Goal: Task Accomplishment & Management: Manage account settings

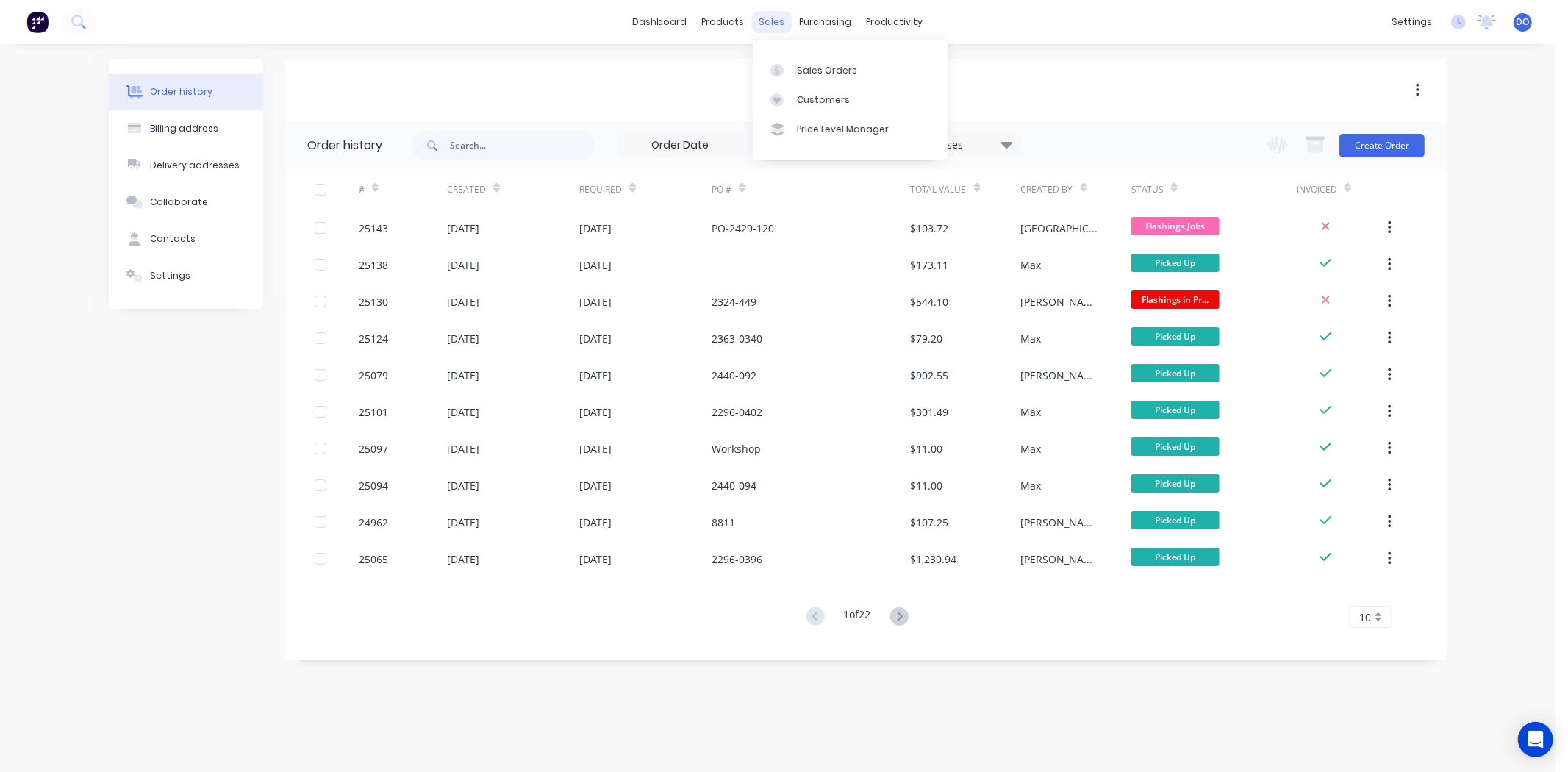
click at [766, 29] on div "sales" at bounding box center [772, 22] width 40 height 22
click at [1079, 92] on div "EIFER" at bounding box center [866, 90] width 1161 height 17
click at [781, 16] on div "sales" at bounding box center [772, 22] width 40 height 22
click at [801, 69] on div "Sales Orders" at bounding box center [827, 70] width 60 height 14
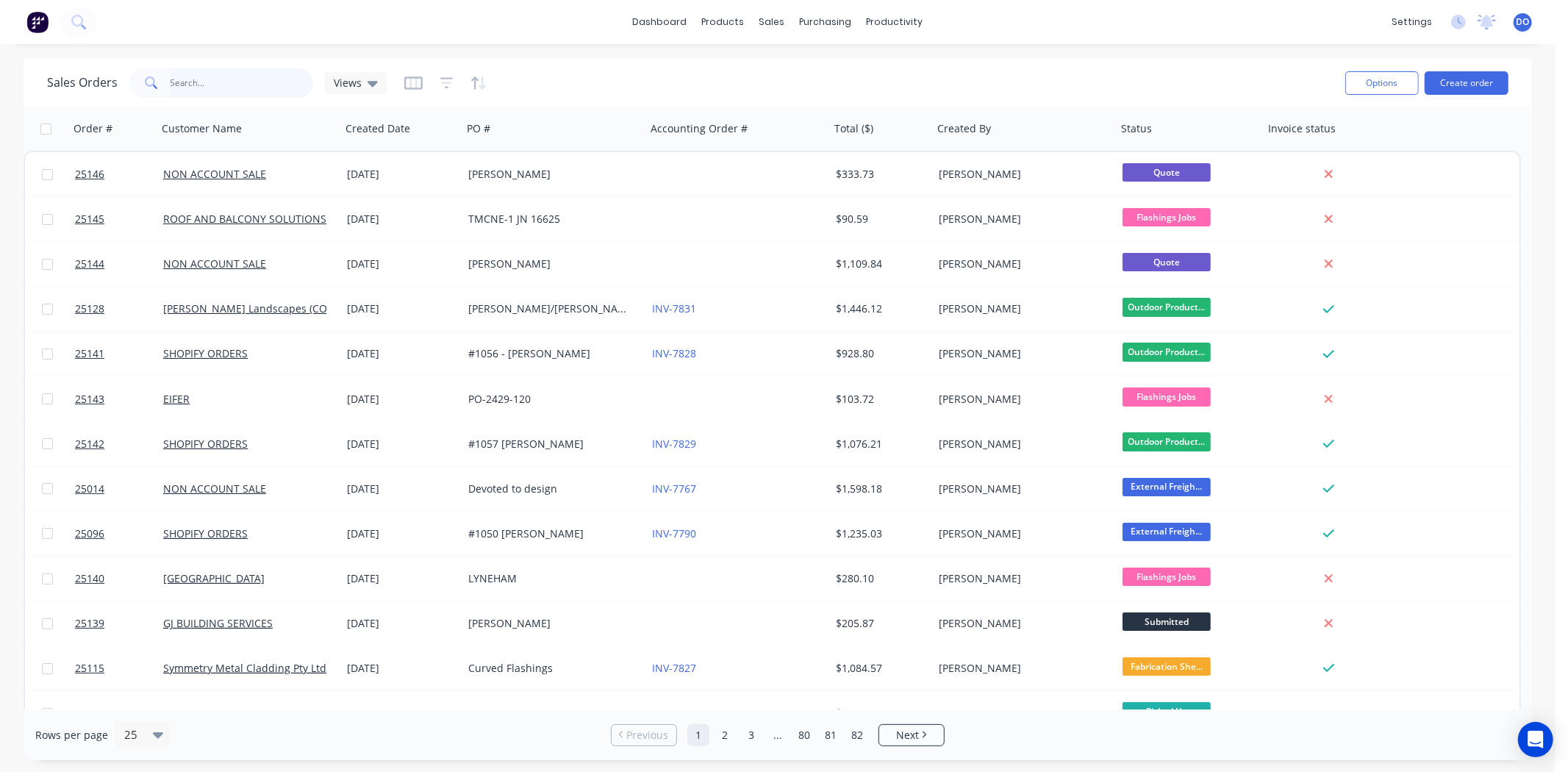
click at [271, 83] on input "text" at bounding box center [243, 83] width 144 height 29
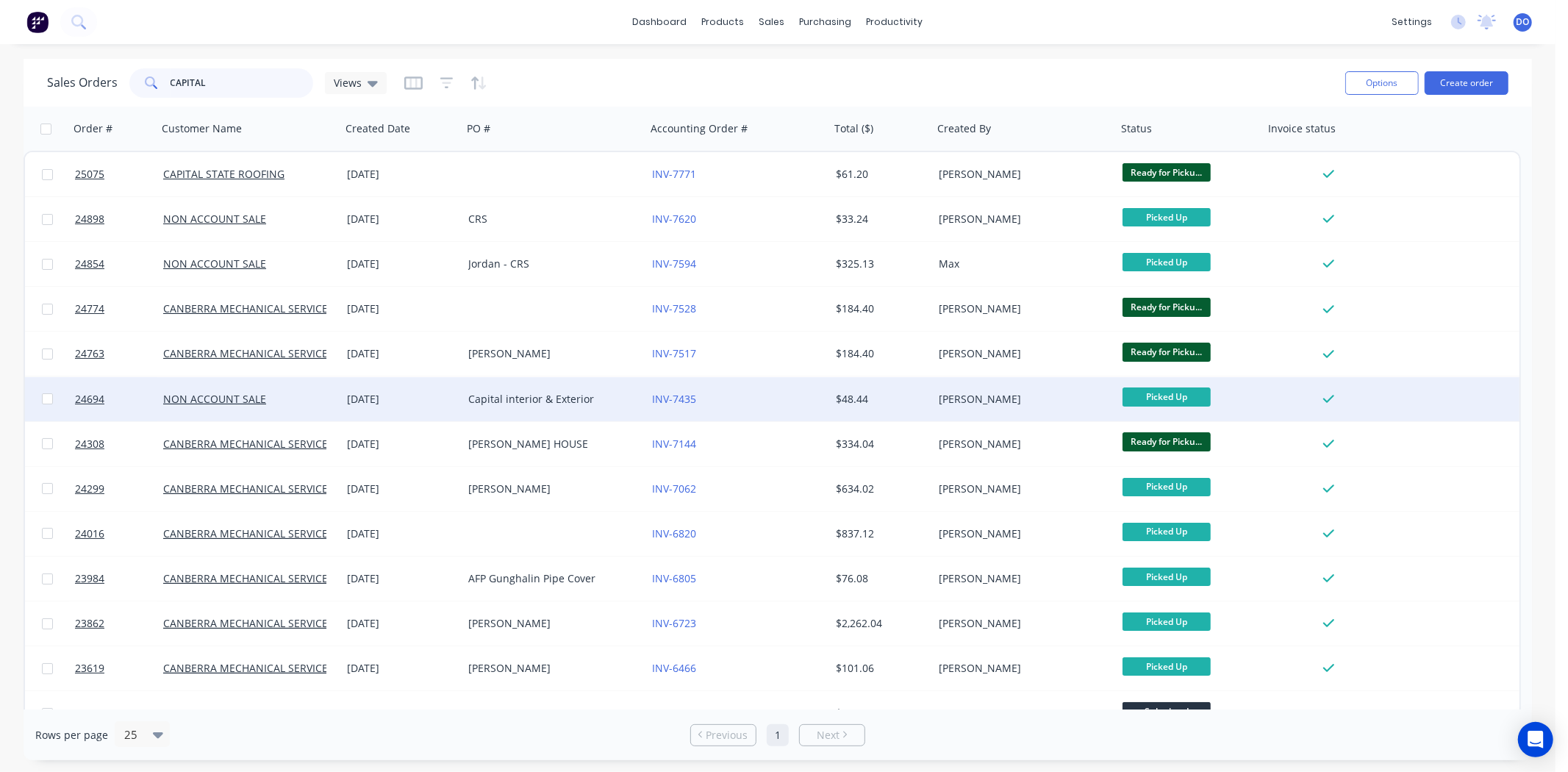
type input "CAPITAL"
click at [341, 395] on div "[DATE]" at bounding box center [401, 399] width 121 height 45
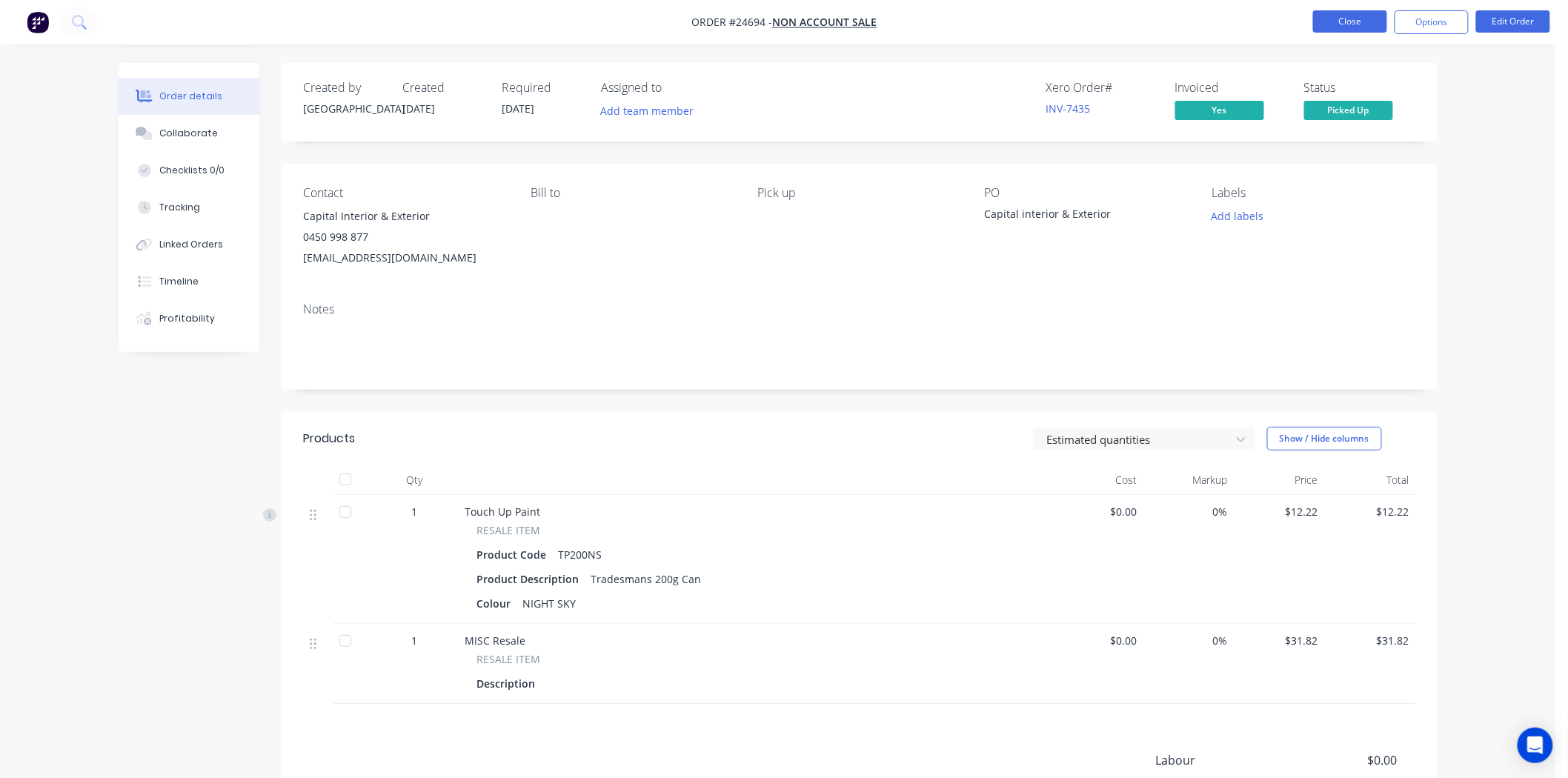
click at [1352, 22] on button "Close" at bounding box center [1350, 21] width 74 height 22
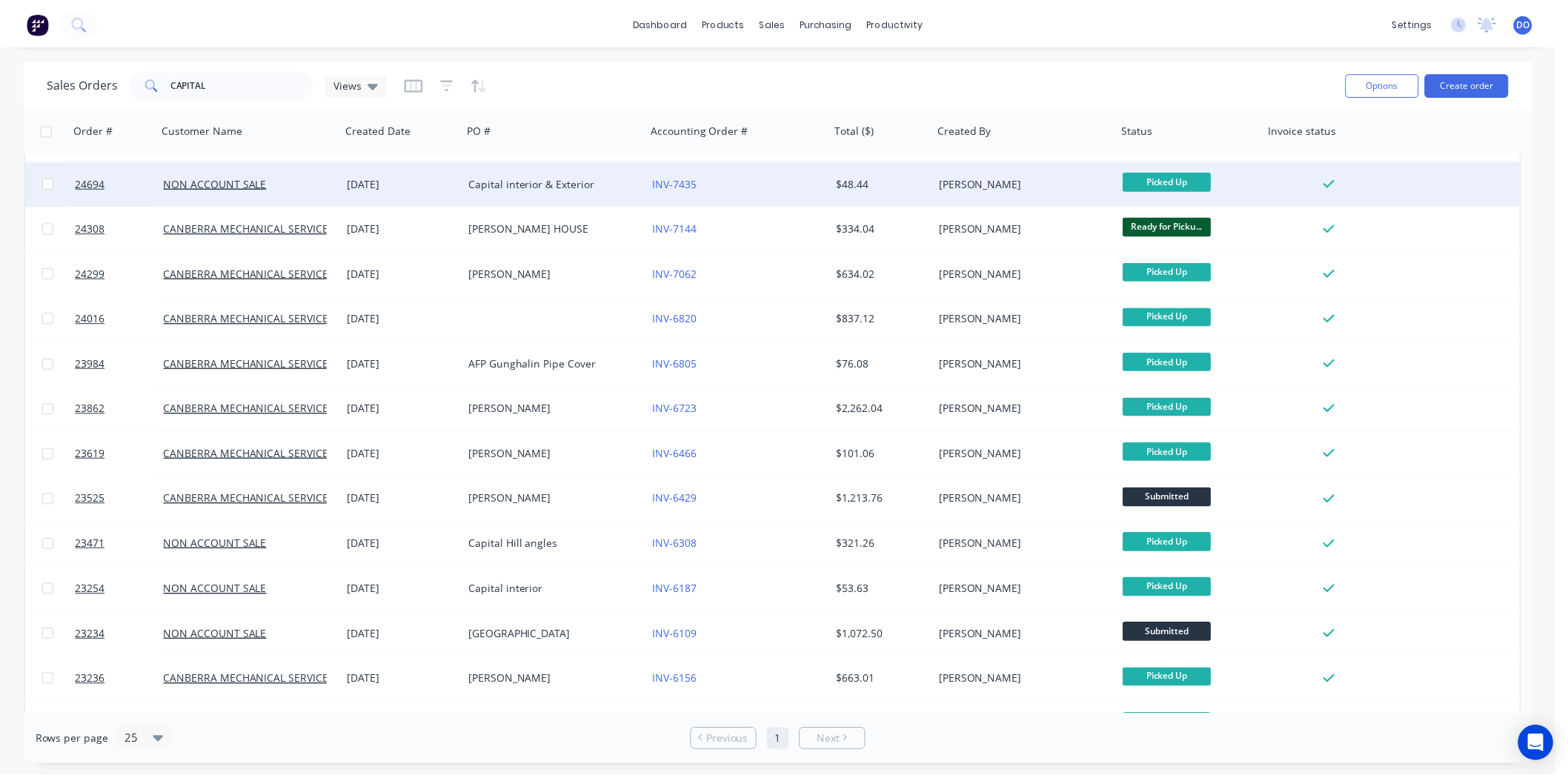
scroll to position [247, 0]
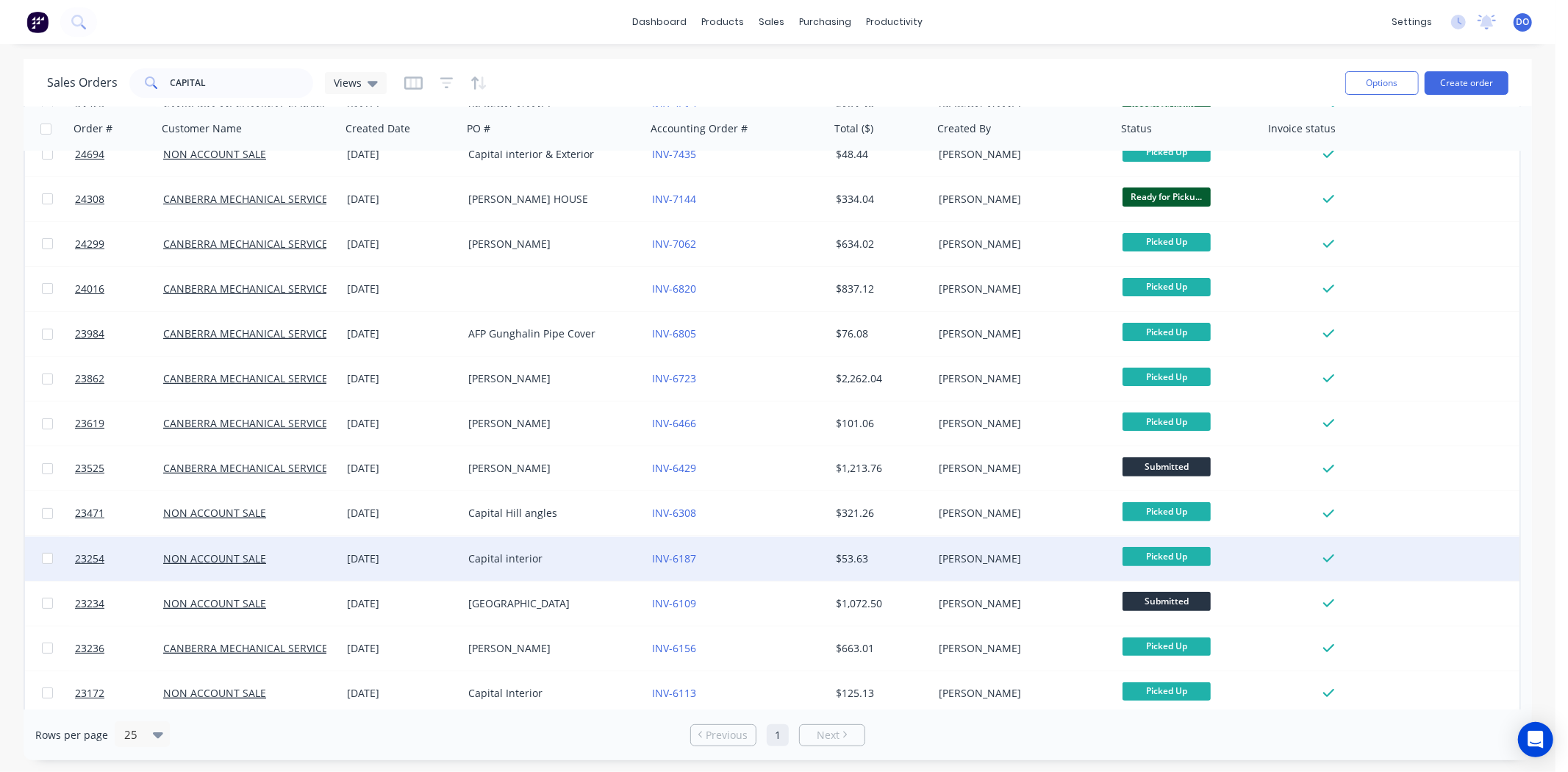
click at [560, 556] on div "Capital interior" at bounding box center [549, 558] width 163 height 15
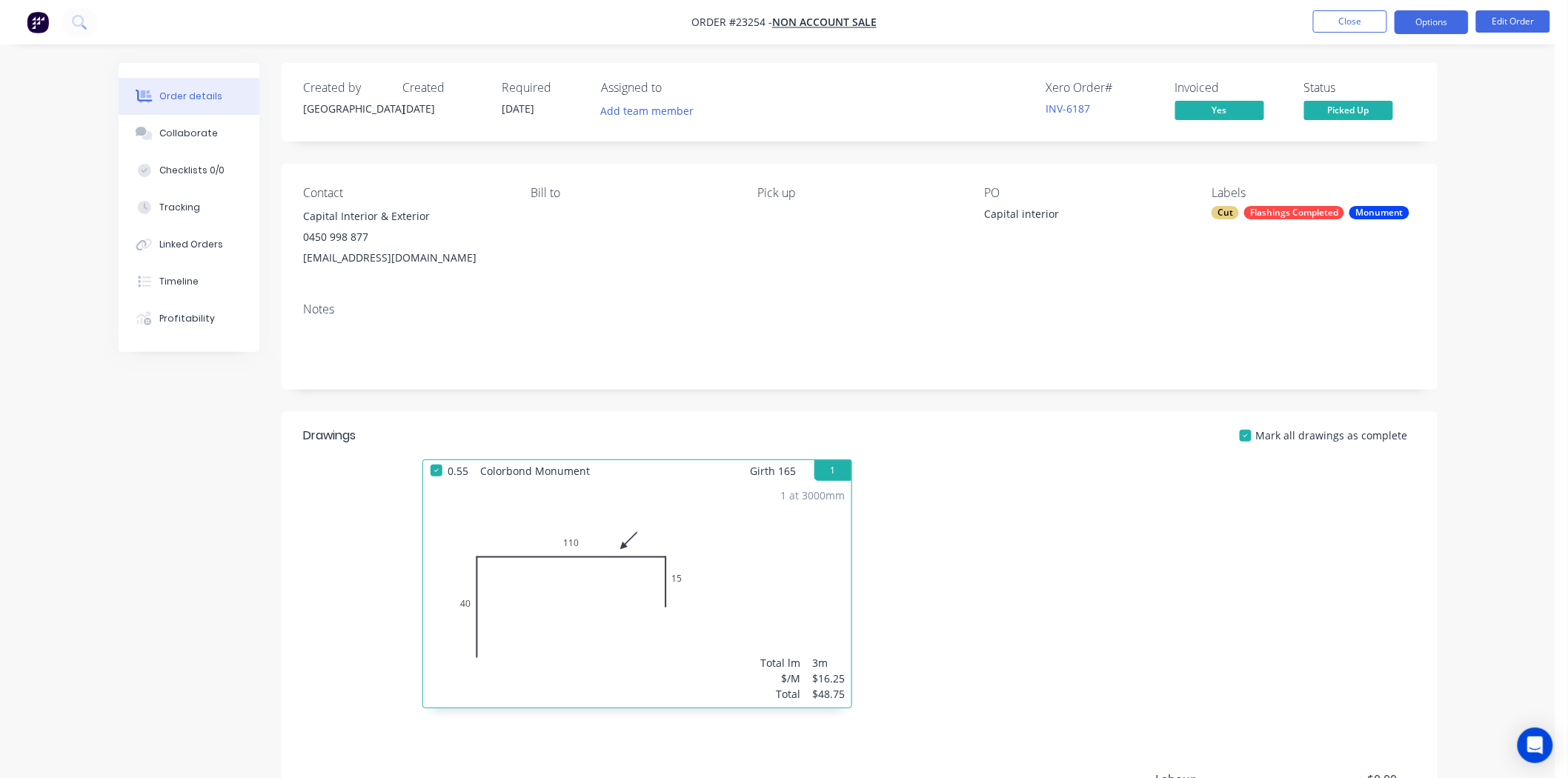
click at [1415, 18] on button "Options" at bounding box center [1431, 22] width 74 height 24
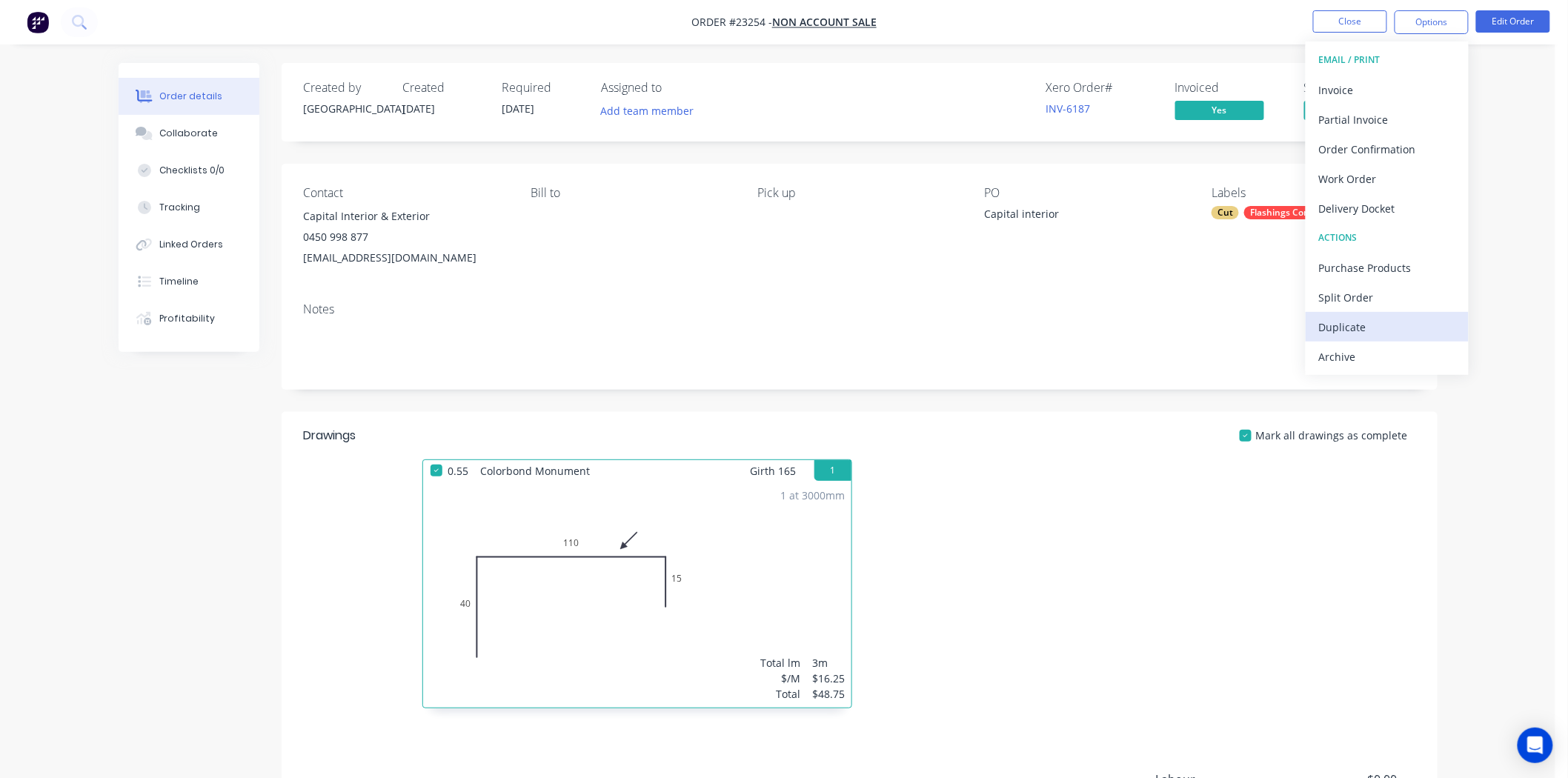
click at [1354, 332] on div "Duplicate" at bounding box center [1387, 326] width 137 height 21
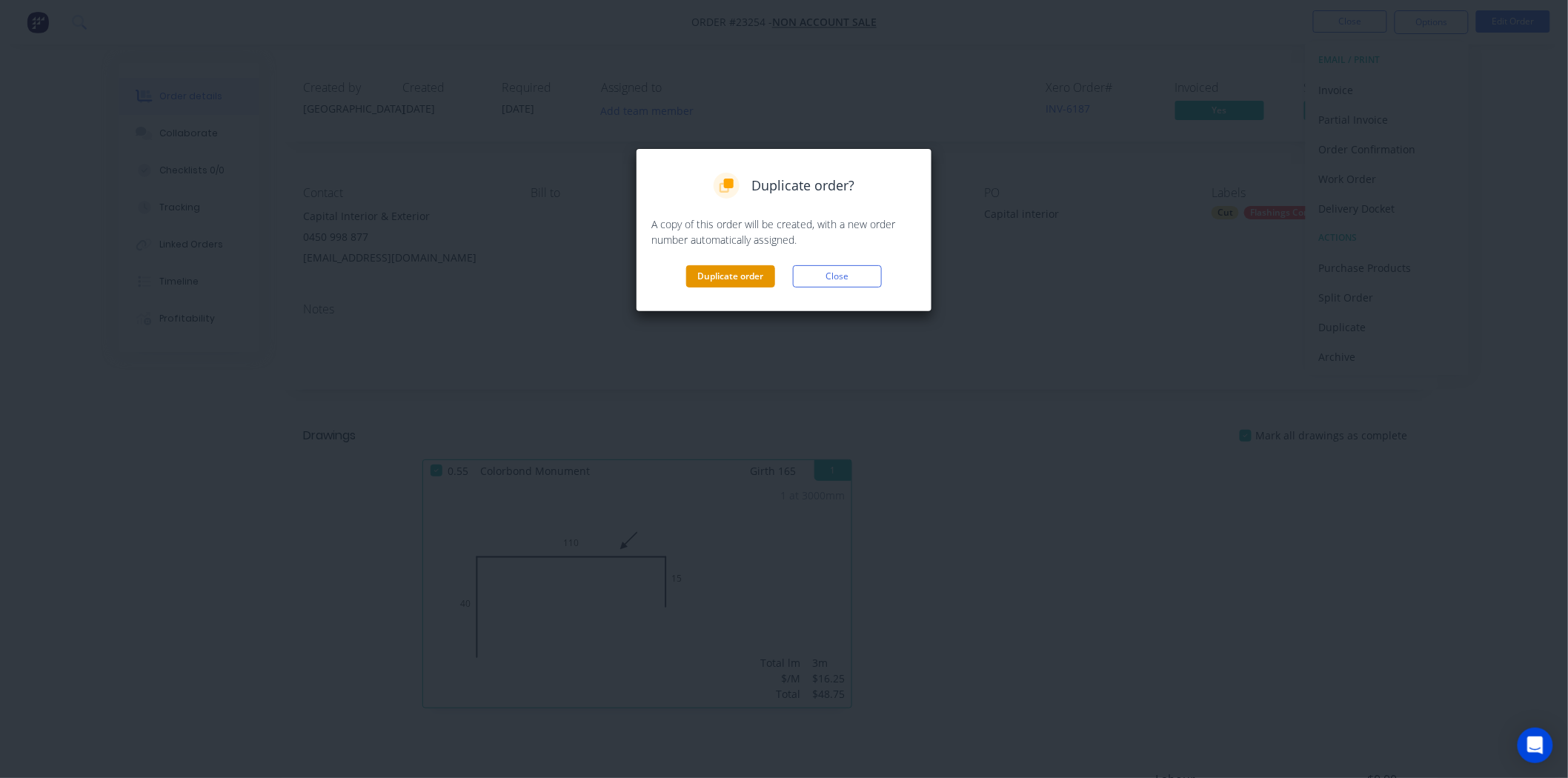
click at [730, 284] on button "Duplicate order" at bounding box center [730, 276] width 89 height 22
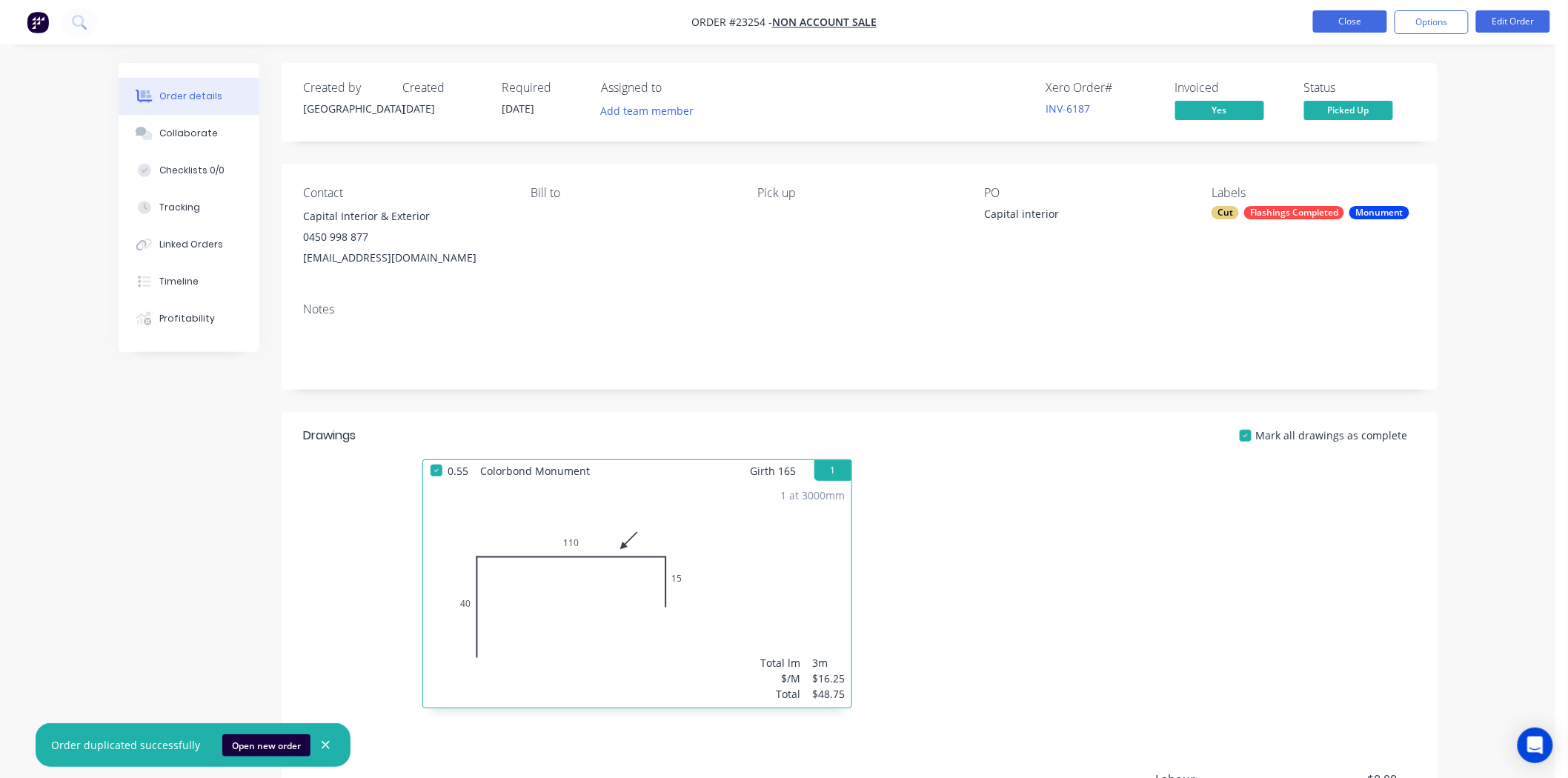
click at [1359, 17] on button "Close" at bounding box center [1350, 21] width 74 height 22
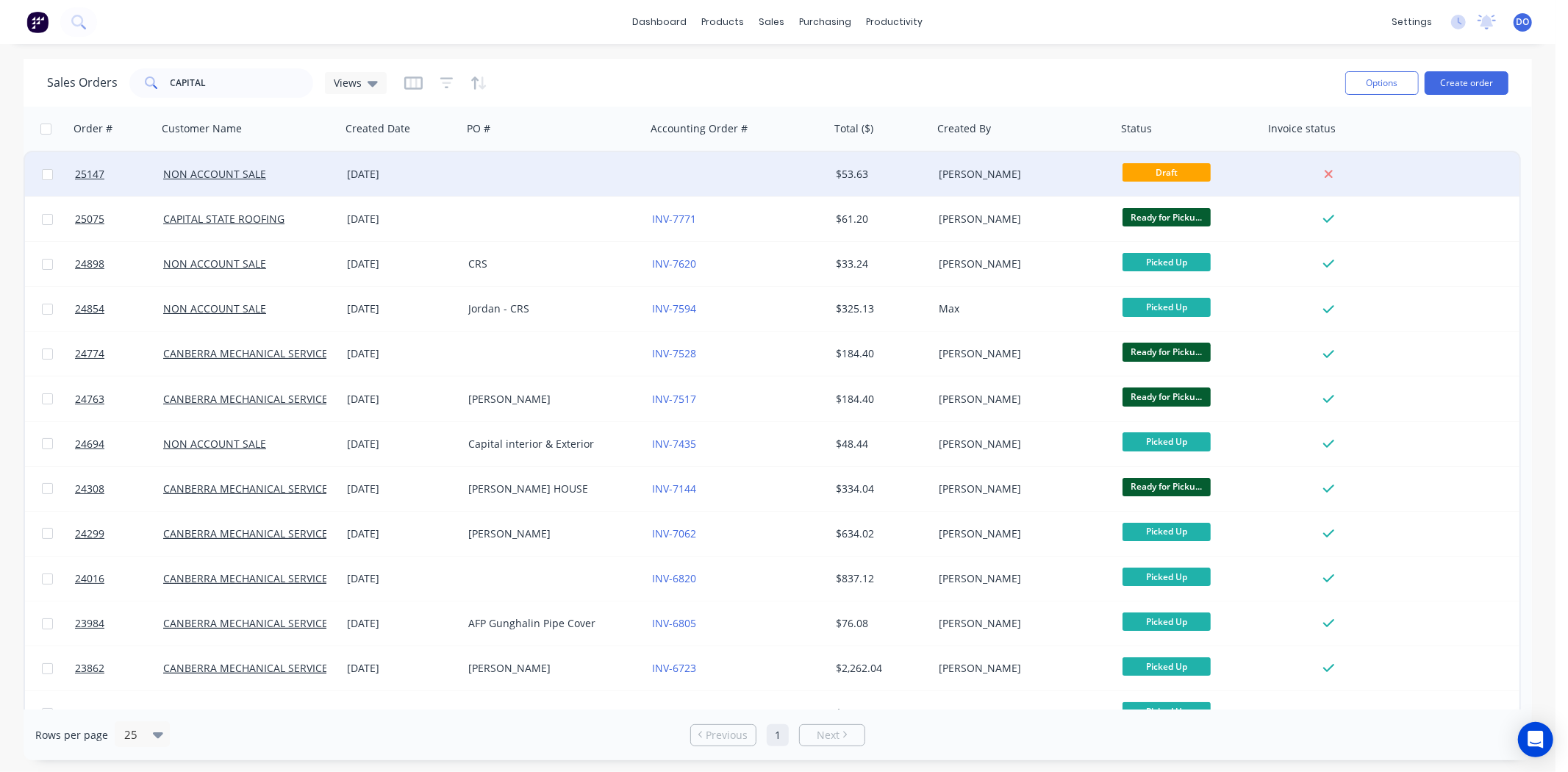
click at [659, 182] on div at bounding box center [739, 174] width 184 height 45
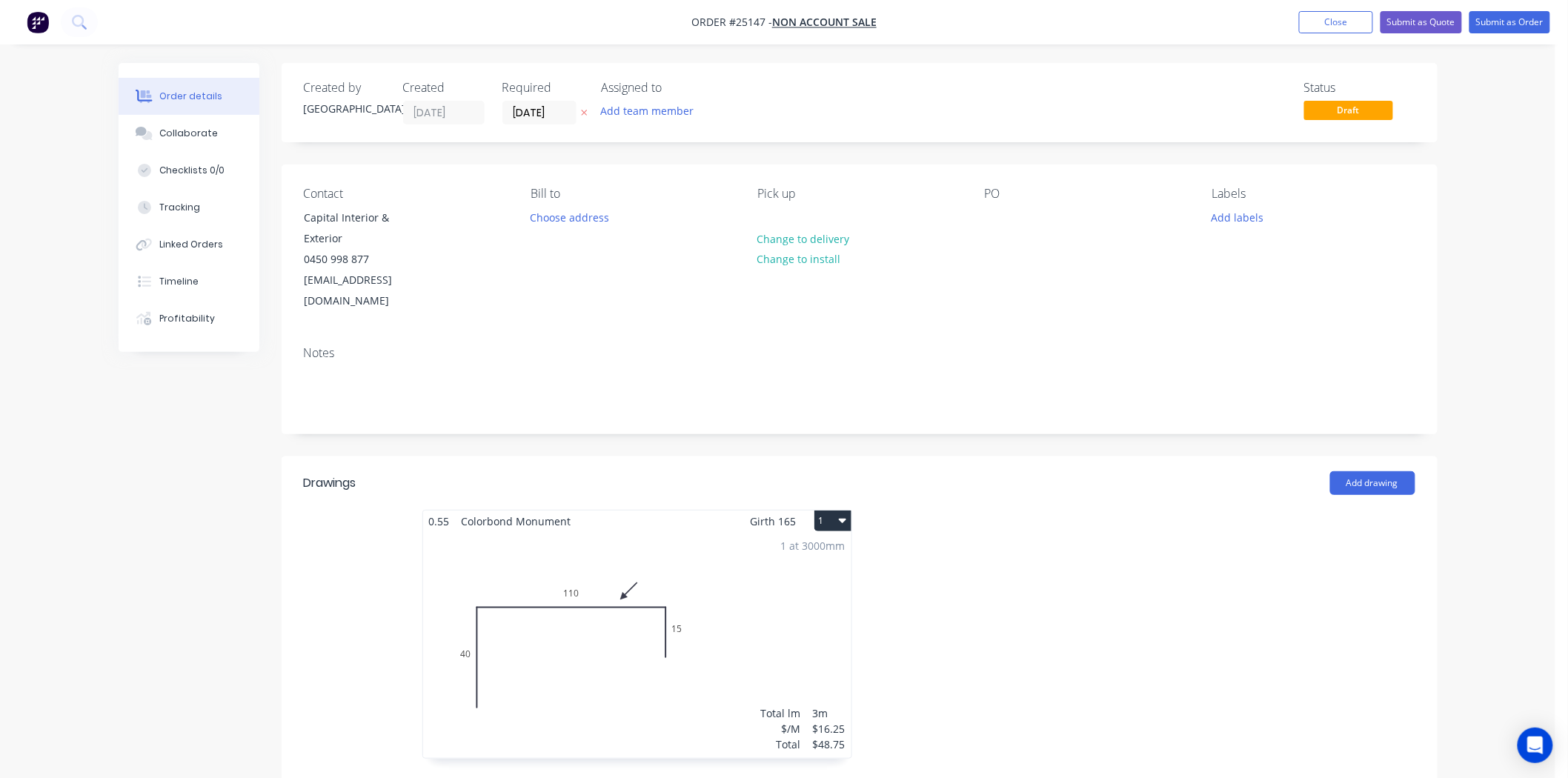
click at [698, 545] on div "1 at 3000mm Total lm $/M Total 3m $16.25 $48.75" at bounding box center [637, 644] width 428 height 226
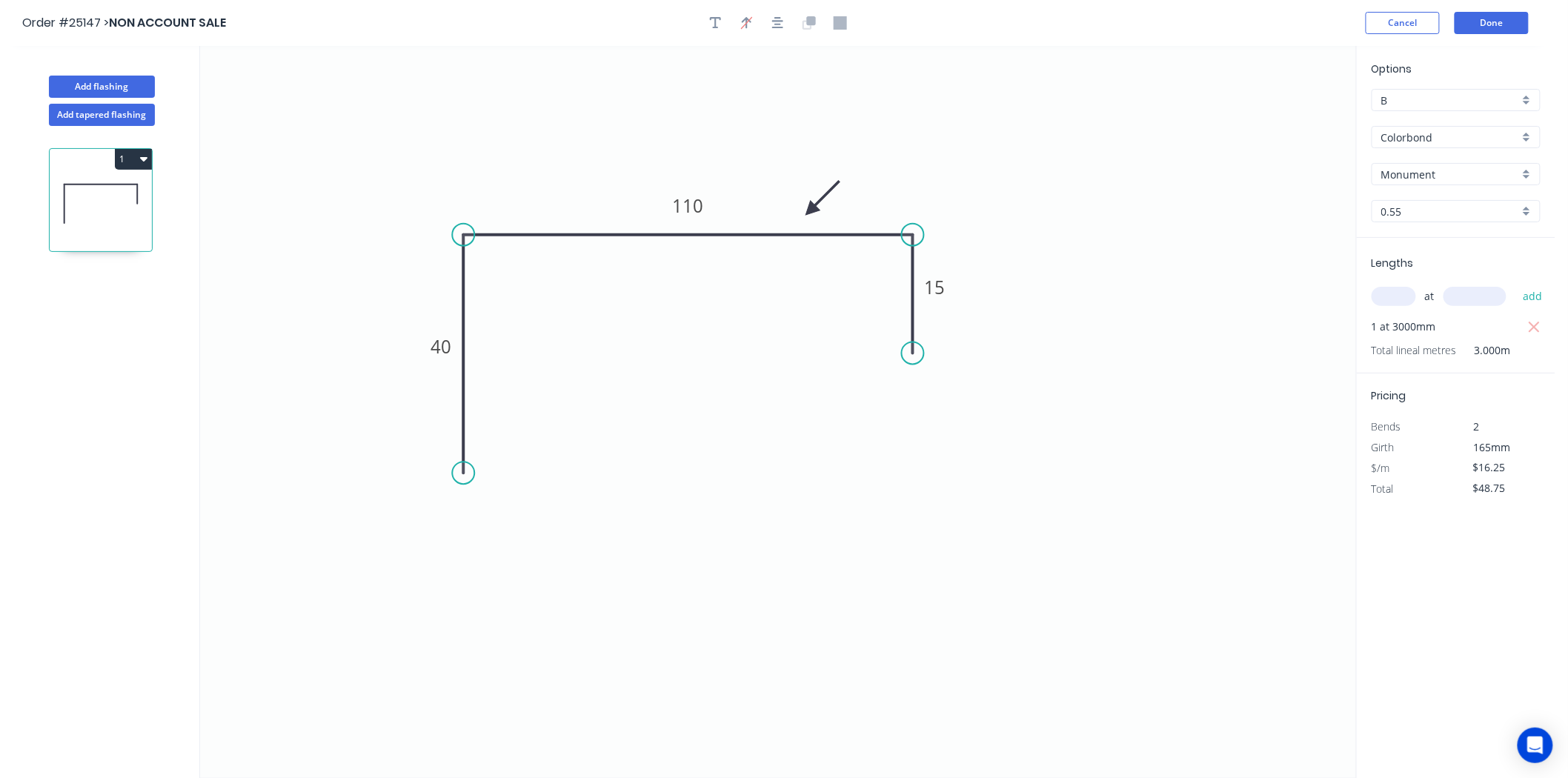
click at [1395, 293] on input "text" at bounding box center [1393, 296] width 45 height 19
type input "5"
click at [1453, 291] on input "text" at bounding box center [1475, 296] width 63 height 19
type input "6000"
click at [1515, 284] on button "add" at bounding box center [1532, 296] width 35 height 25
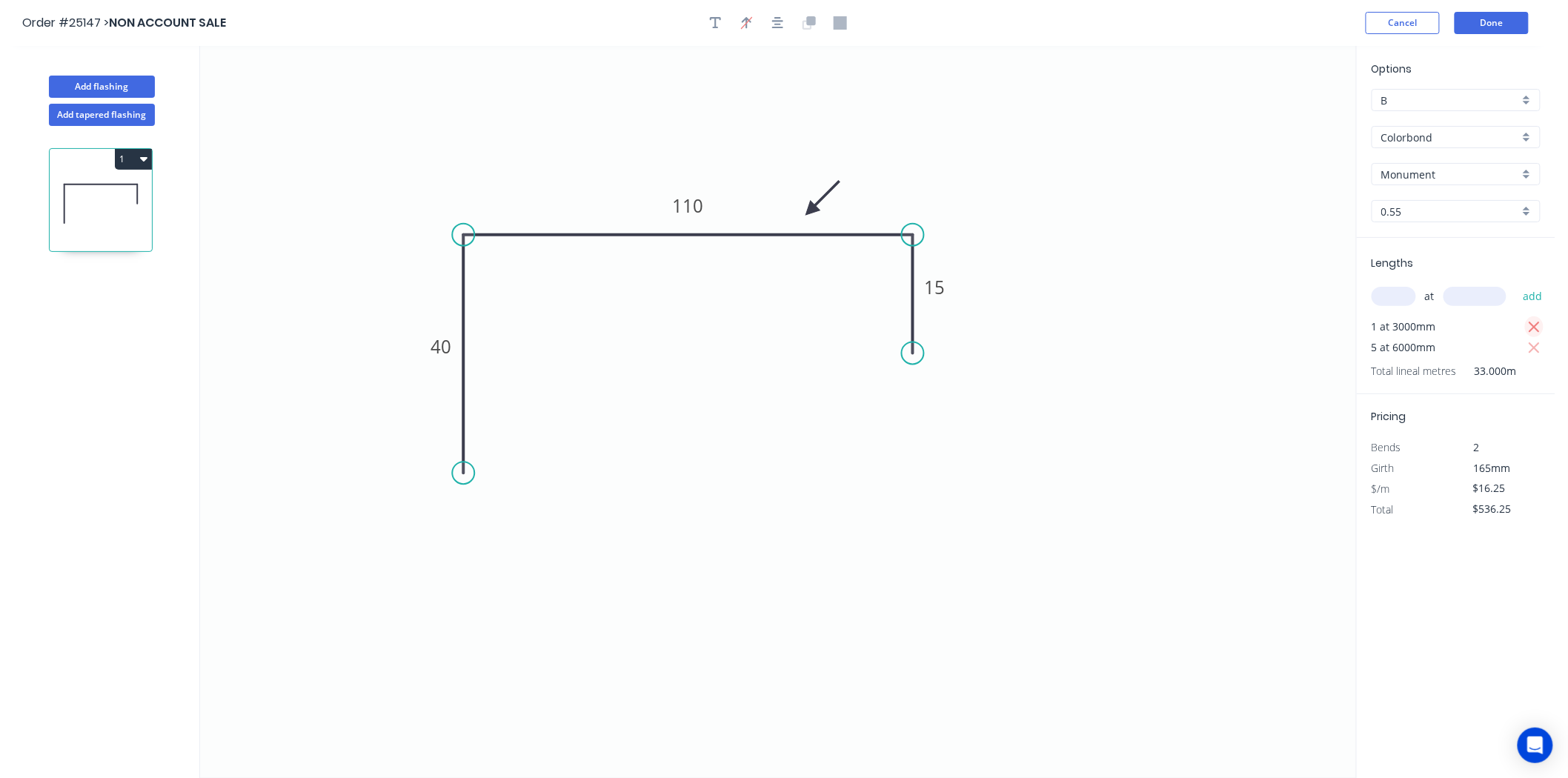
click at [1537, 330] on icon "button" at bounding box center [1534, 327] width 14 height 17
type input "$487.50"
click at [699, 210] on tspan "110" at bounding box center [688, 205] width 31 height 25
click at [721, 371] on icon "0 40 107 15" at bounding box center [777, 411] width 1156 height 732
click at [1505, 16] on button "Done" at bounding box center [1491, 23] width 74 height 22
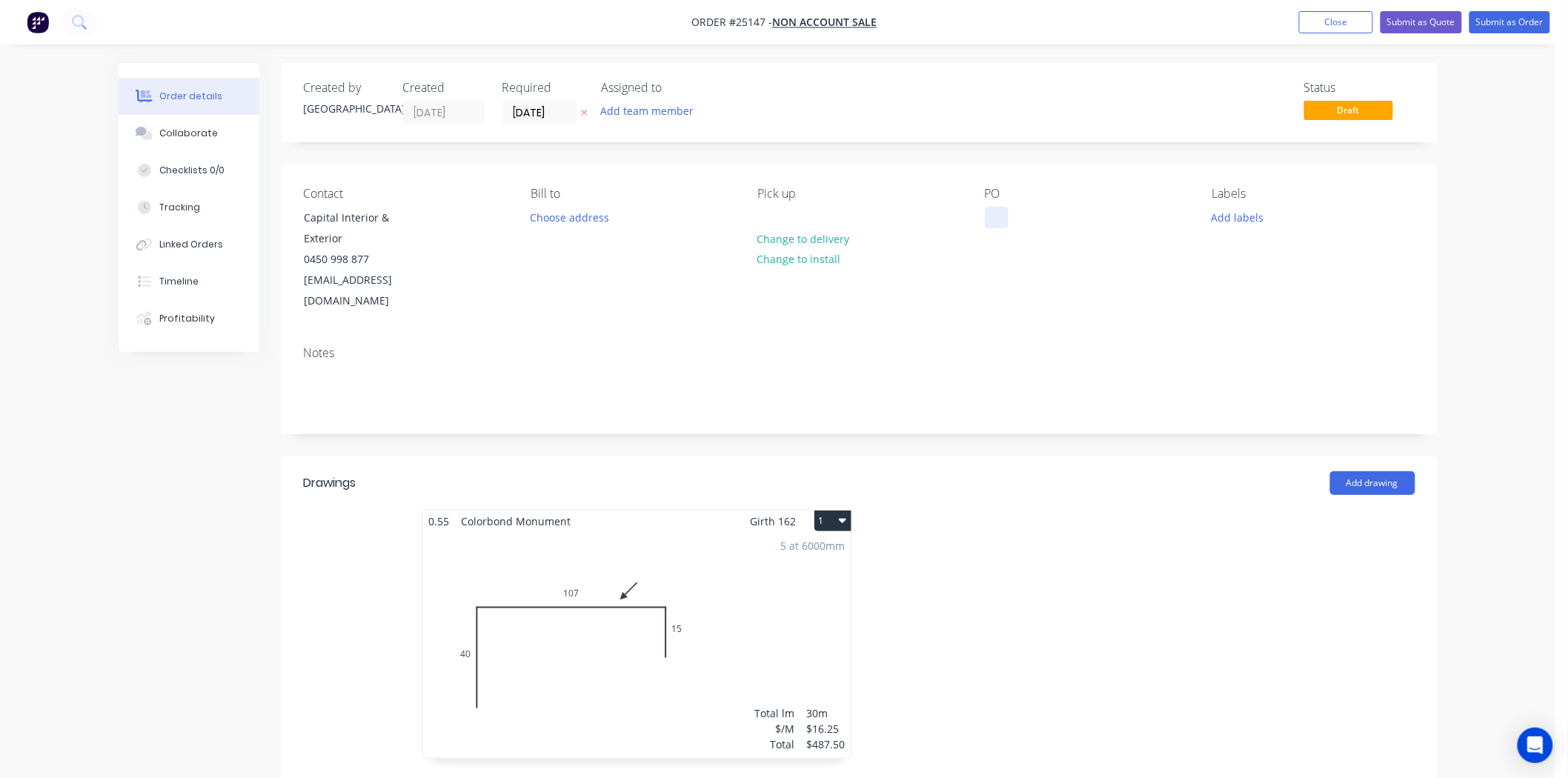
click at [997, 209] on div at bounding box center [996, 217] width 24 height 21
drag, startPoint x: 947, startPoint y: 293, endPoint x: 945, endPoint y: 303, distance: 10.2
click at [946, 298] on div "Contact Capital Interior & Exterior 0450 998 877 [EMAIL_ADDRESS][DOMAIN_NAME] […" at bounding box center [859, 248] width 1156 height 170
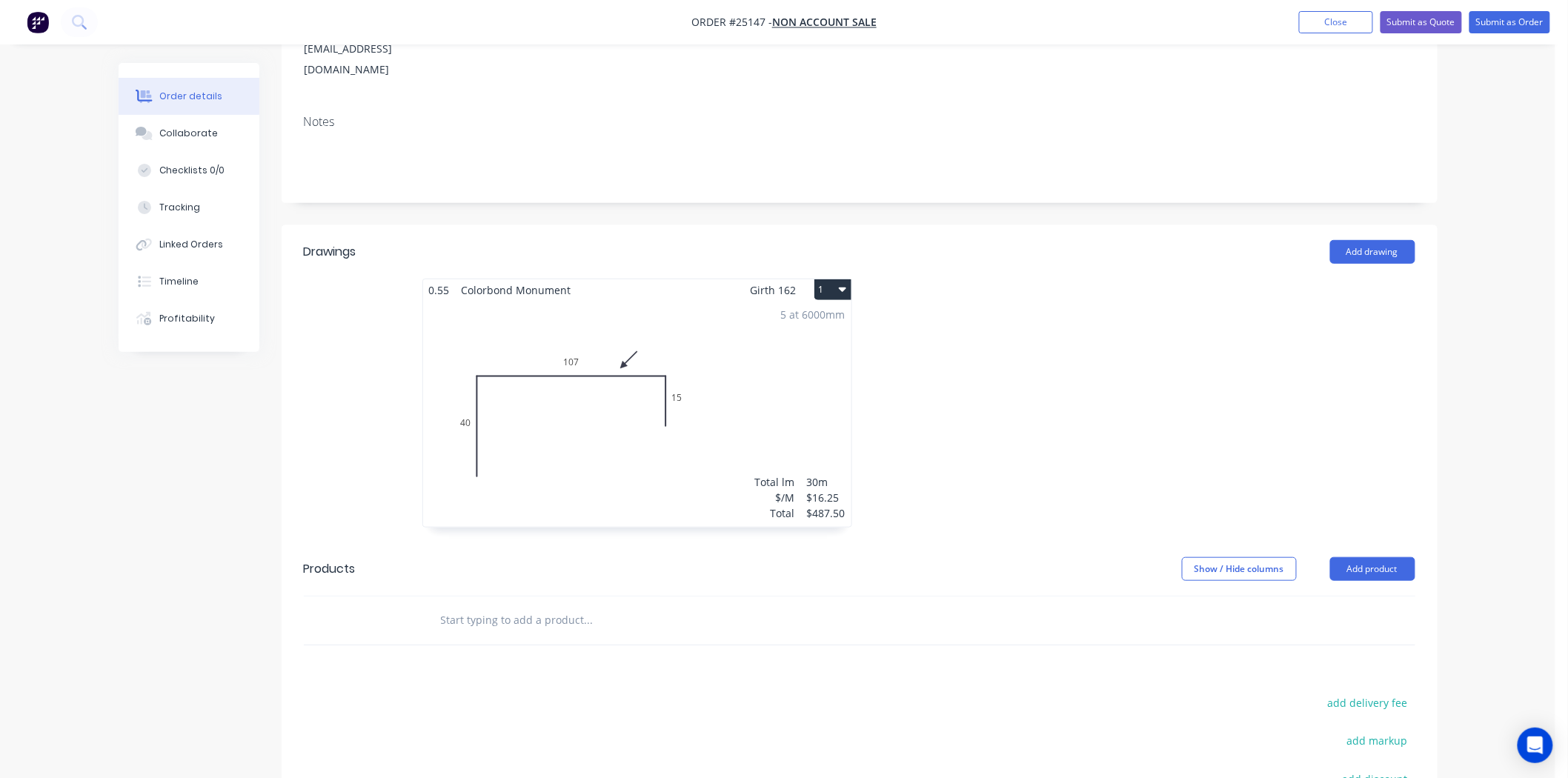
scroll to position [209, 0]
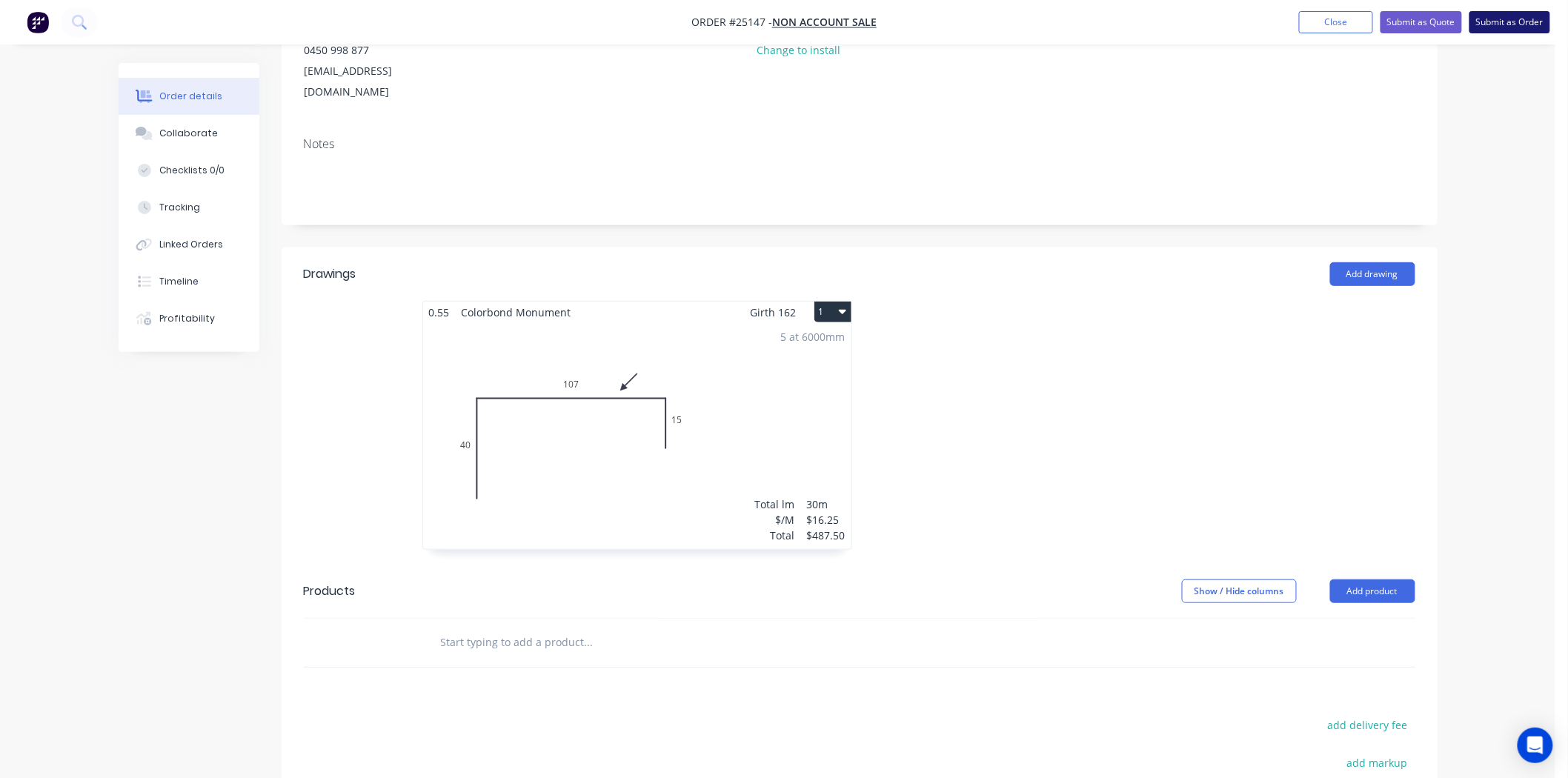
click at [1510, 16] on button "Submit as Order" at bounding box center [1509, 22] width 81 height 22
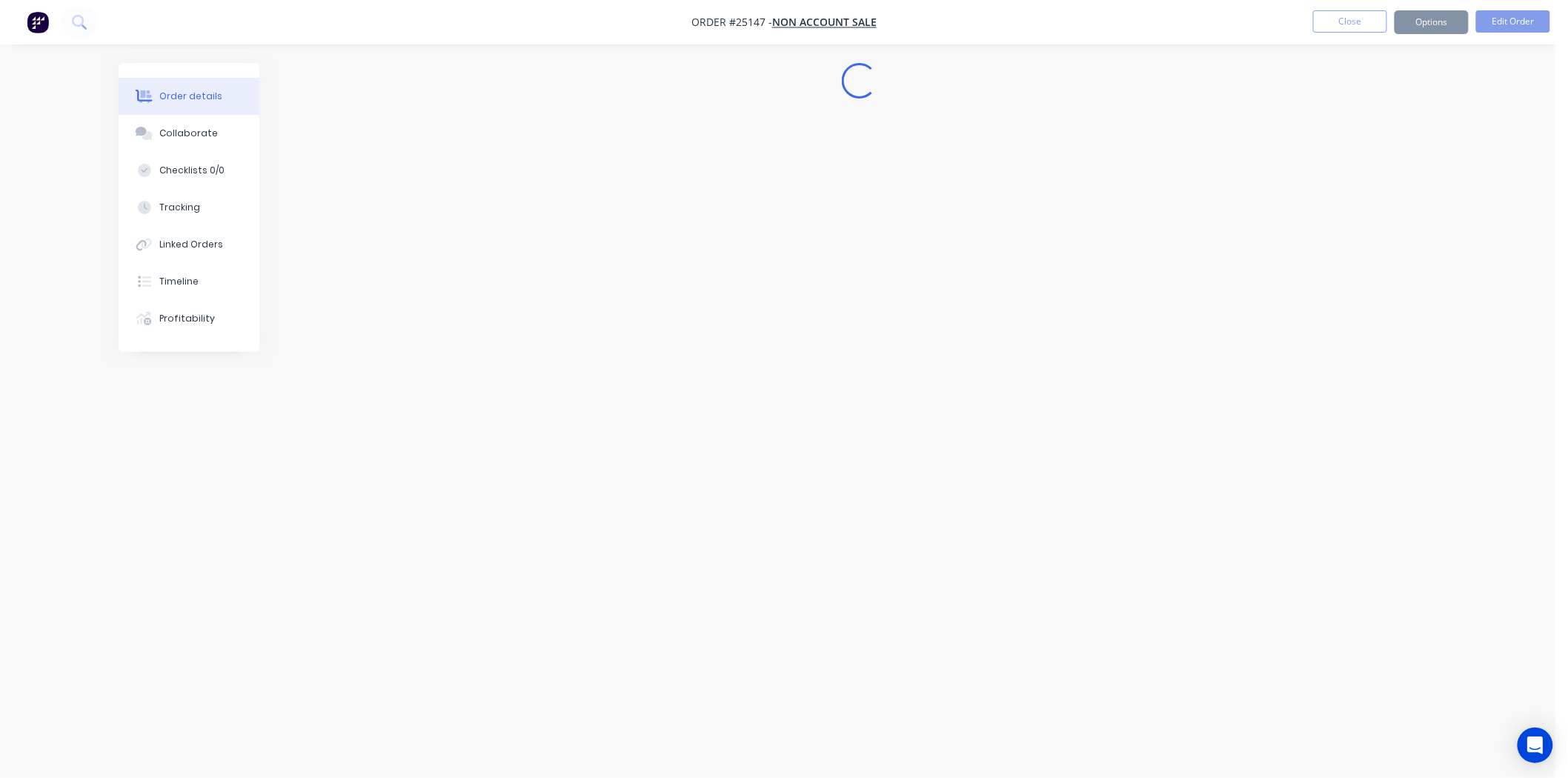
scroll to position [0, 0]
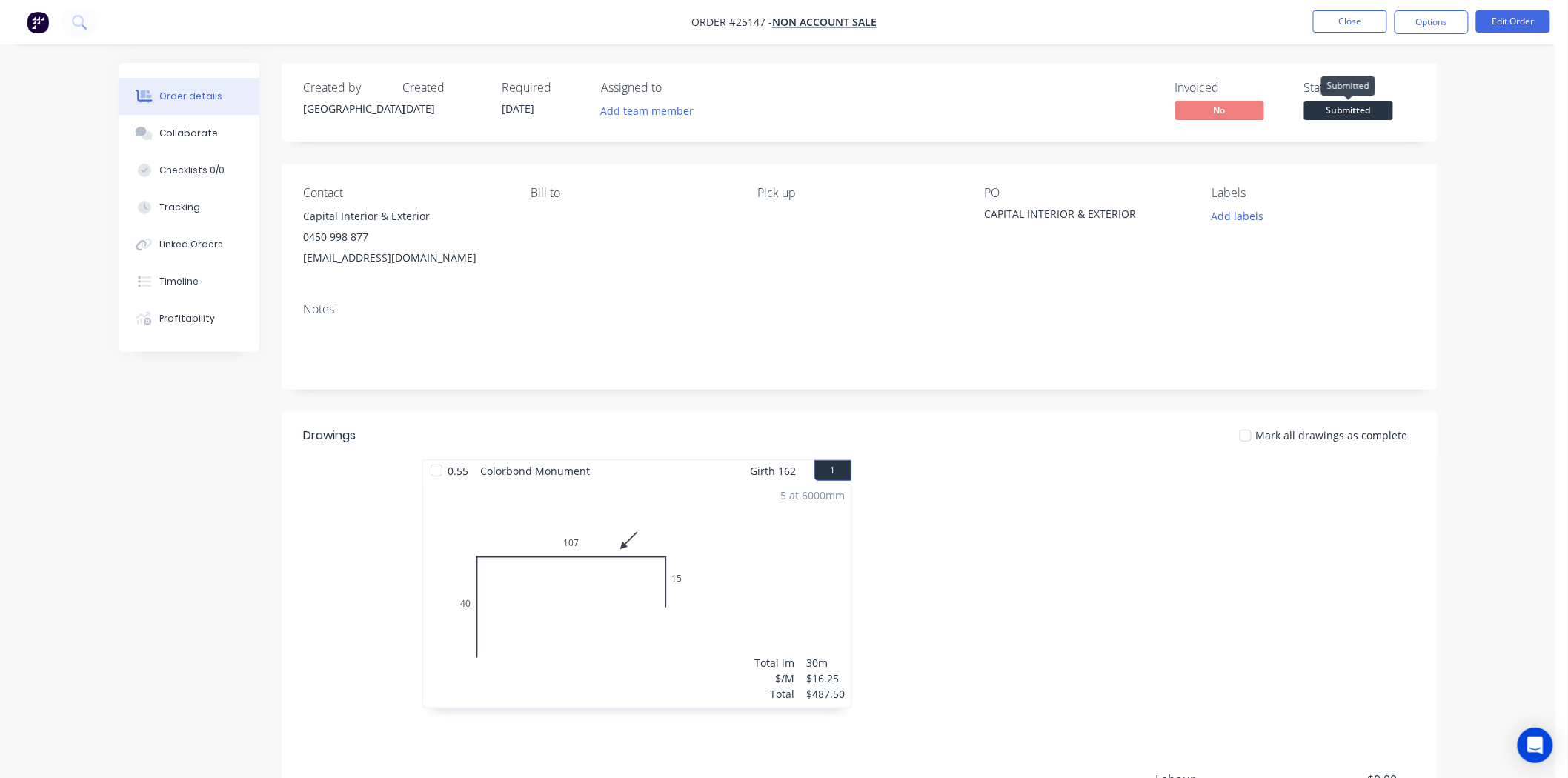
click at [1367, 114] on span "Submitted" at bounding box center [1348, 110] width 89 height 18
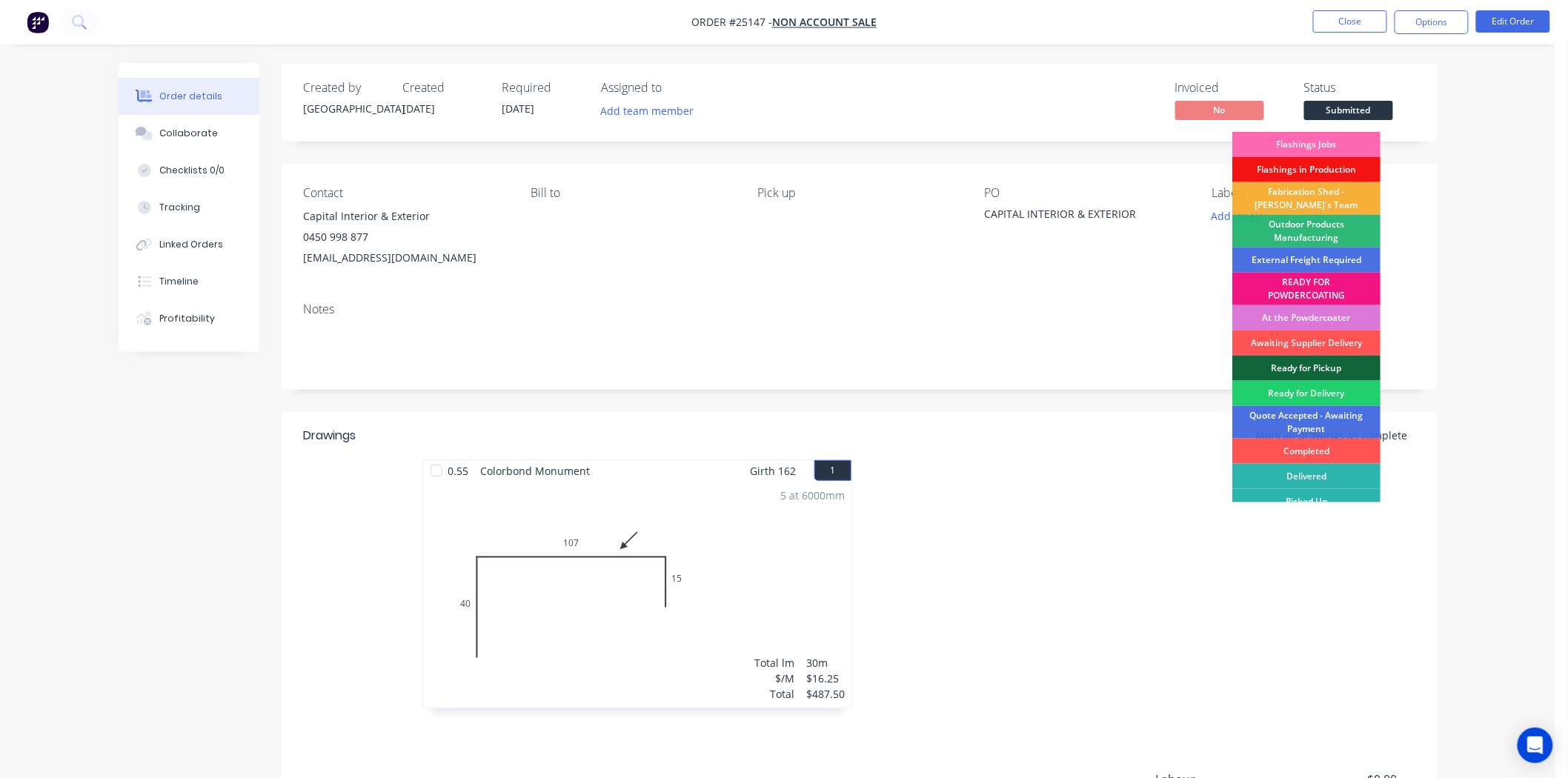
click at [1357, 142] on div "Flashings Jobs" at bounding box center [1306, 144] width 148 height 25
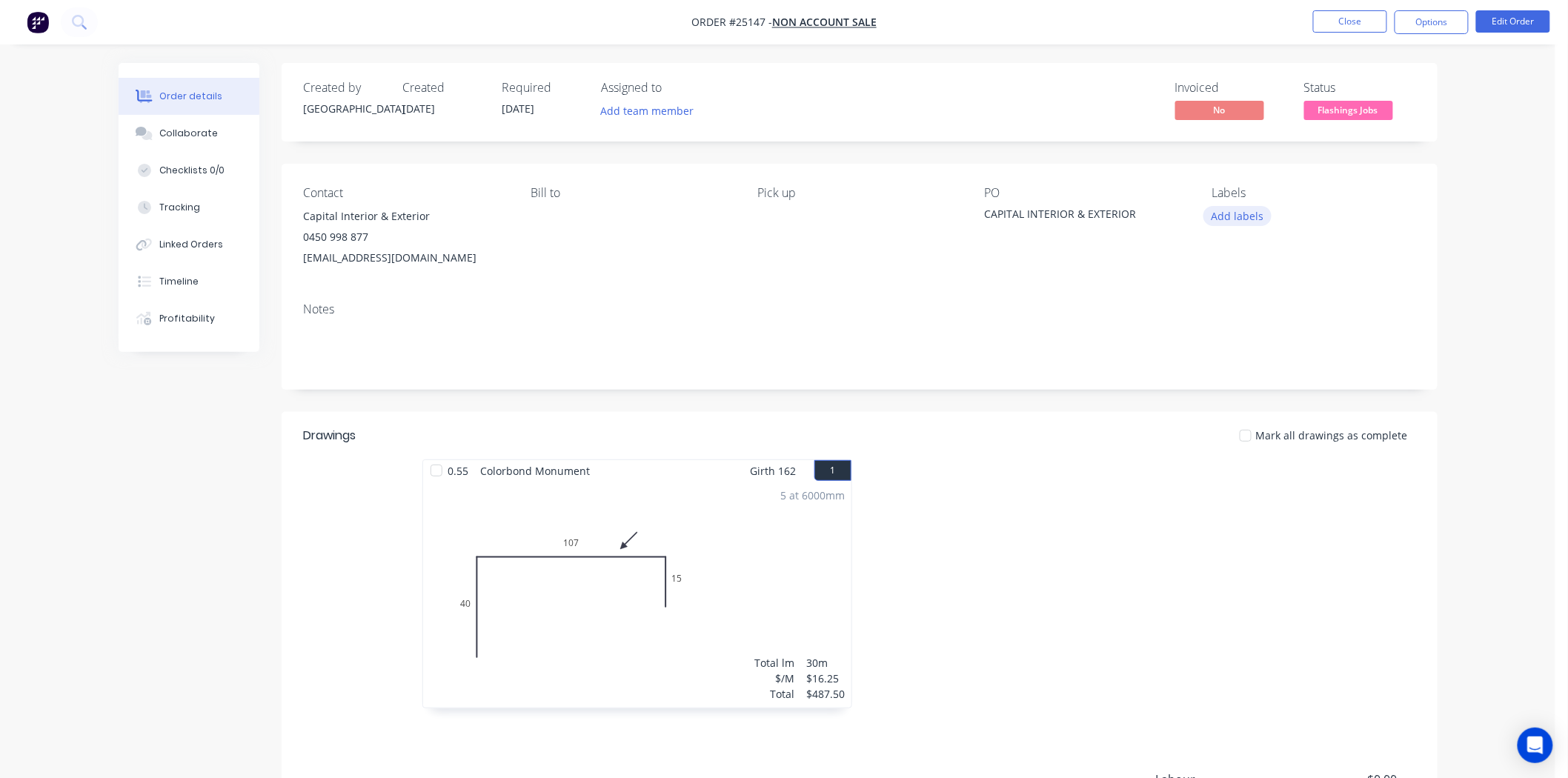
click at [1212, 221] on button "Add labels" at bounding box center [1237, 216] width 68 height 20
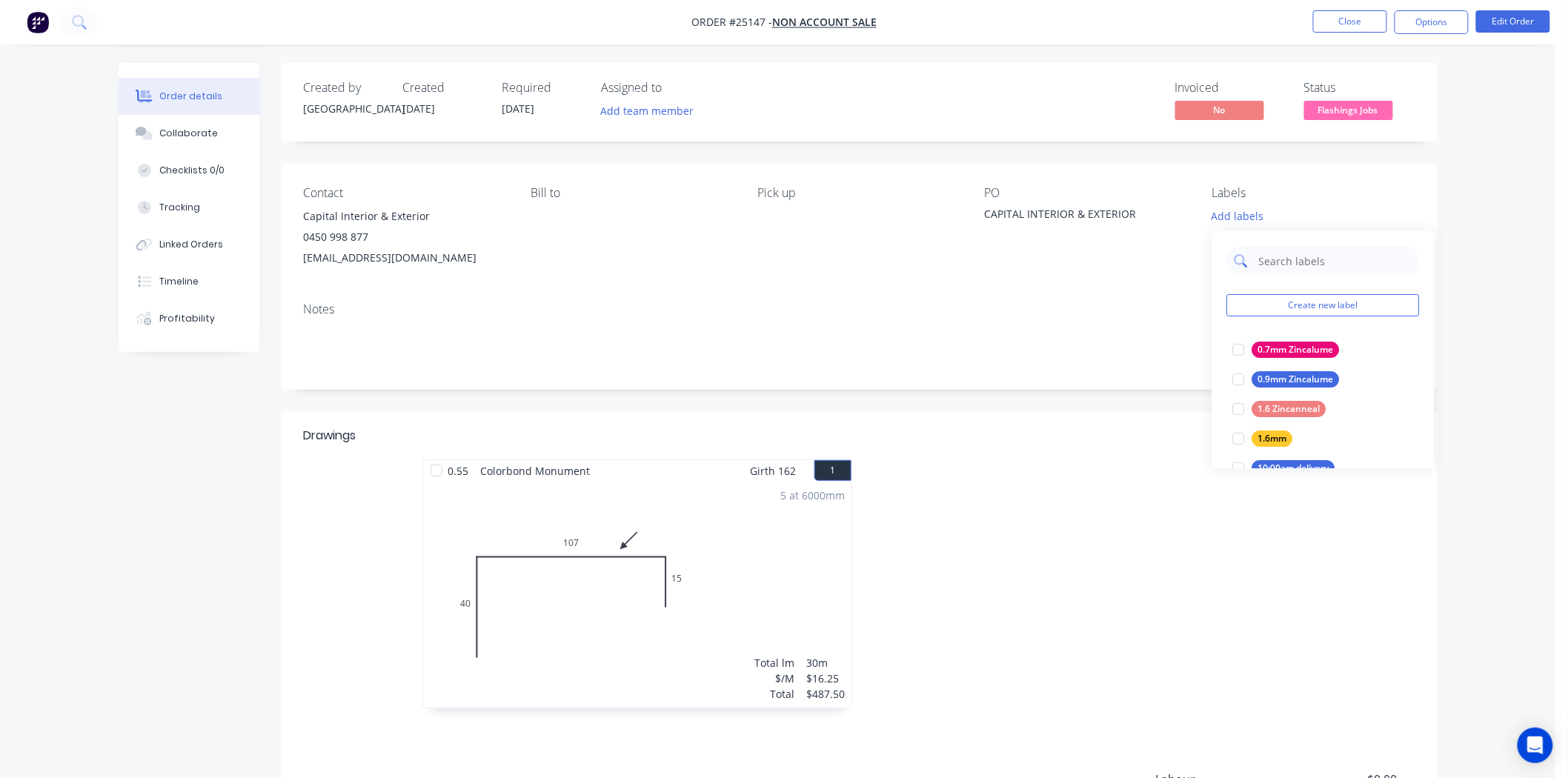
click at [1261, 267] on input "text" at bounding box center [1334, 260] width 155 height 29
type input "MON"
click at [1290, 403] on div "Monument" at bounding box center [1281, 409] width 60 height 16
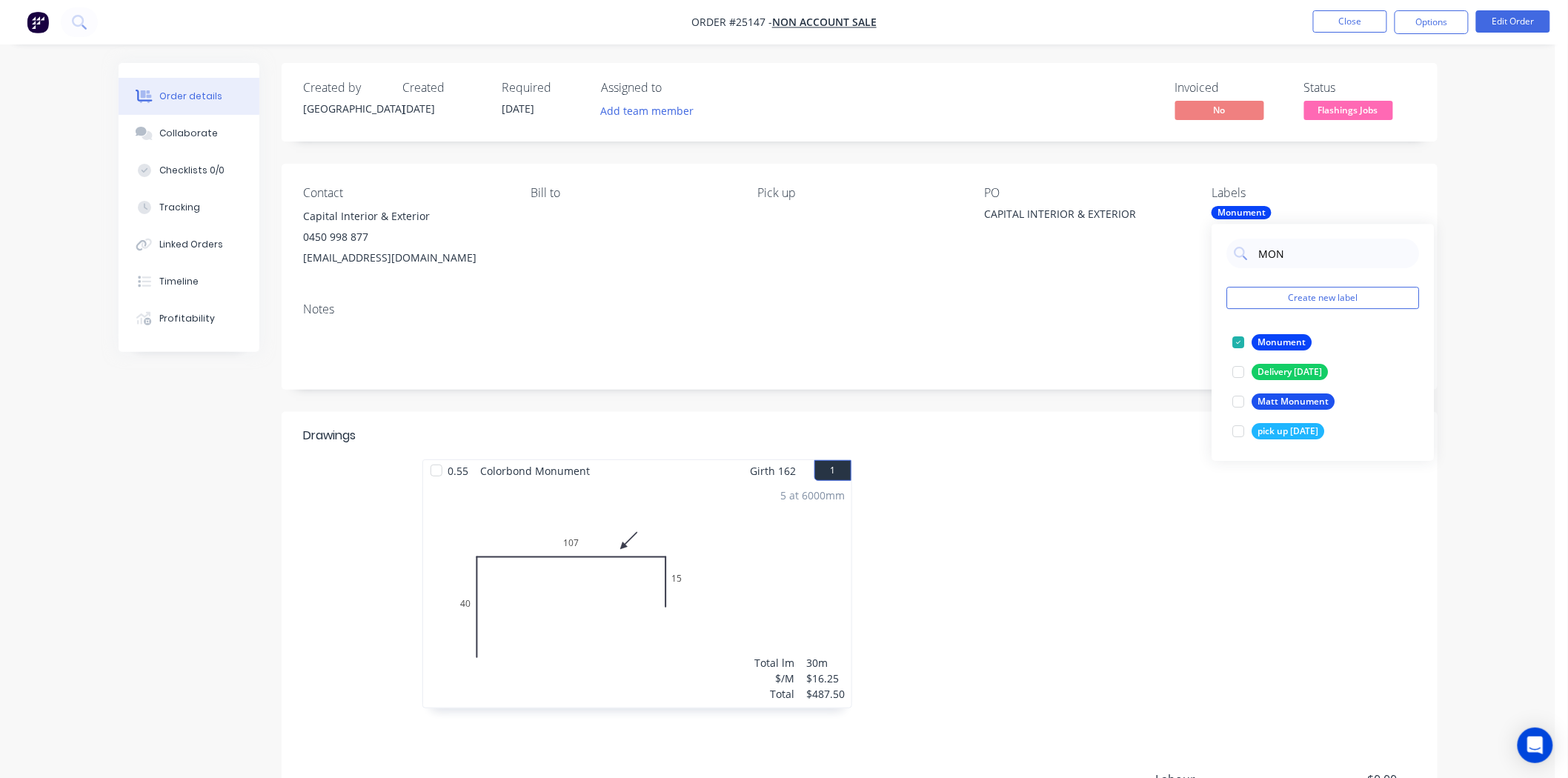
click at [1058, 384] on div "Notes" at bounding box center [859, 340] width 1156 height 99
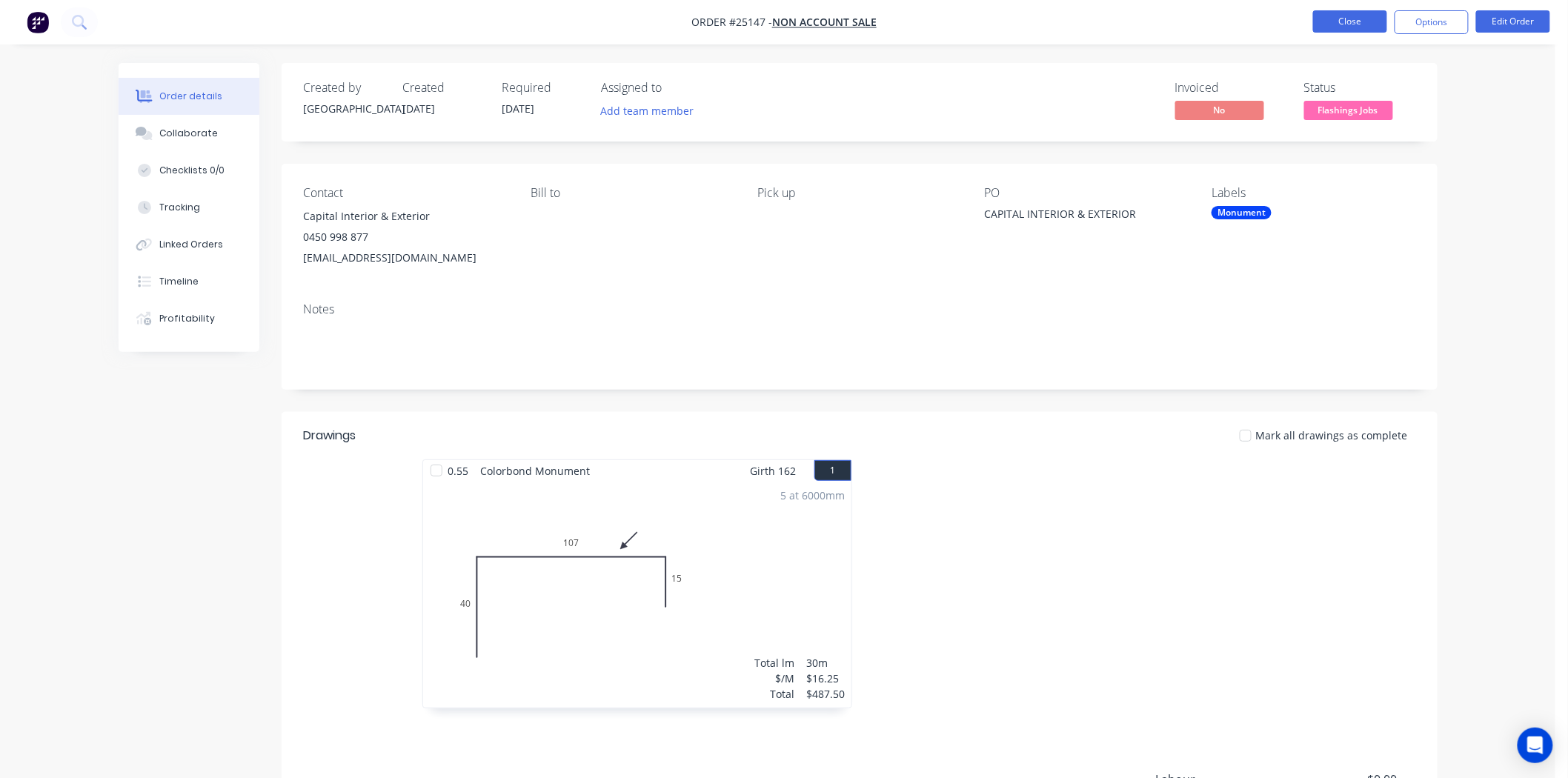
click at [1336, 10] on button "Close" at bounding box center [1350, 21] width 74 height 22
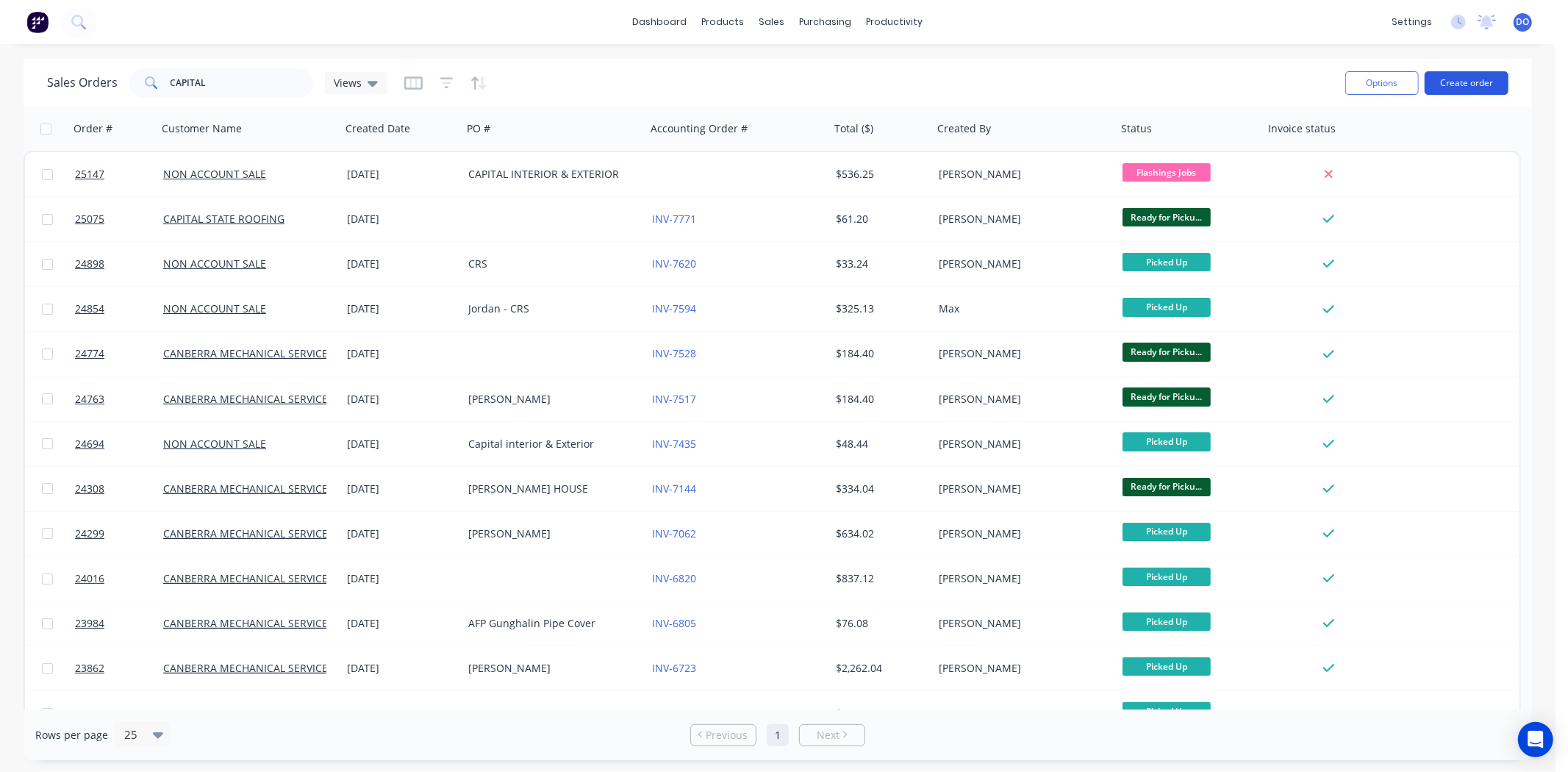
click at [1486, 81] on button "Create order" at bounding box center [1467, 83] width 84 height 24
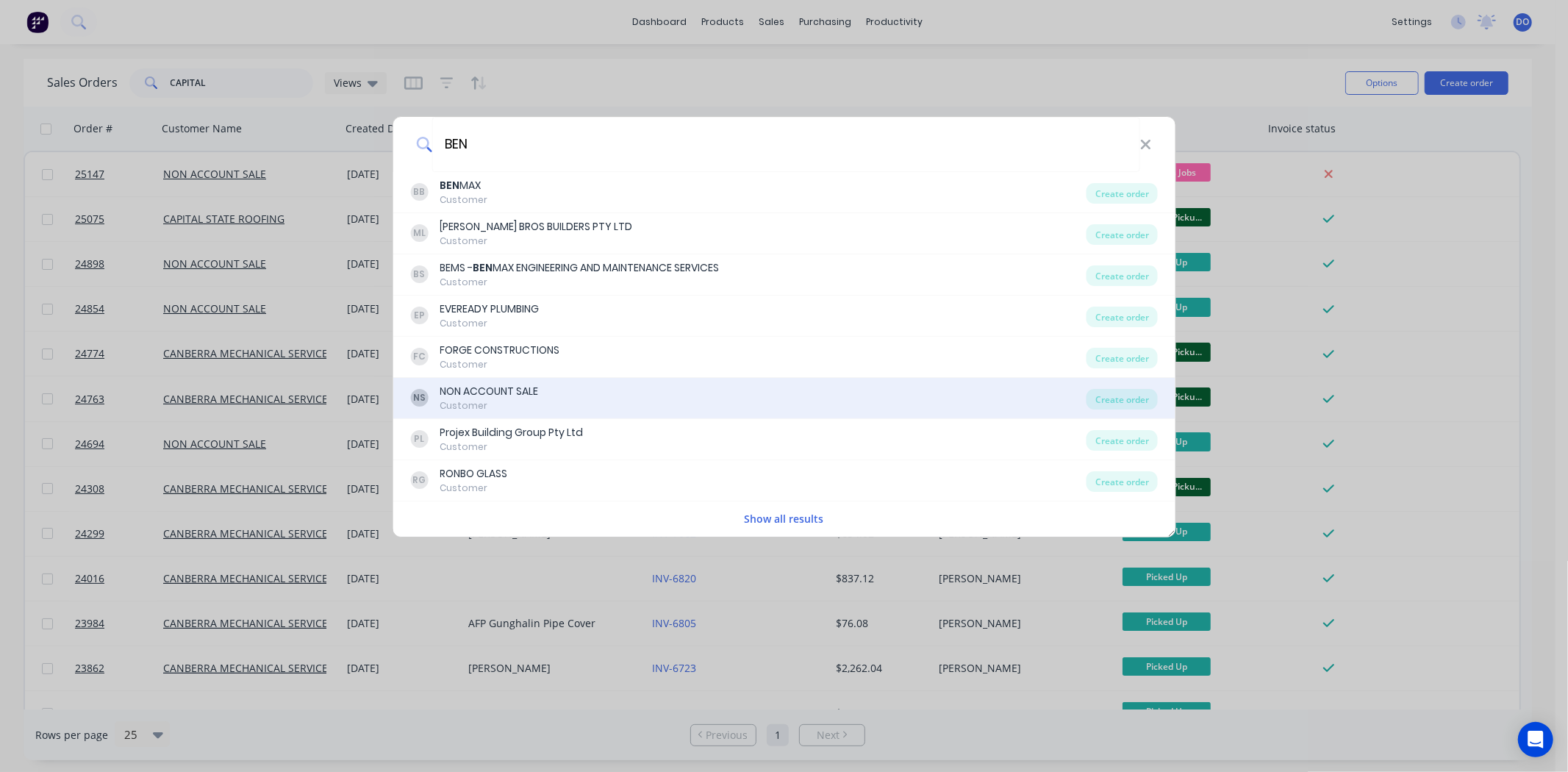
type input "BEN"
click at [523, 405] on div "Customer" at bounding box center [488, 406] width 98 height 14
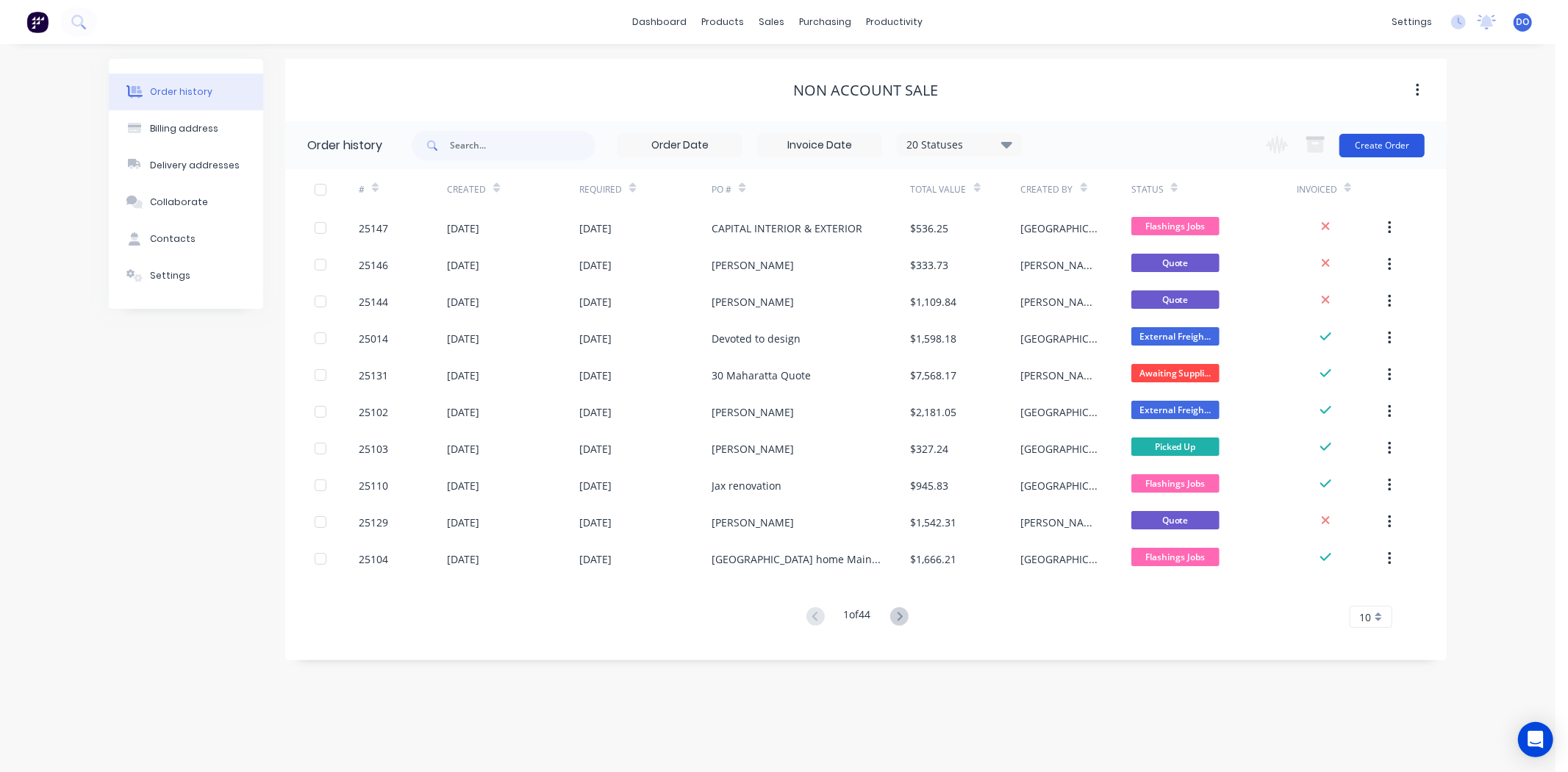
click at [1392, 140] on button "Create Order" at bounding box center [1382, 145] width 85 height 24
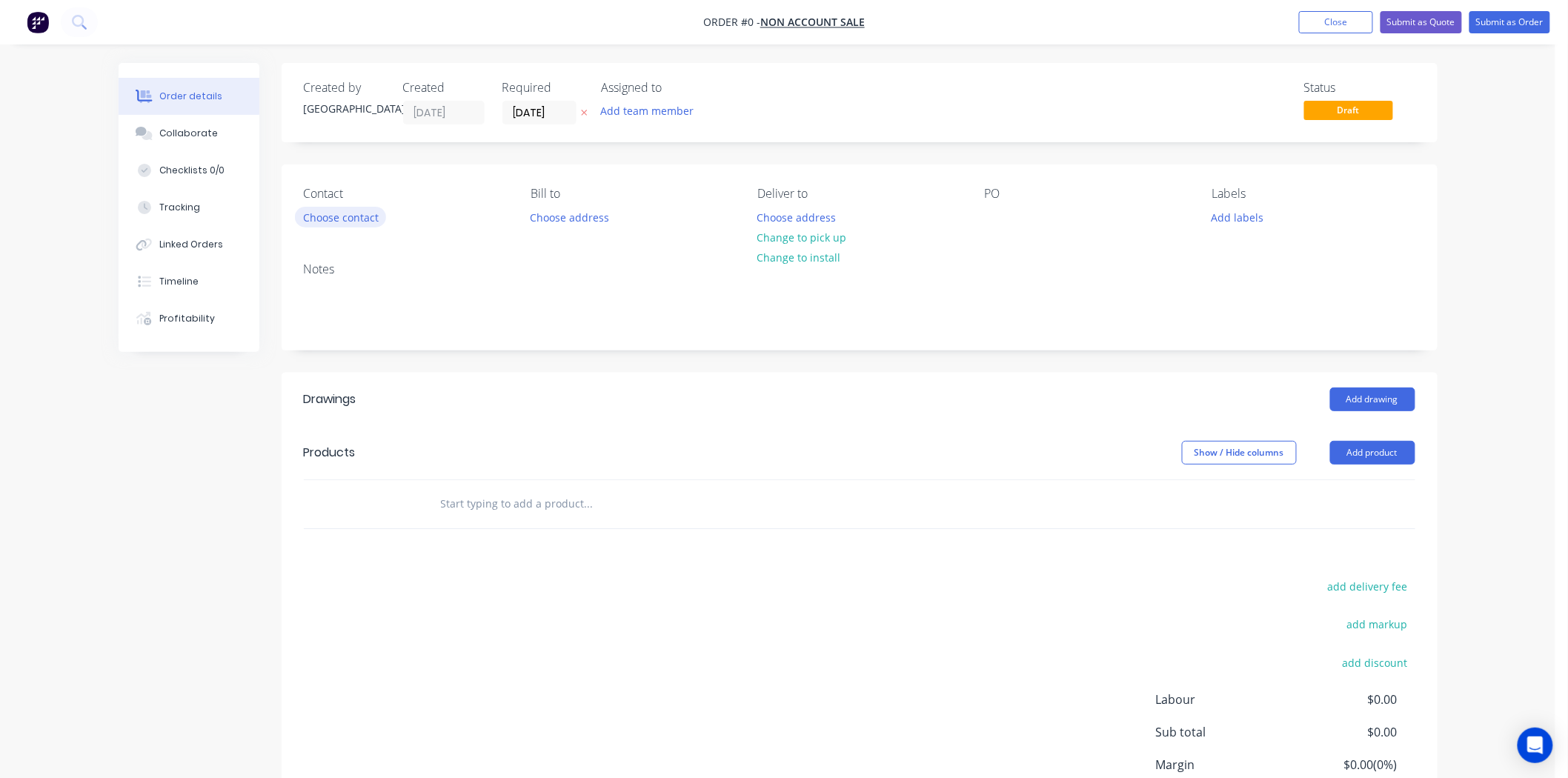
click at [337, 208] on button "Choose contact" at bounding box center [340, 217] width 91 height 20
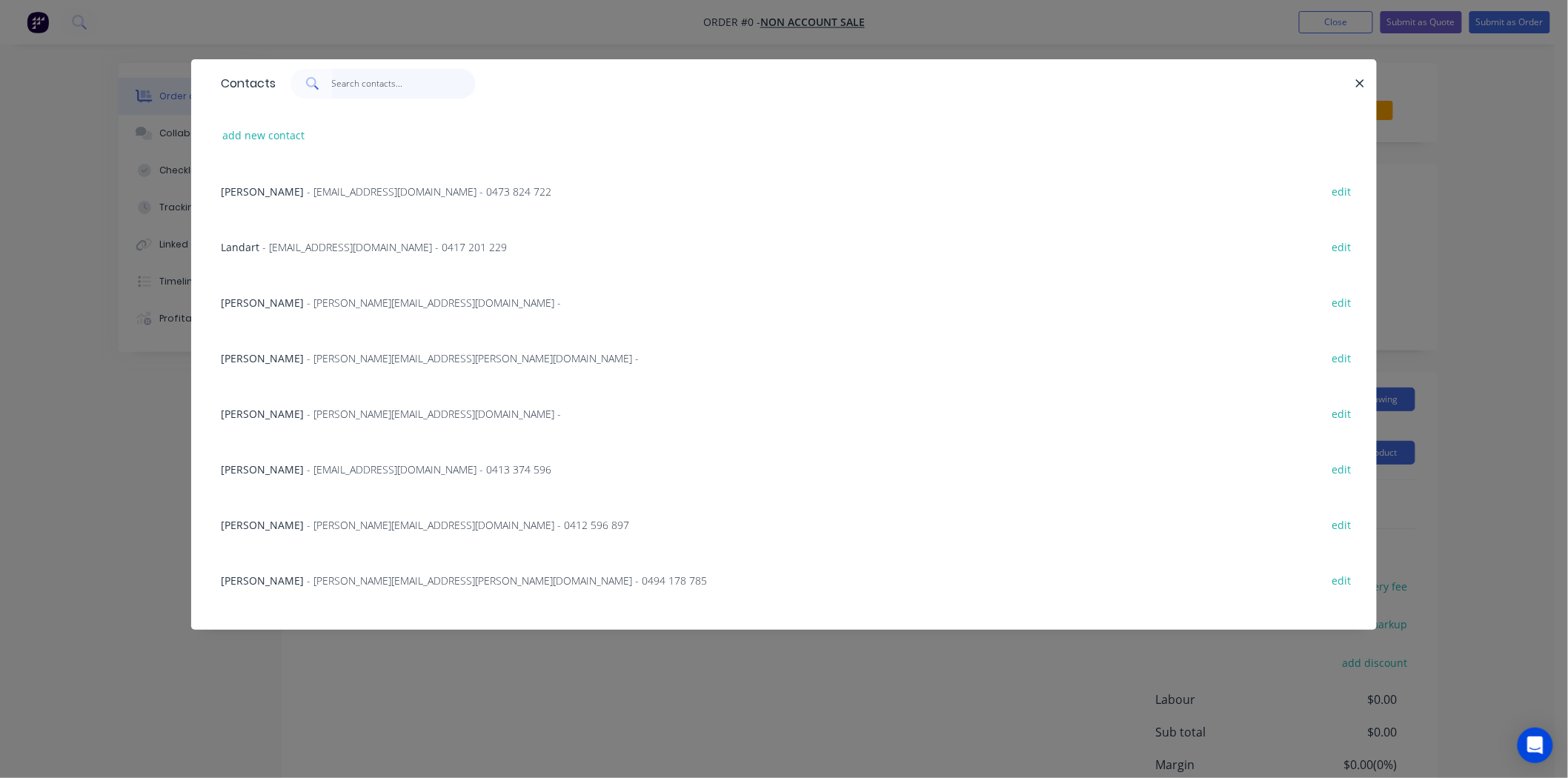
click at [389, 91] on input "text" at bounding box center [404, 83] width 145 height 29
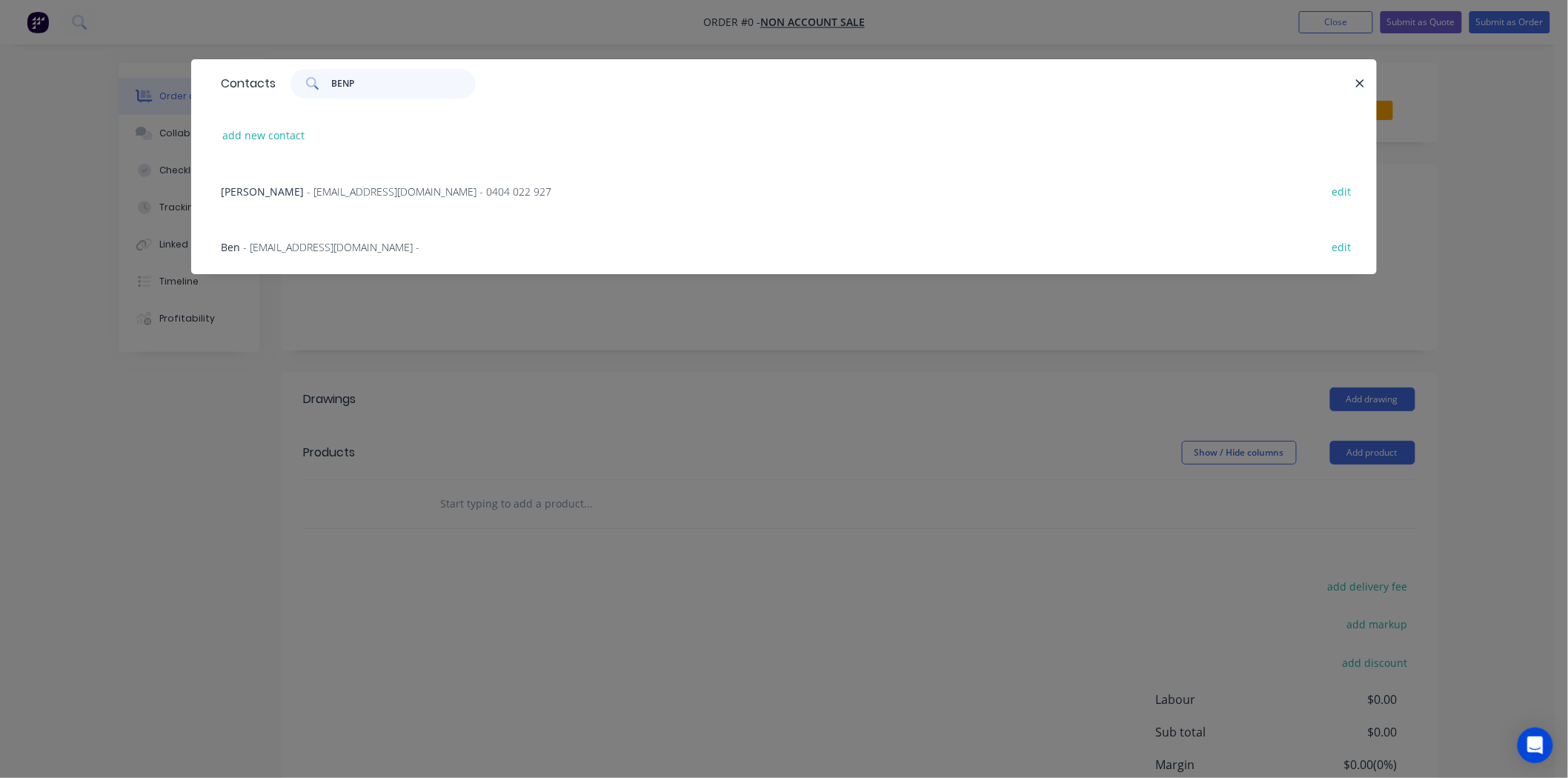
type input "BENP"
click at [345, 241] on span "- [EMAIL_ADDRESS][DOMAIN_NAME] -" at bounding box center [331, 247] width 176 height 14
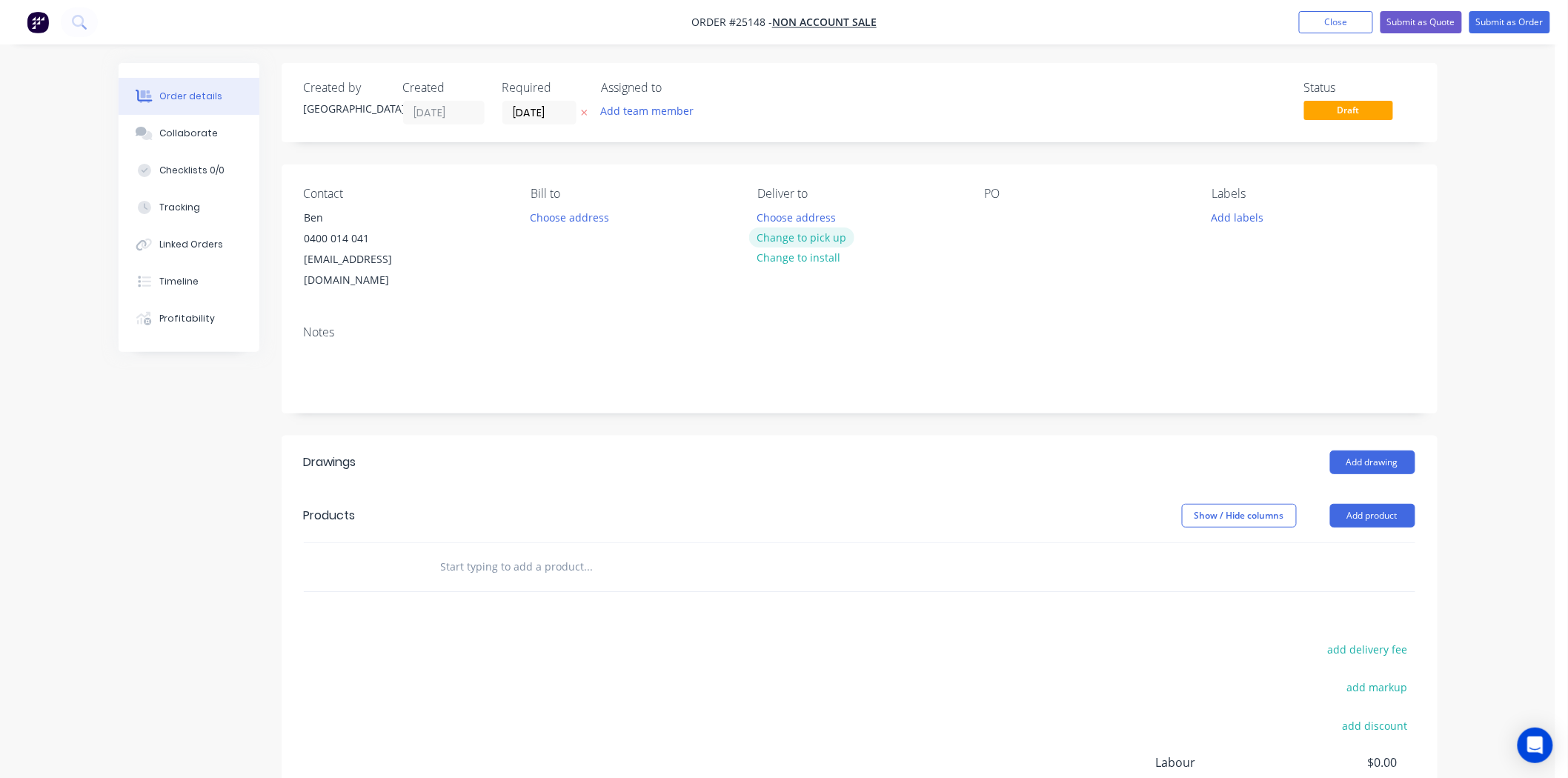
click at [838, 231] on button "Change to pick up" at bounding box center [801, 237] width 105 height 20
click at [1003, 214] on div at bounding box center [996, 217] width 24 height 21
click at [1359, 504] on button "Add product" at bounding box center [1372, 516] width 85 height 24
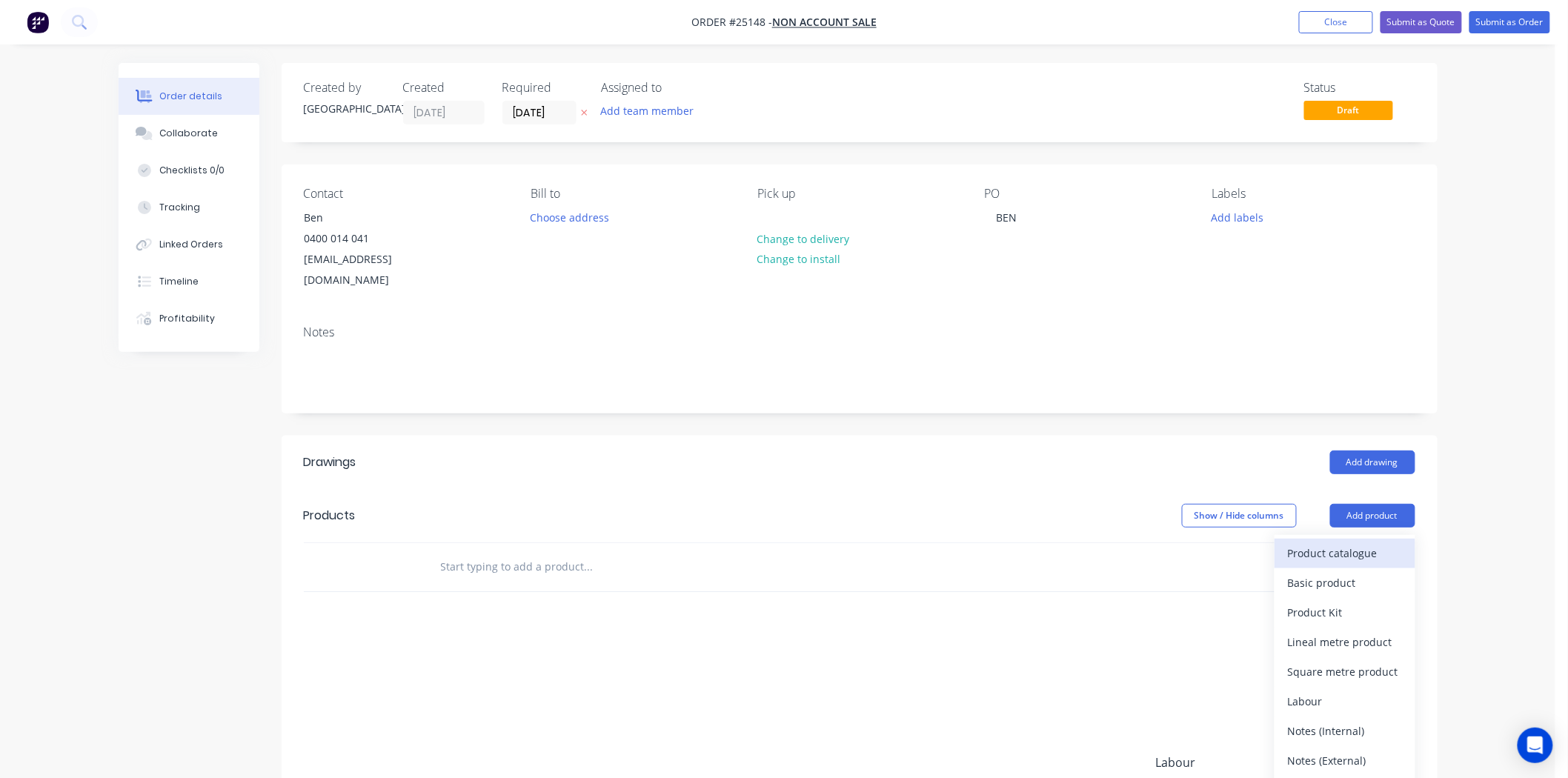
click at [1344, 542] on div "Product catalogue" at bounding box center [1344, 553] width 114 height 21
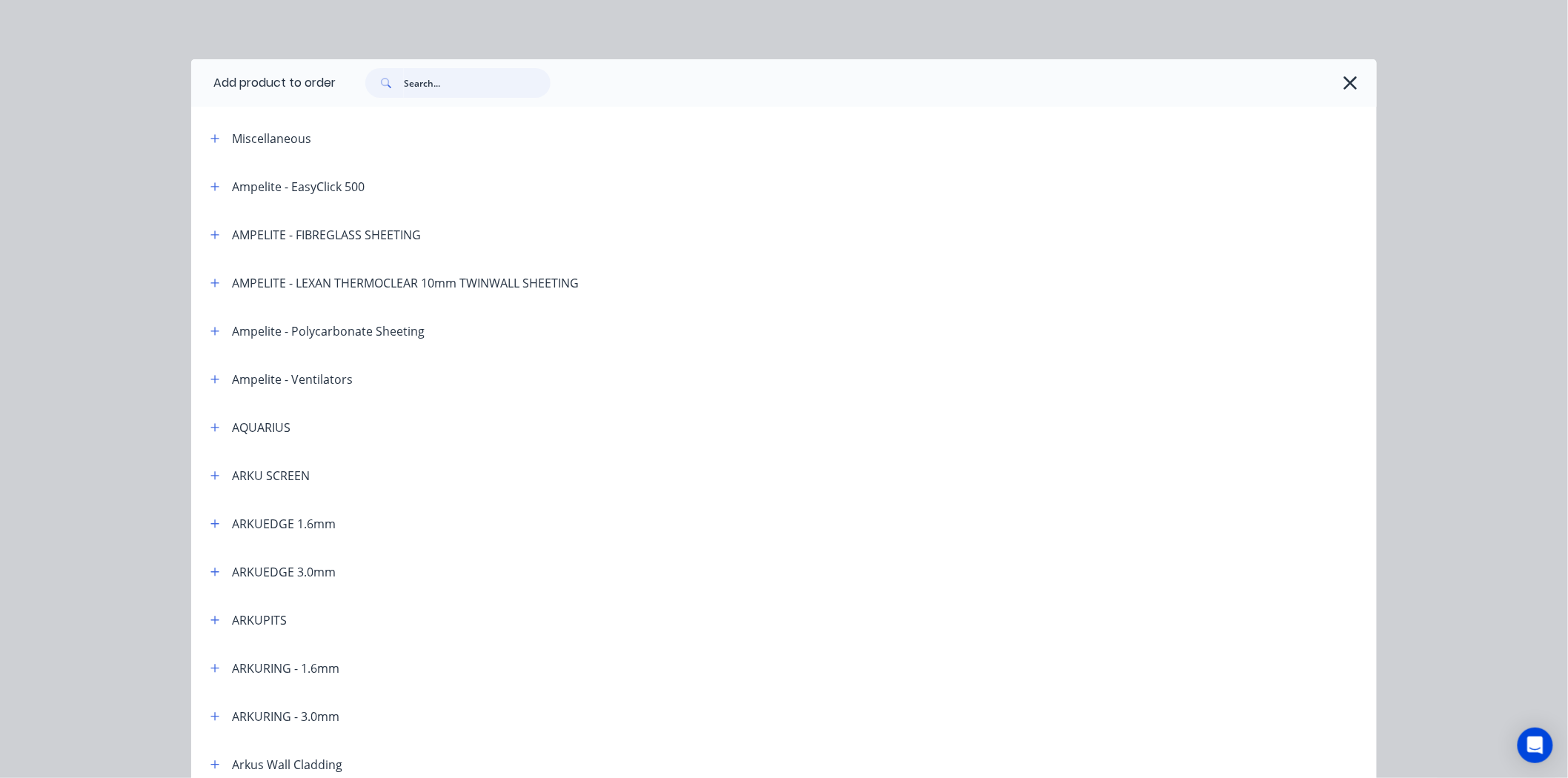
click at [493, 85] on input "text" at bounding box center [477, 82] width 147 height 29
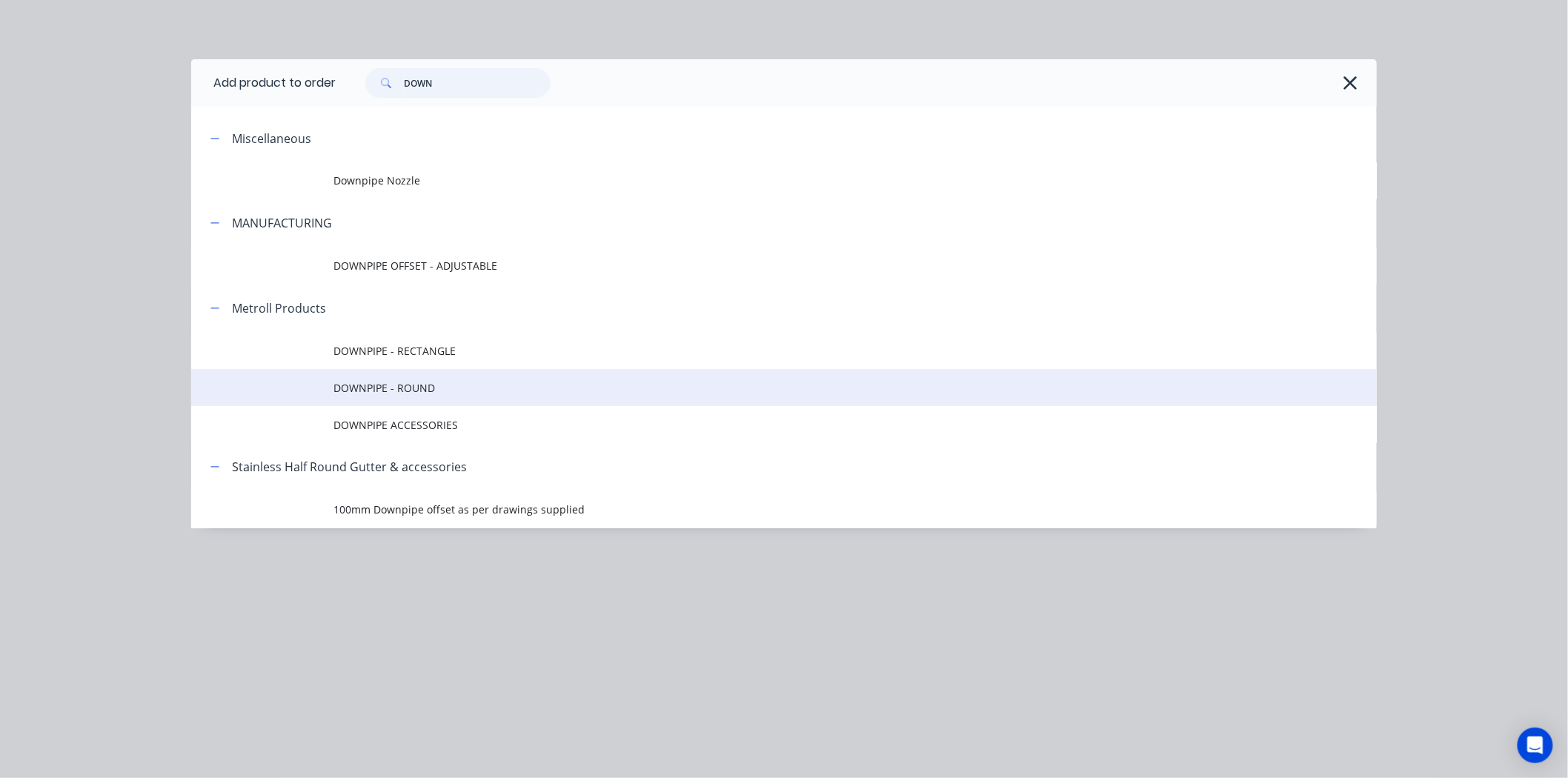
type input "DOWN"
click at [384, 386] on span "DOWNPIPE - ROUND" at bounding box center [751, 388] width 834 height 16
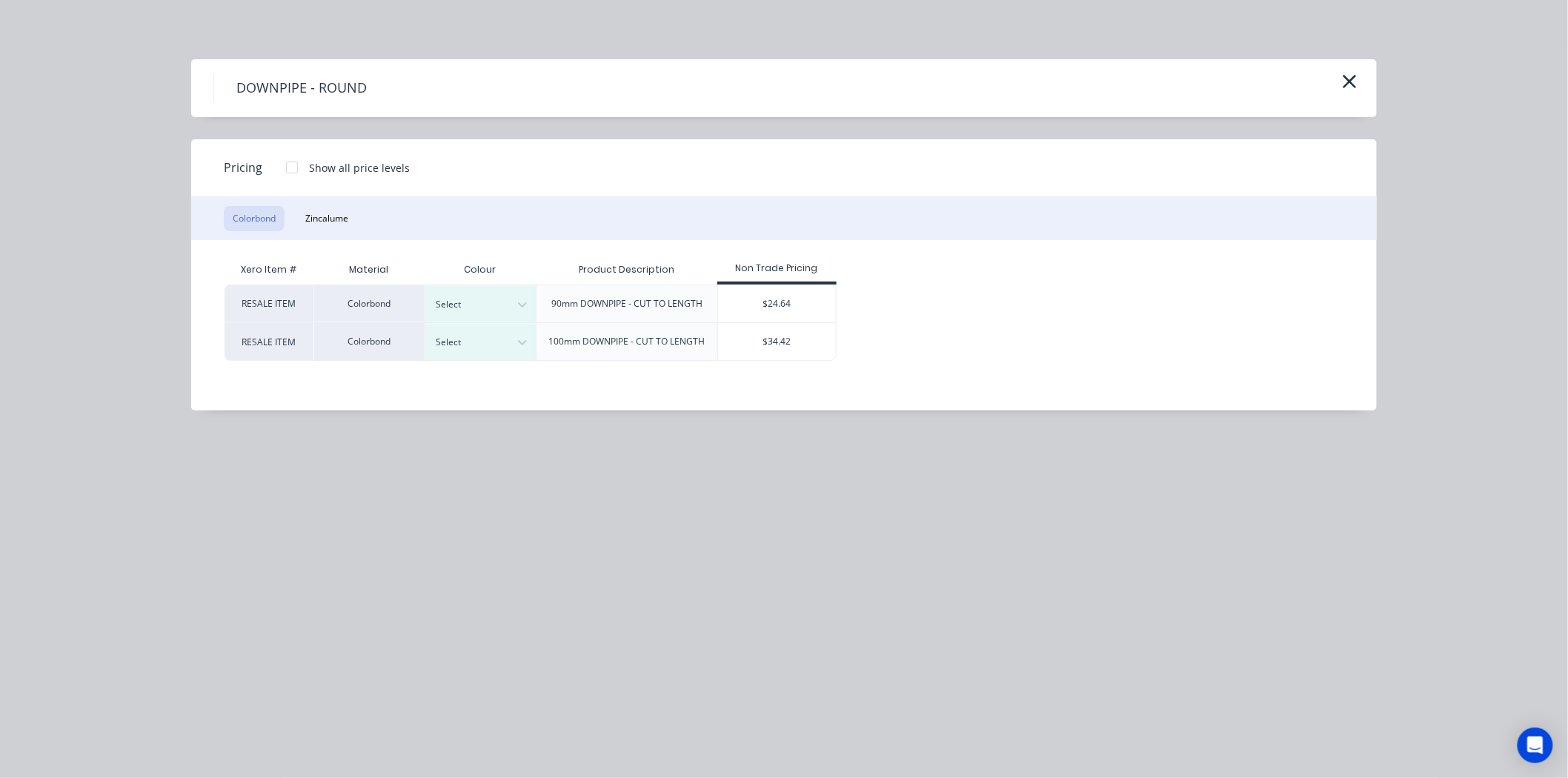
click at [290, 160] on div at bounding box center [291, 168] width 29 height 29
click at [478, 313] on div "Select" at bounding box center [480, 304] width 111 height 37
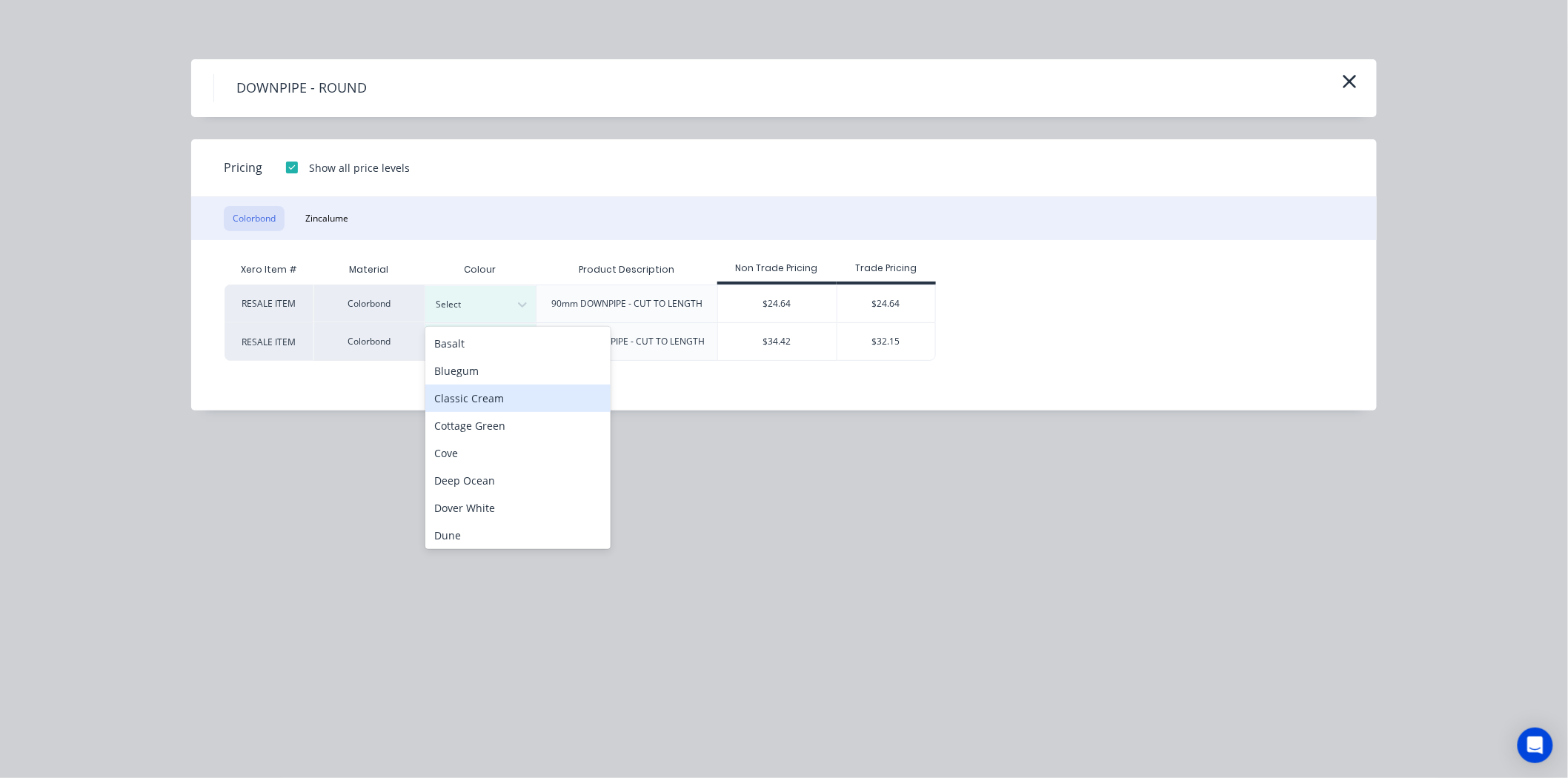
click at [506, 396] on div "Classic Cream" at bounding box center [518, 399] width 185 height 27
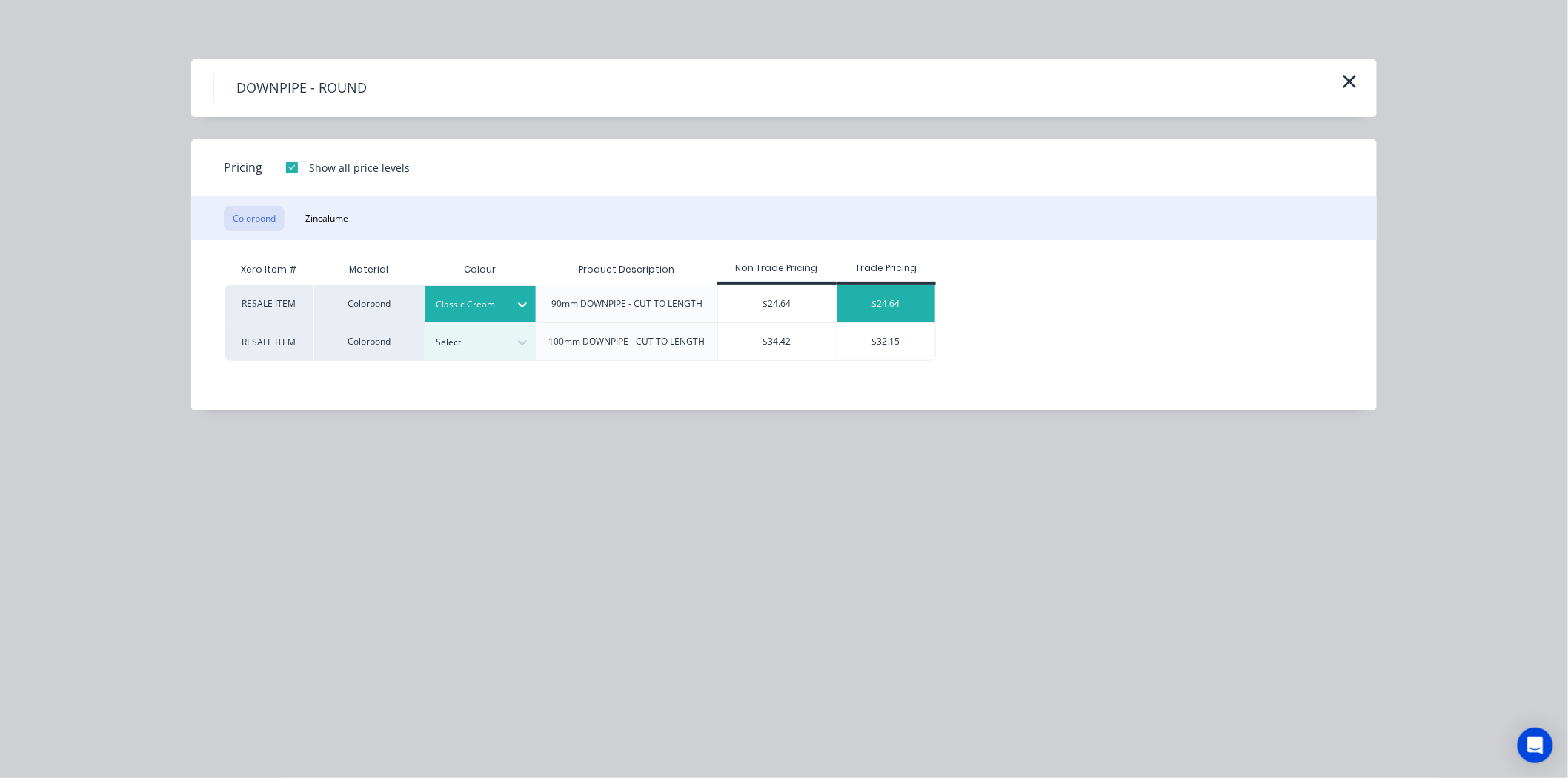
click at [883, 292] on div "$24.64" at bounding box center [887, 303] width 99 height 37
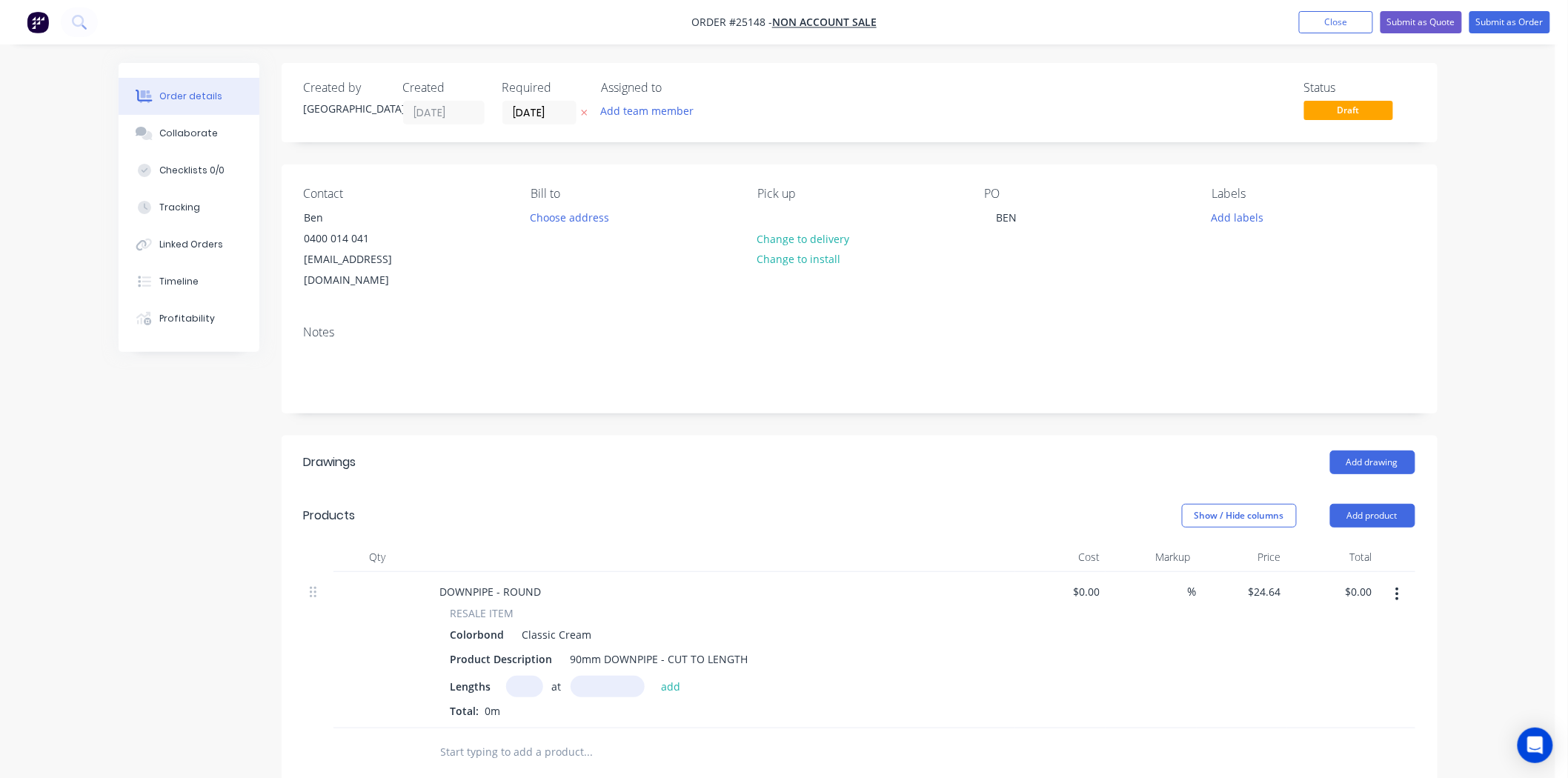
click at [516, 675] on input "text" at bounding box center [524, 685] width 37 height 21
type input "1"
type input "2400"
click at [653, 675] on button "add" at bounding box center [671, 685] width 35 height 20
type input "$59.14"
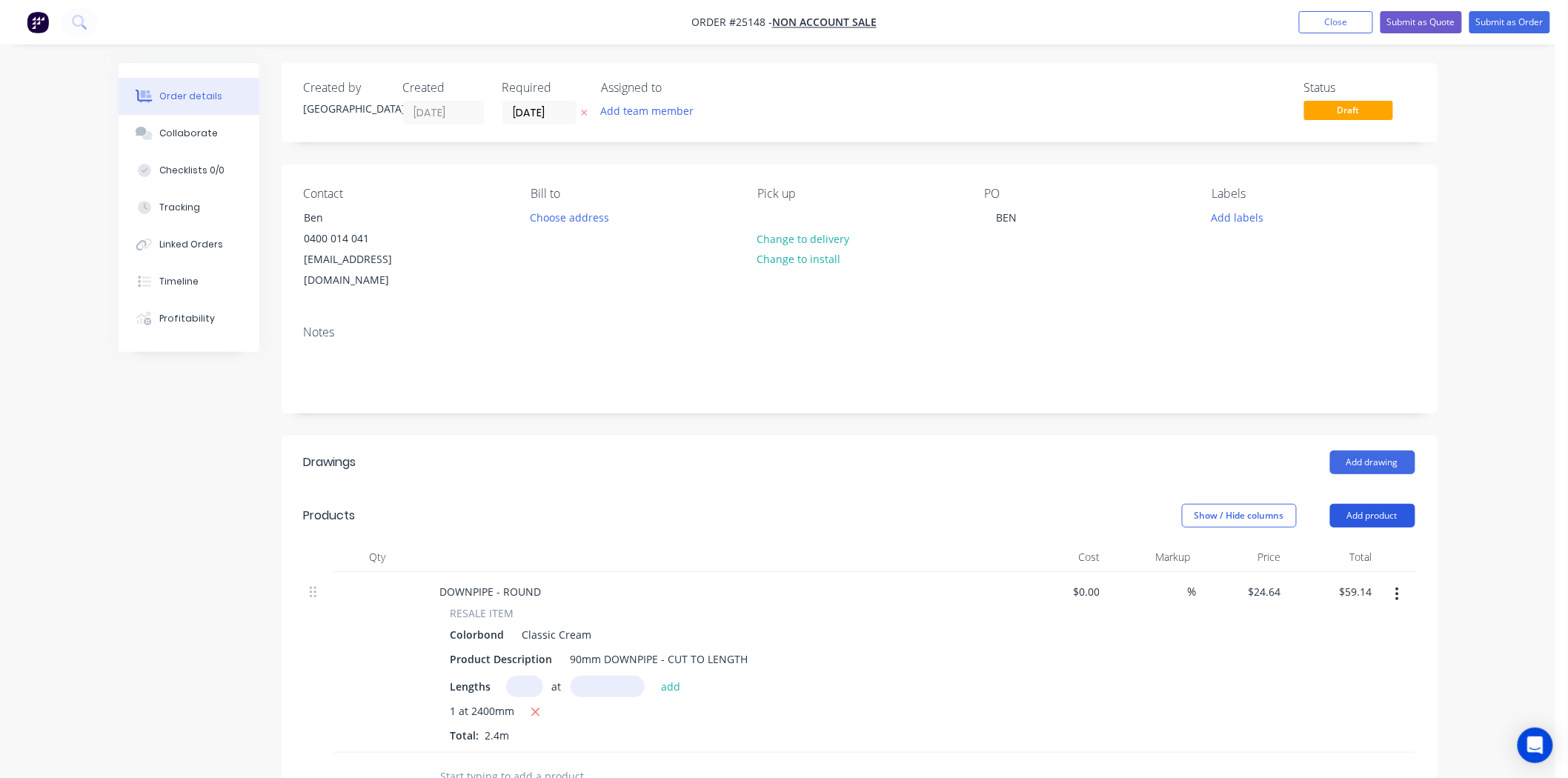
click at [1372, 504] on button "Add product" at bounding box center [1372, 516] width 85 height 24
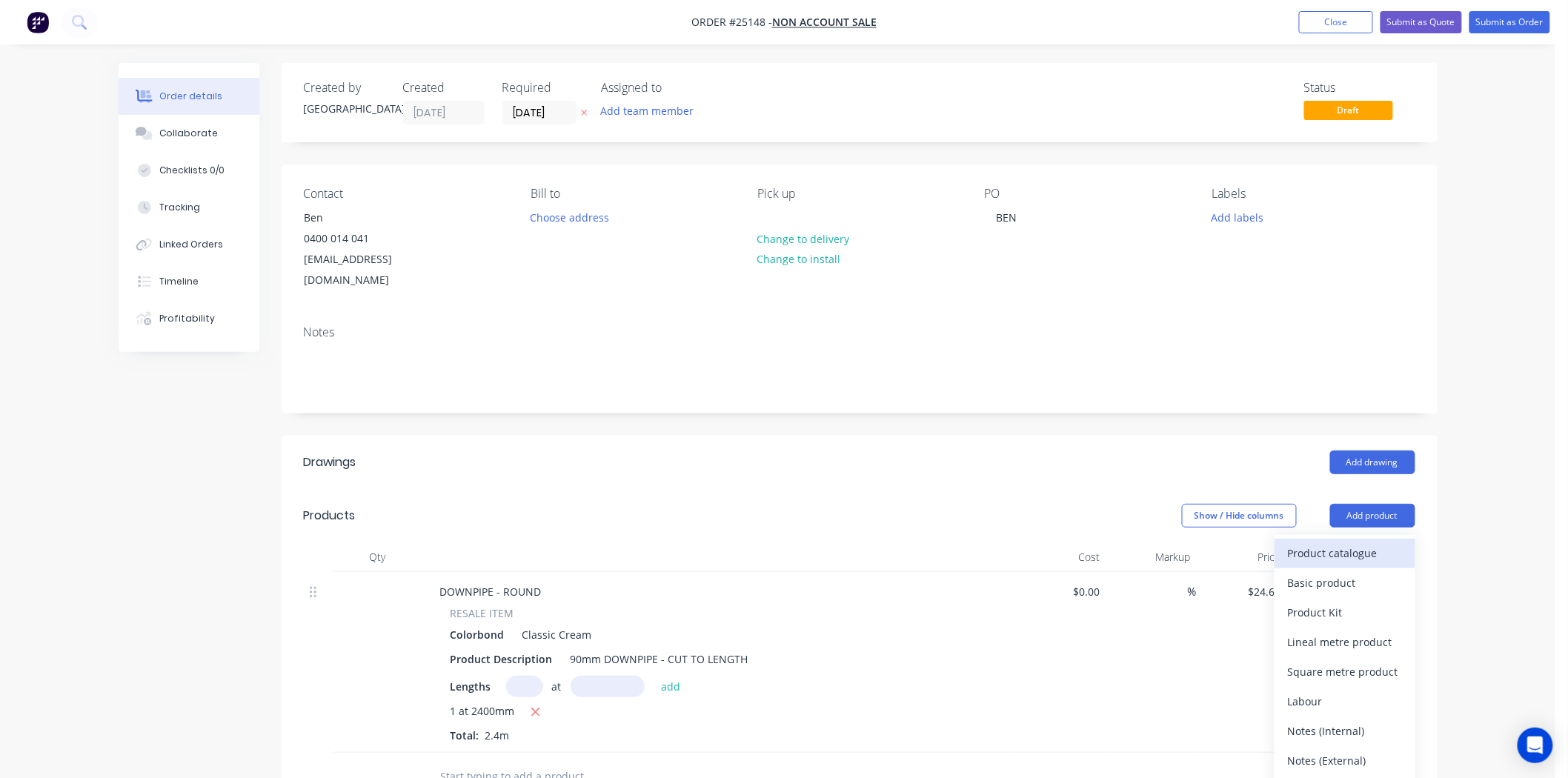
click at [1361, 542] on div "Product catalogue" at bounding box center [1344, 553] width 114 height 21
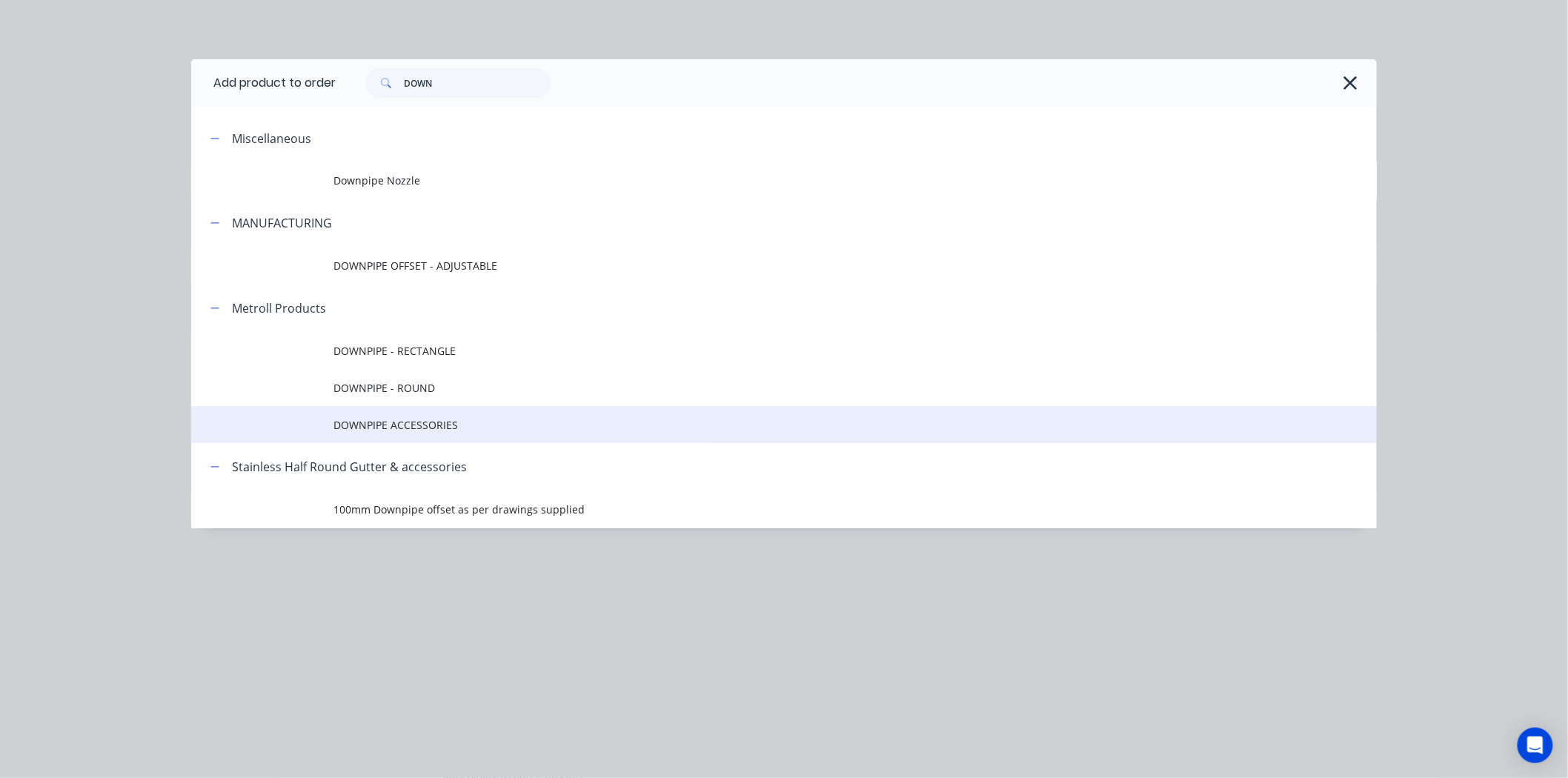
click at [291, 433] on td at bounding box center [262, 424] width 142 height 37
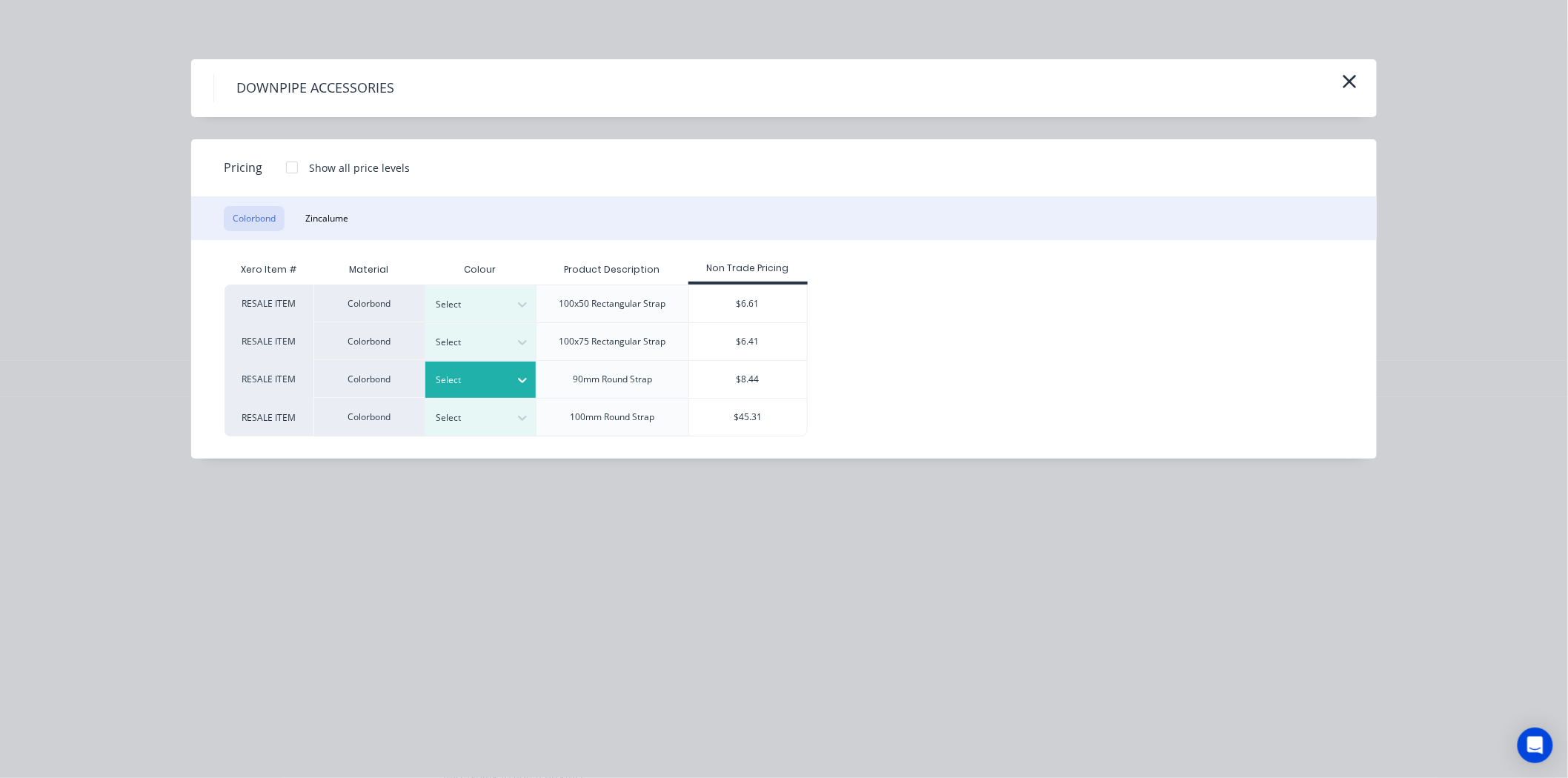
click at [487, 372] on div at bounding box center [469, 380] width 67 height 16
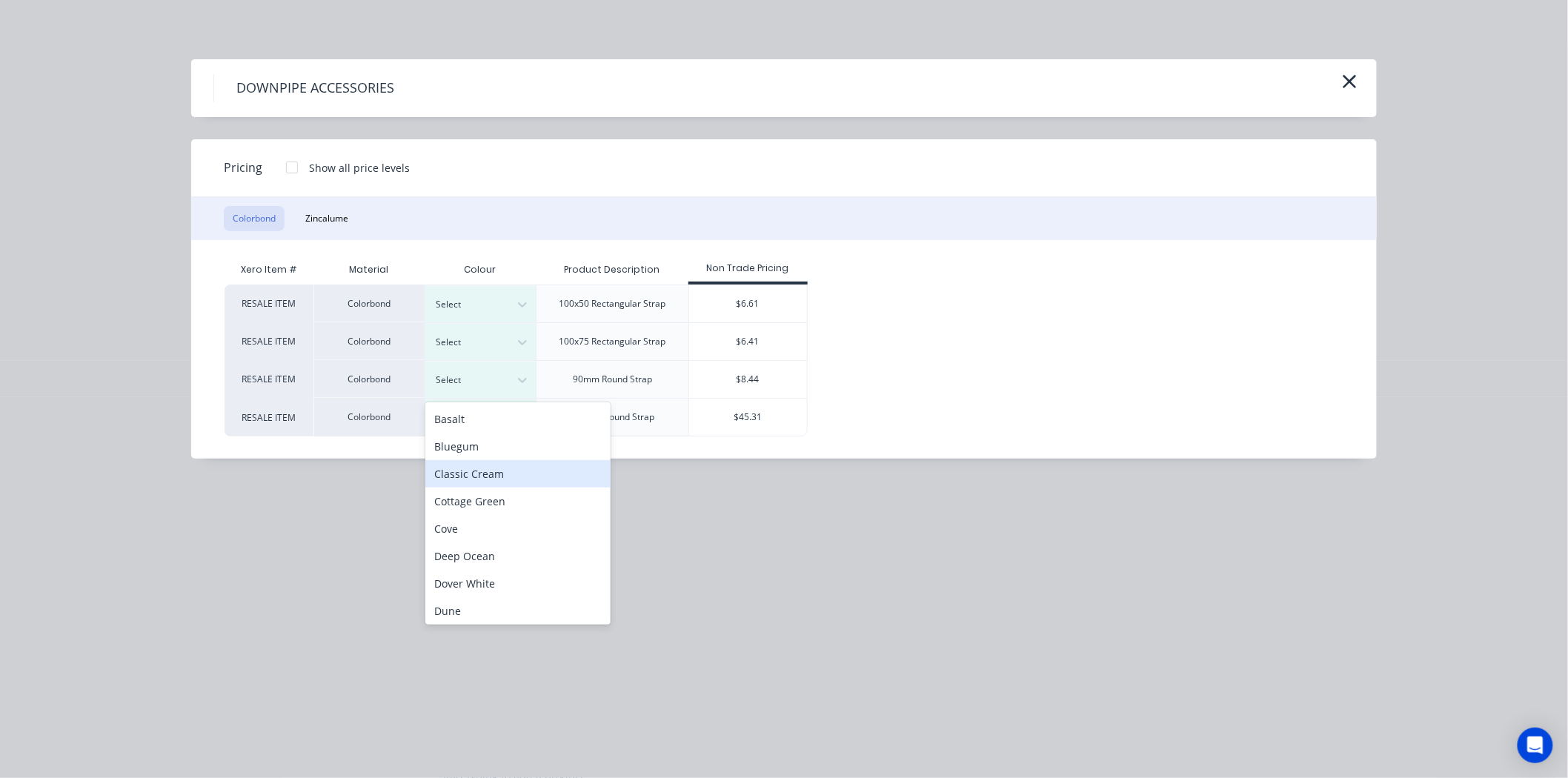
click at [505, 470] on div "Classic Cream" at bounding box center [518, 474] width 185 height 27
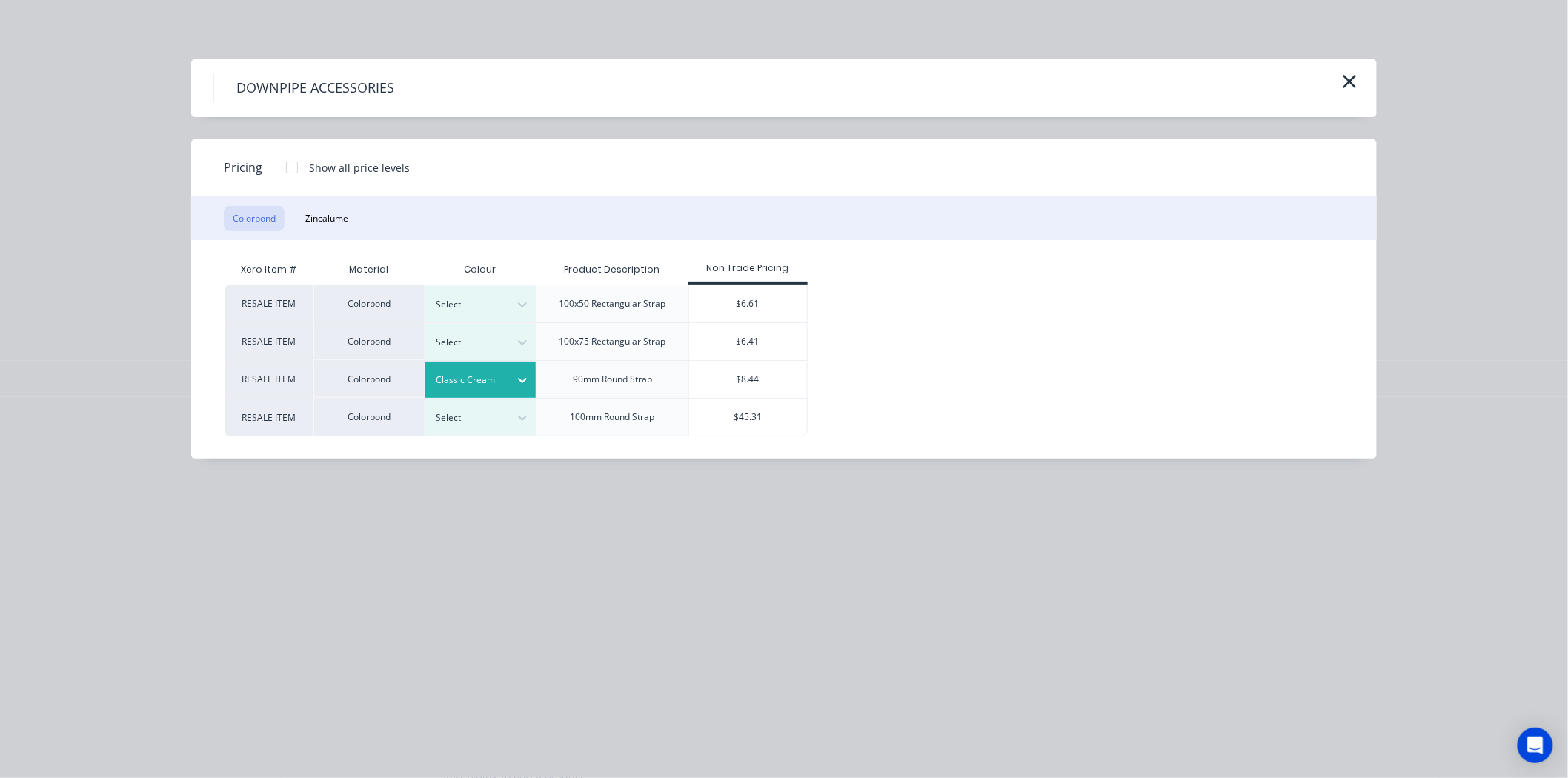
click at [296, 158] on div at bounding box center [291, 168] width 29 height 29
click at [845, 369] on div "$6.33" at bounding box center [858, 379] width 99 height 37
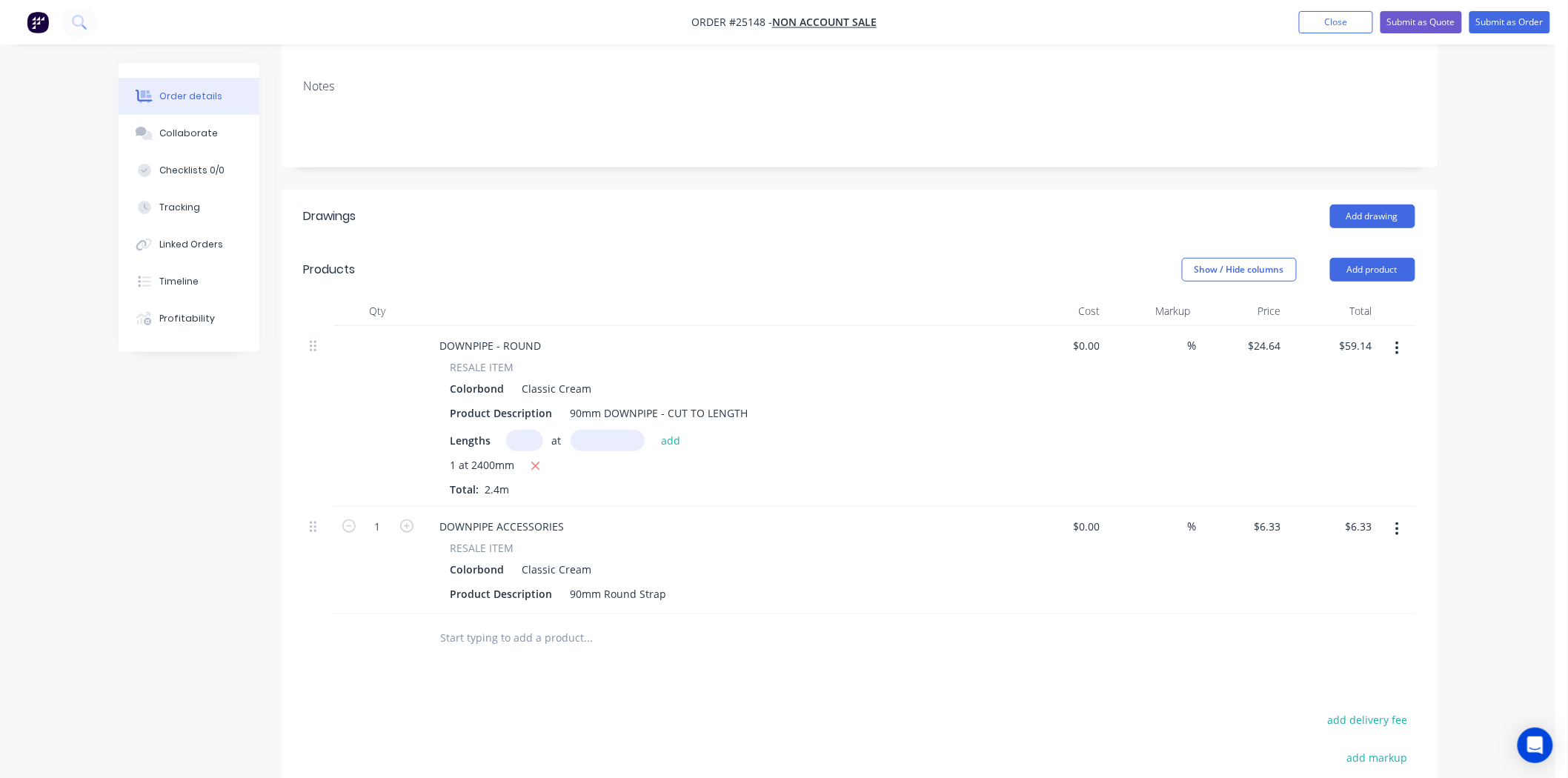
scroll to position [247, 0]
click at [406, 519] on icon "button" at bounding box center [407, 525] width 14 height 14
type input "2"
type input "$12.66"
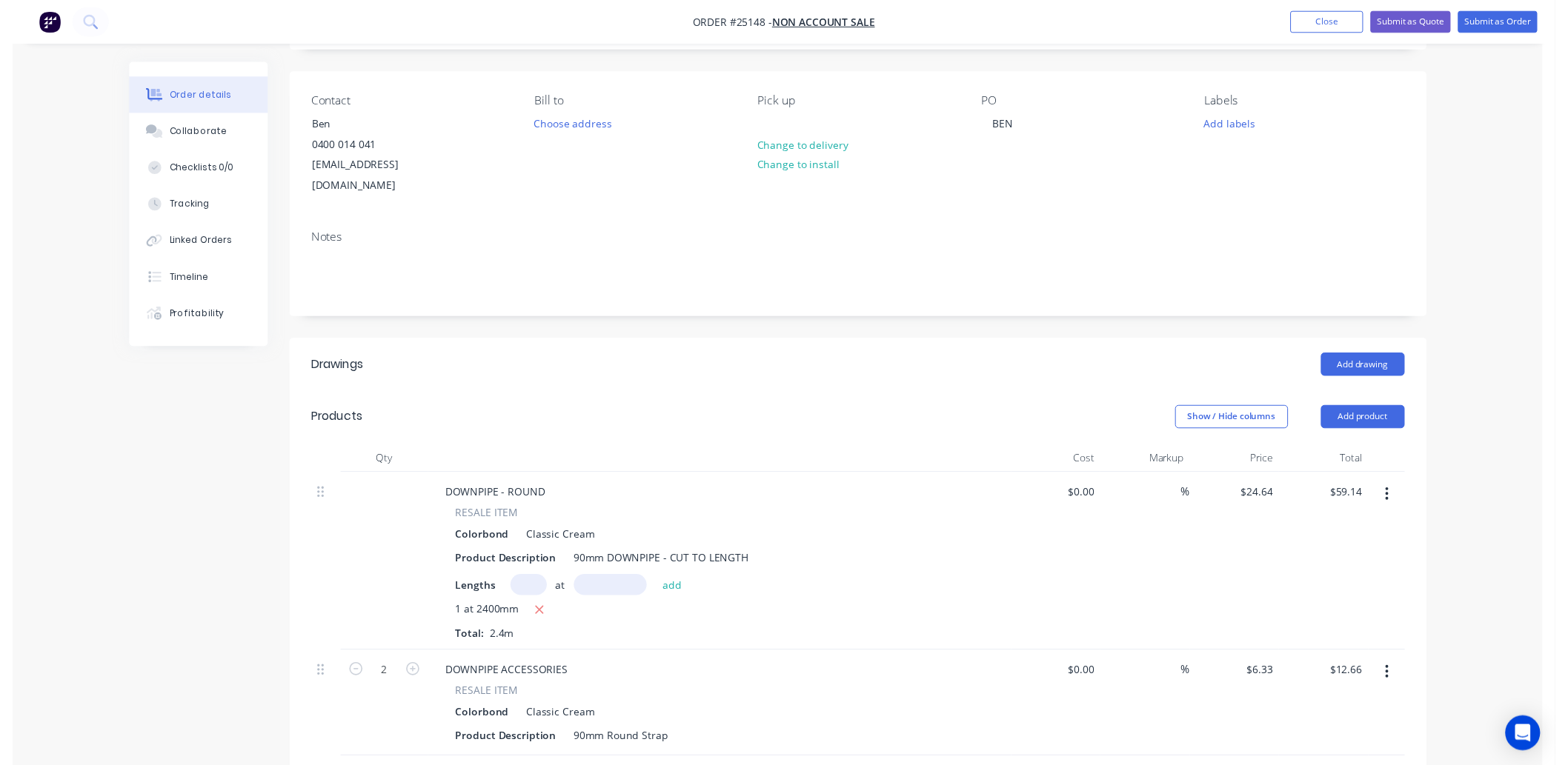
scroll to position [0, 0]
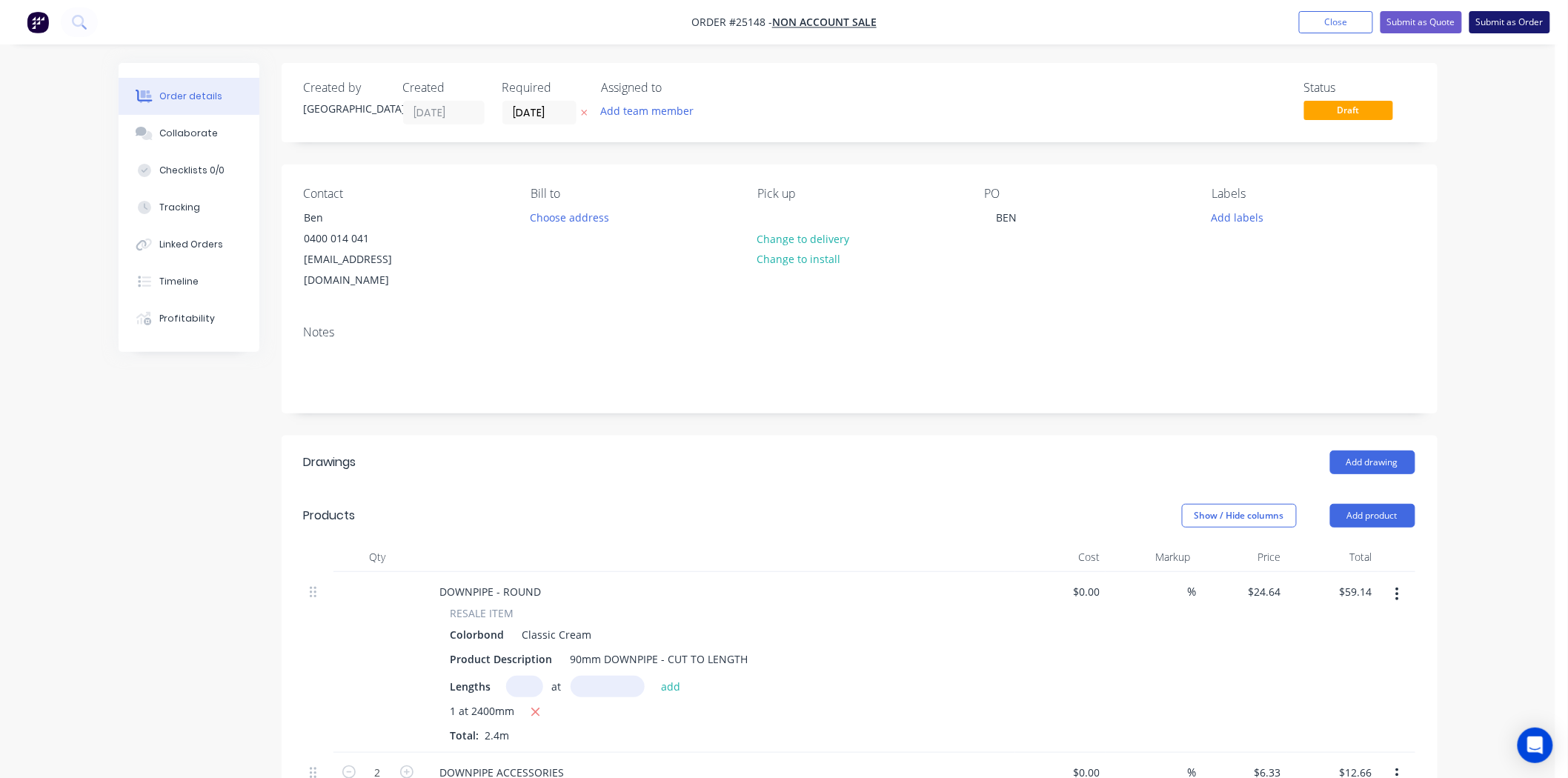
click at [1506, 24] on button "Submit as Order" at bounding box center [1509, 22] width 81 height 22
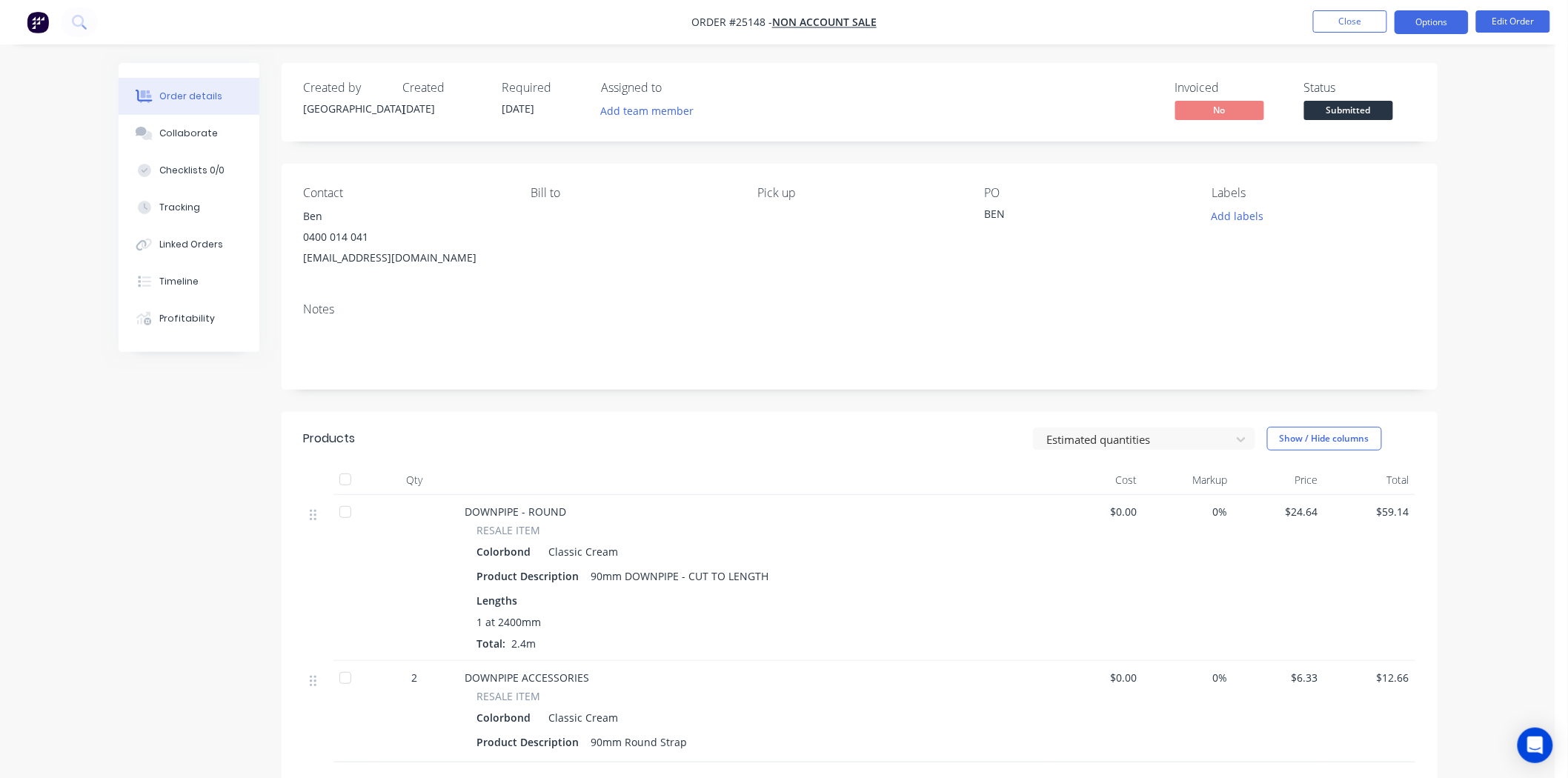
click at [1411, 17] on button "Options" at bounding box center [1431, 22] width 74 height 24
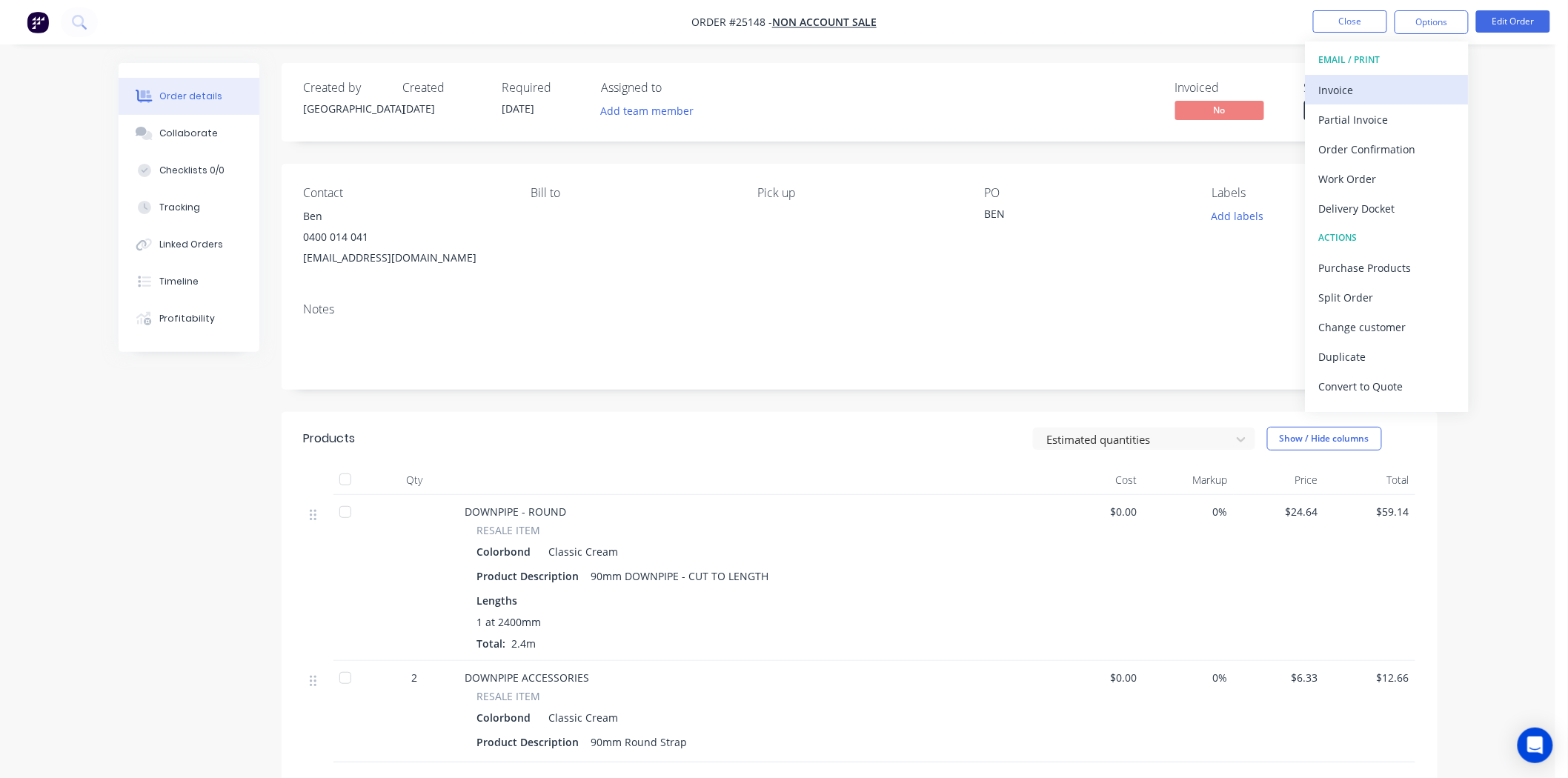
click at [1372, 92] on div "Invoice" at bounding box center [1387, 90] width 137 height 21
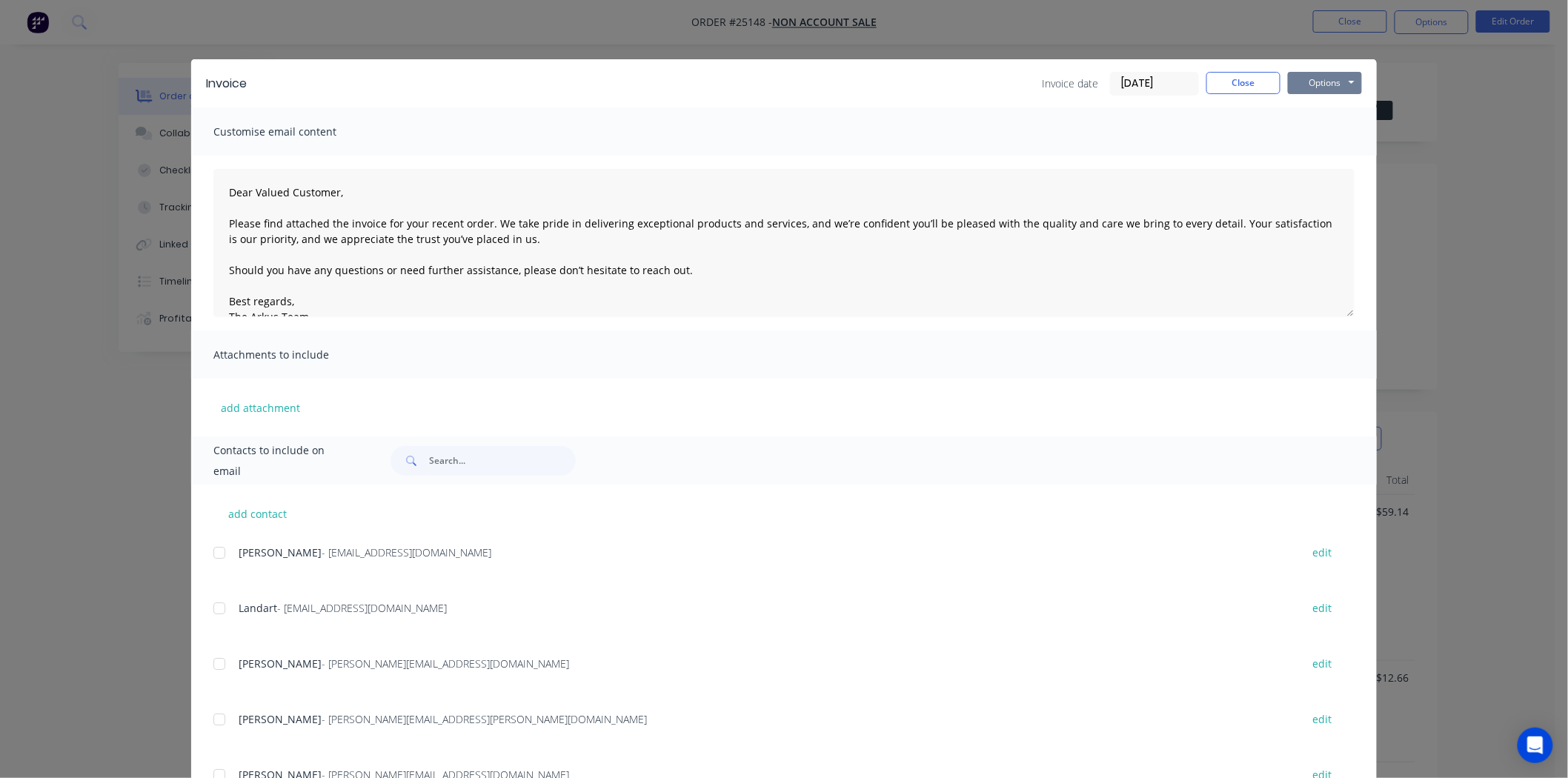
click at [1326, 80] on button "Options" at bounding box center [1324, 82] width 74 height 22
click at [1317, 130] on button "Print" at bounding box center [1334, 134] width 94 height 25
click at [1244, 78] on button "Close" at bounding box center [1243, 82] width 74 height 22
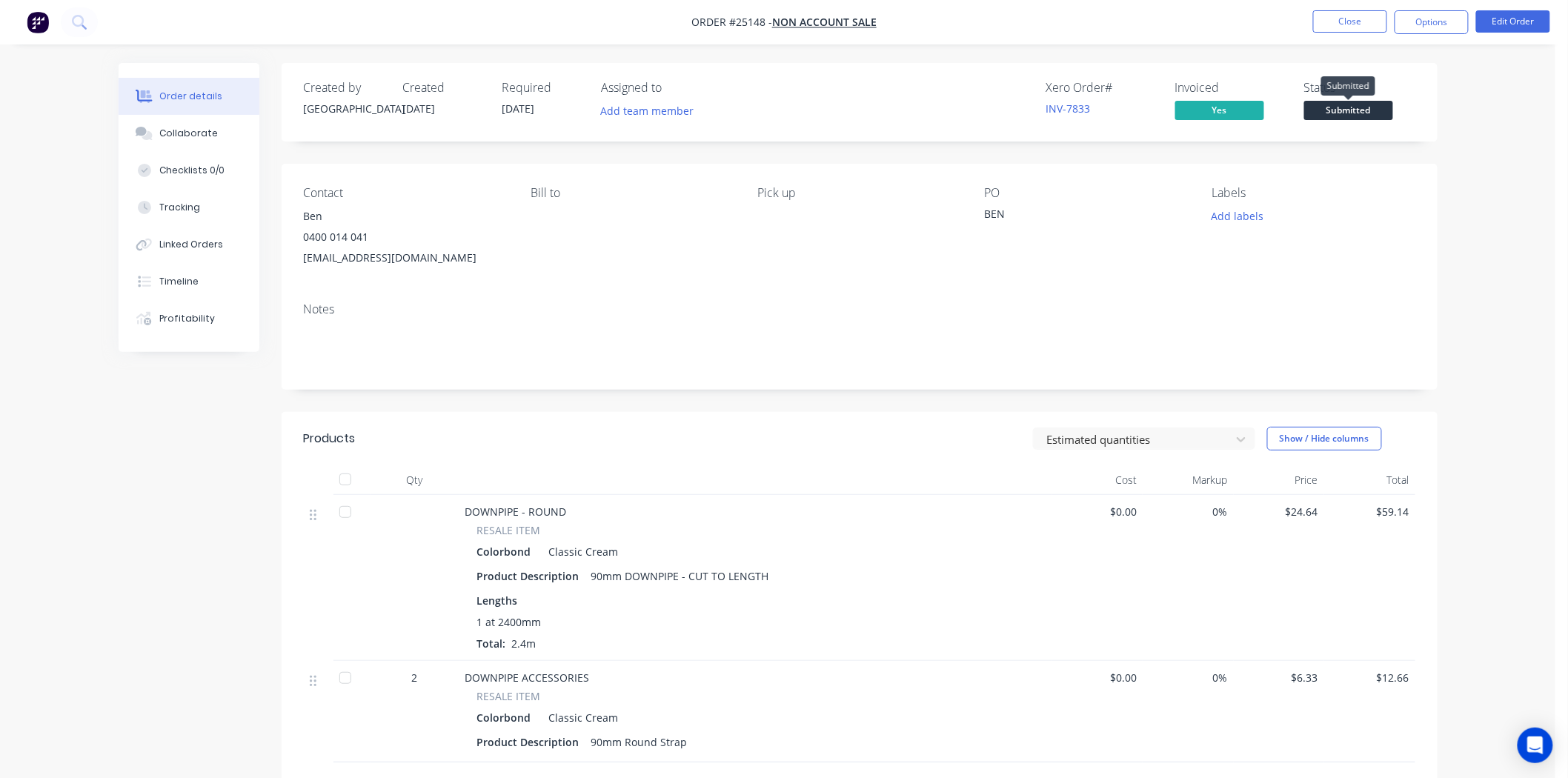
click at [1335, 114] on span "Submitted" at bounding box center [1348, 110] width 89 height 18
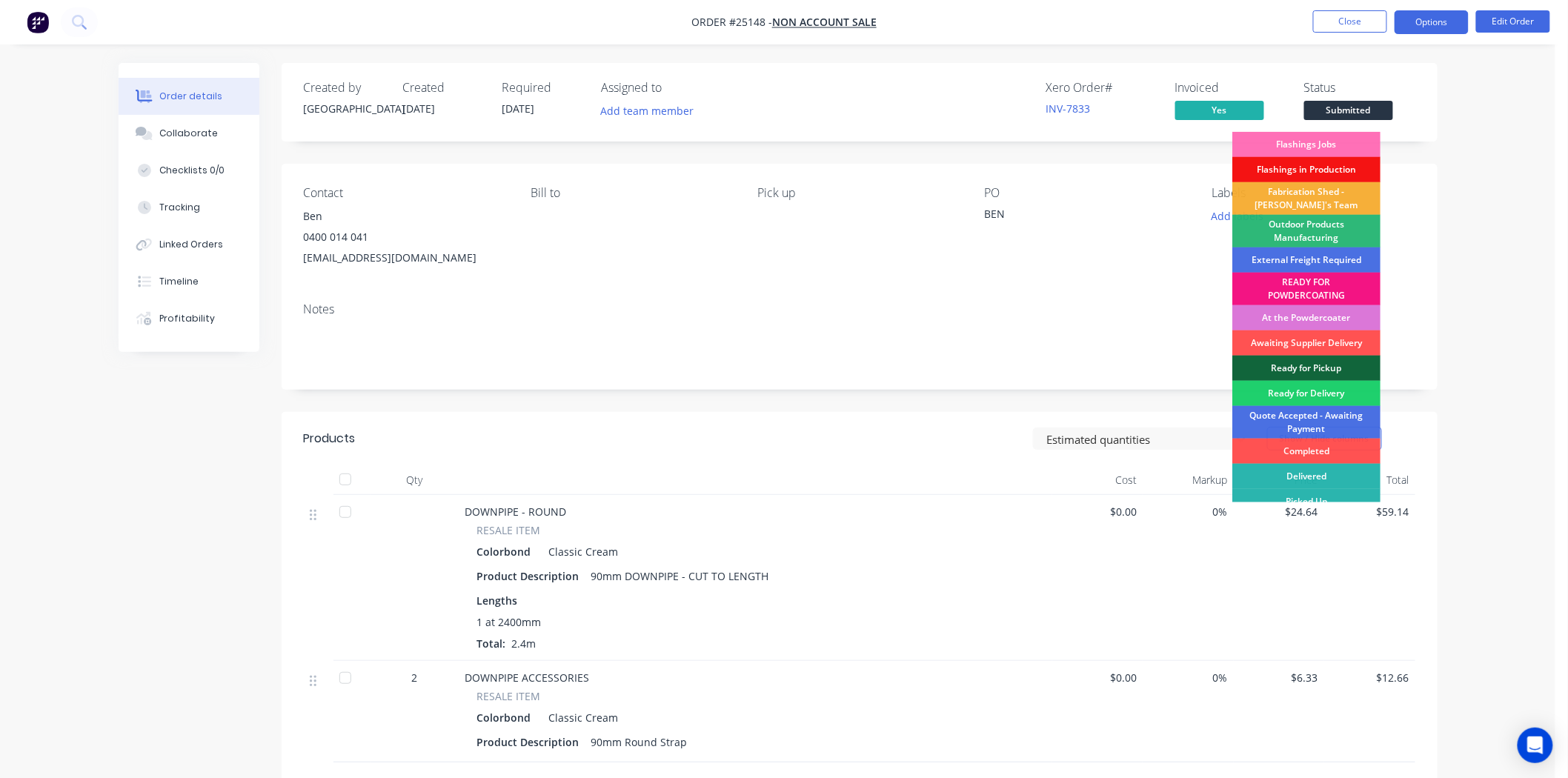
click at [1409, 18] on button "Options" at bounding box center [1431, 22] width 74 height 24
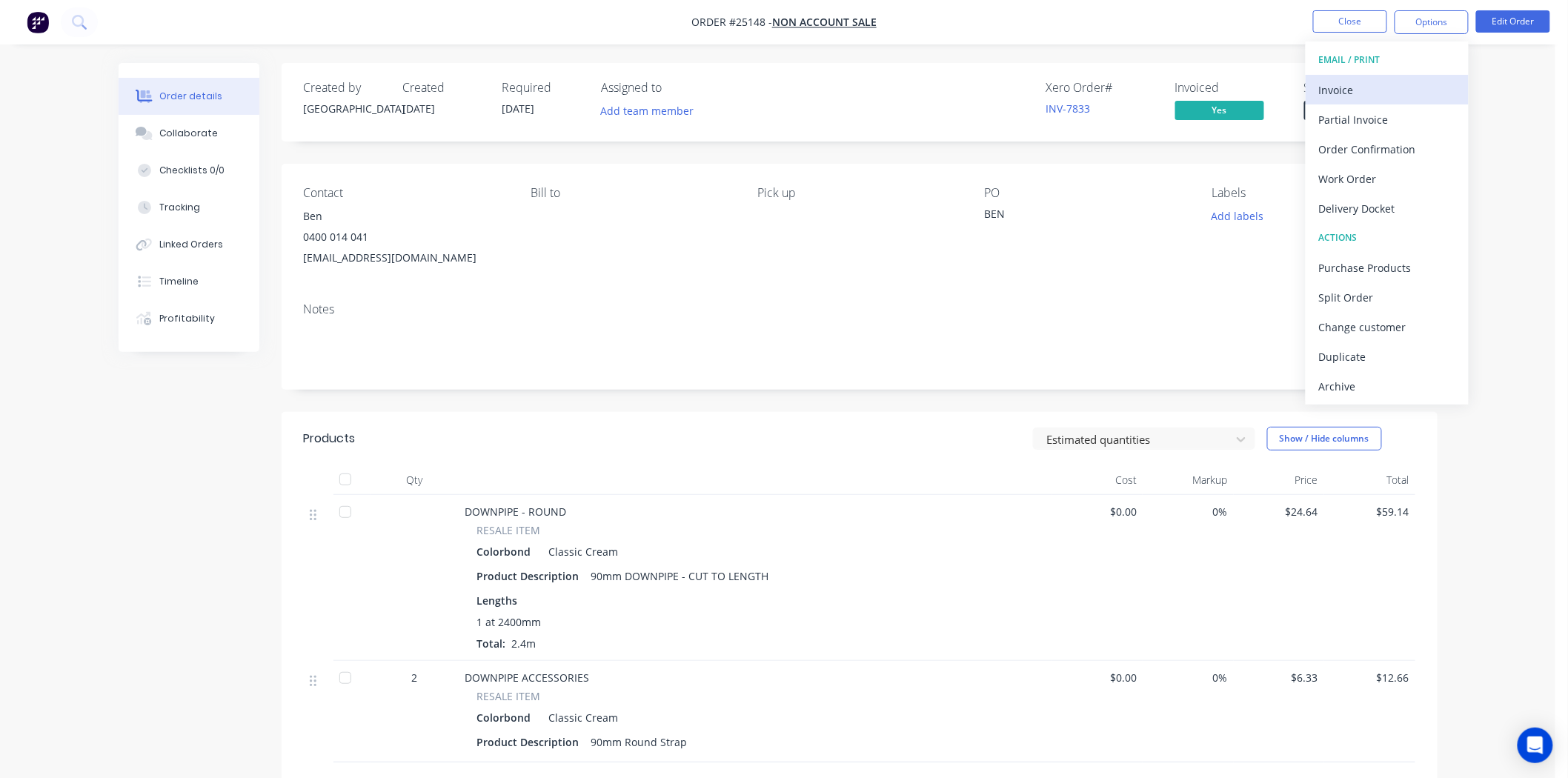
click at [1326, 80] on div "Invoice" at bounding box center [1387, 90] width 137 height 21
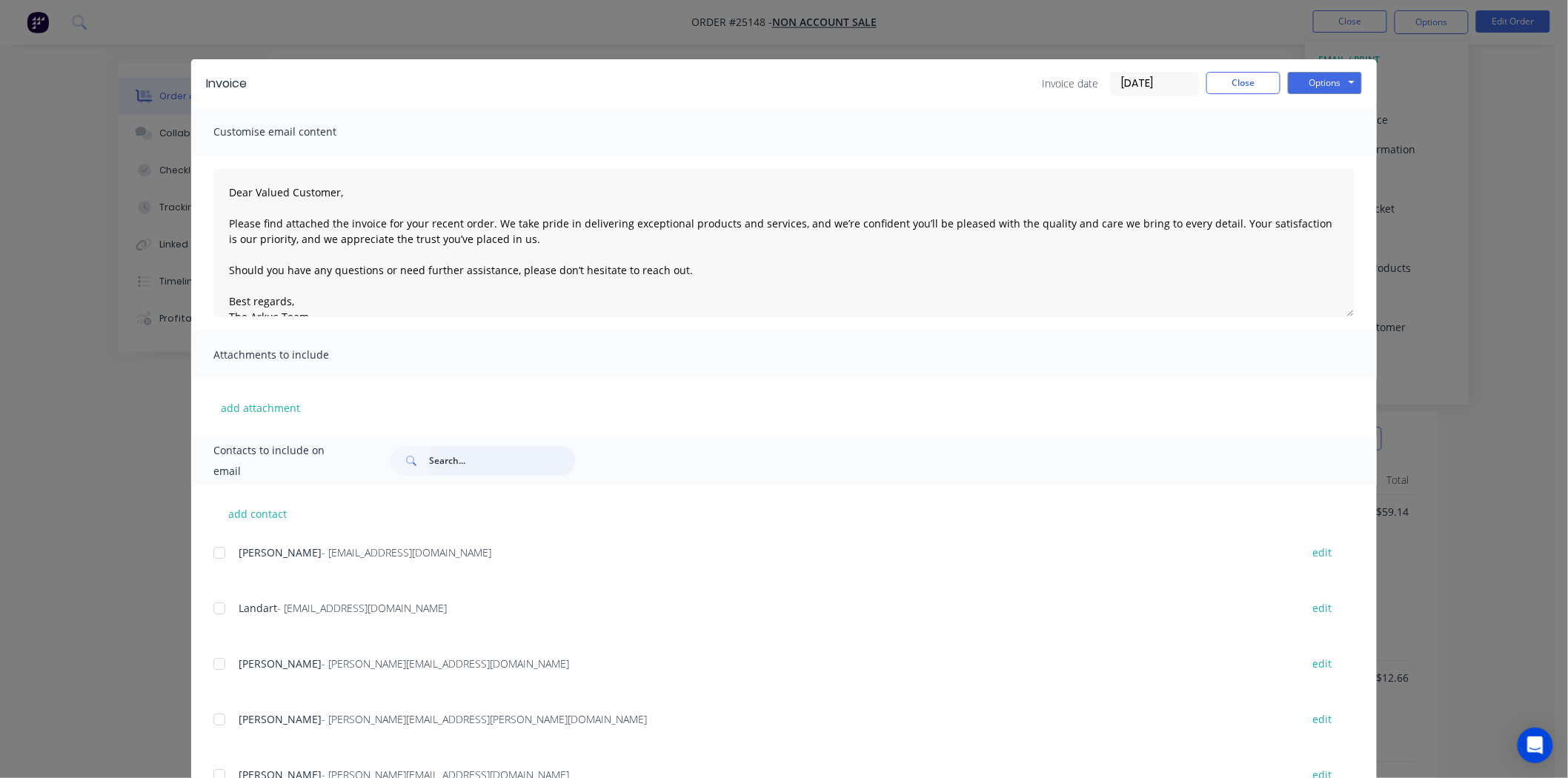
click at [493, 457] on input "text" at bounding box center [502, 461] width 147 height 29
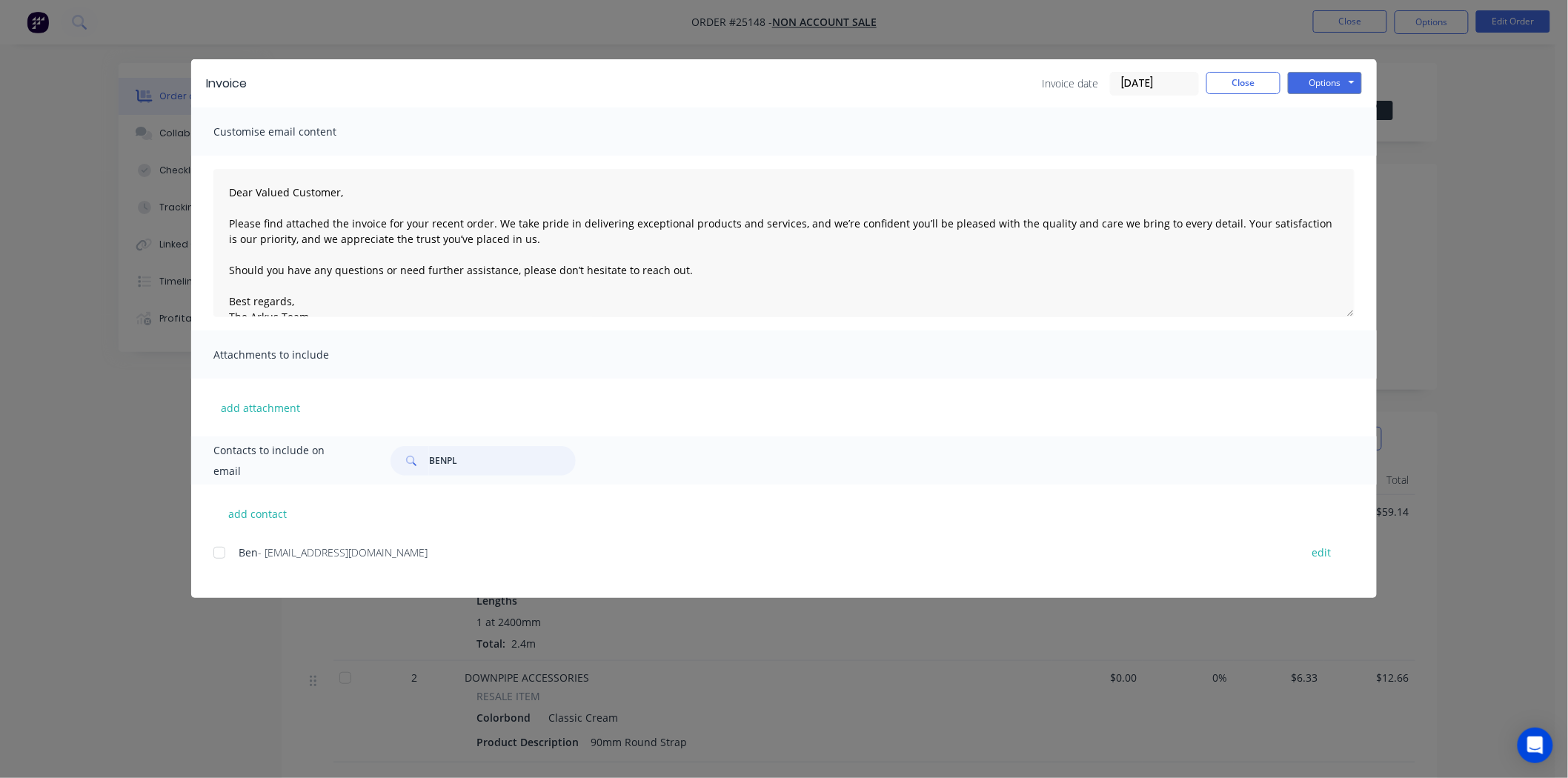
click at [217, 550] on div at bounding box center [219, 553] width 29 height 29
type input "BENPL"
click at [1339, 87] on button "Options" at bounding box center [1324, 82] width 74 height 22
click at [1321, 148] on button "Email" at bounding box center [1334, 158] width 94 height 25
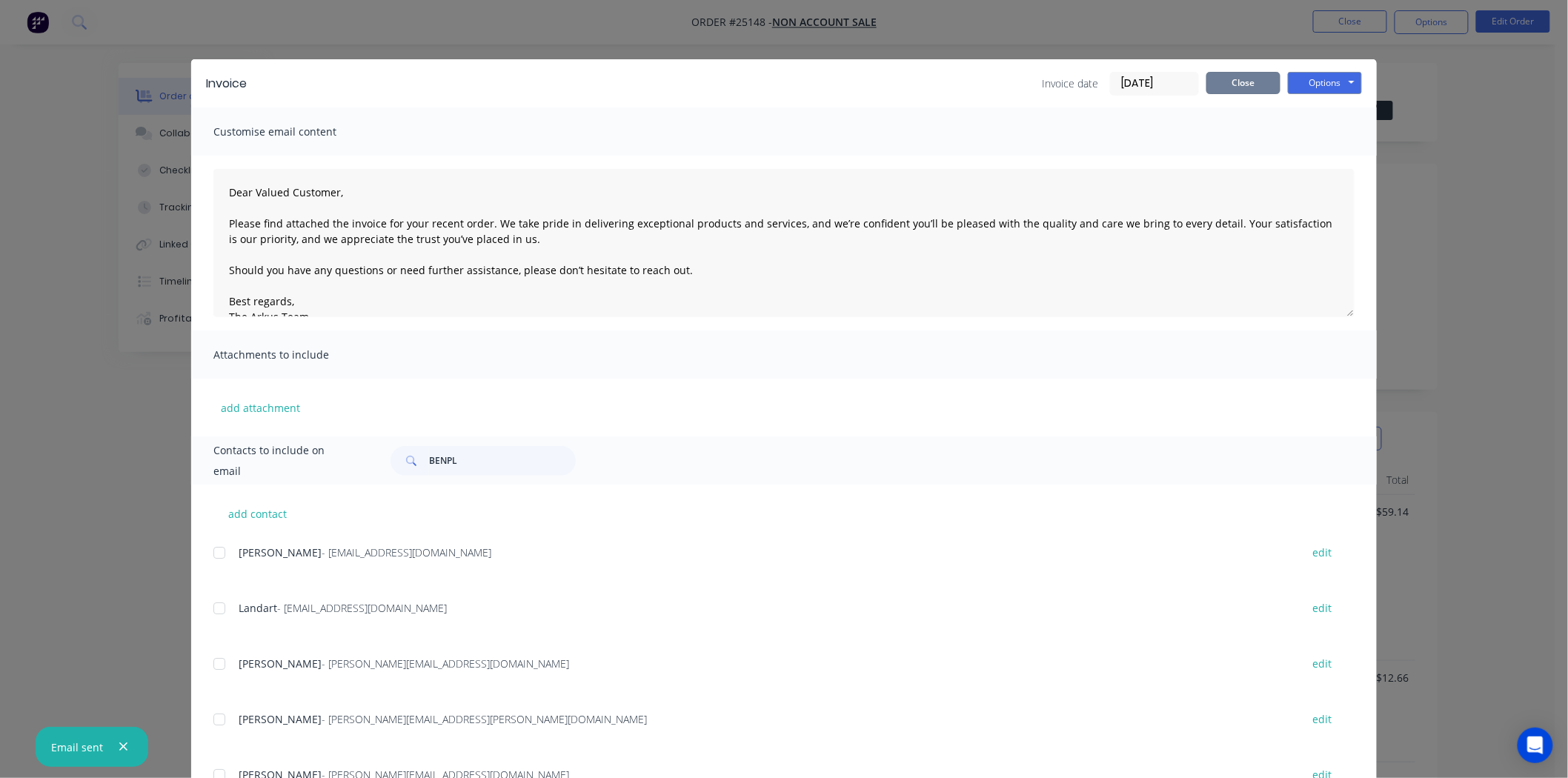
click at [1238, 93] on div "Invoice date [DATE] Close Options Preview Print Email" at bounding box center [1201, 83] width 320 height 24
click at [1238, 84] on button "Close" at bounding box center [1243, 82] width 74 height 22
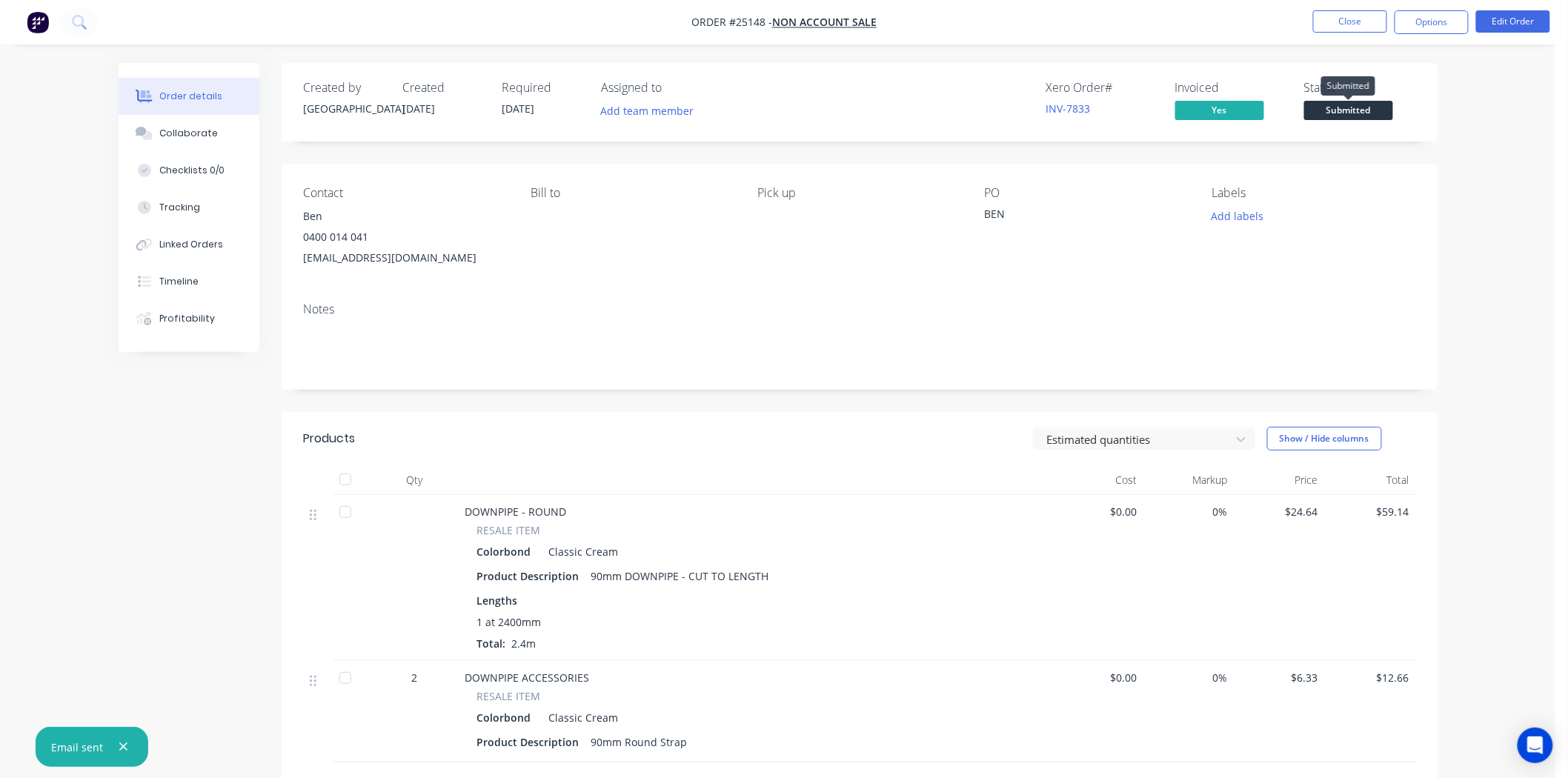
click at [1366, 112] on span "Submitted" at bounding box center [1348, 110] width 89 height 18
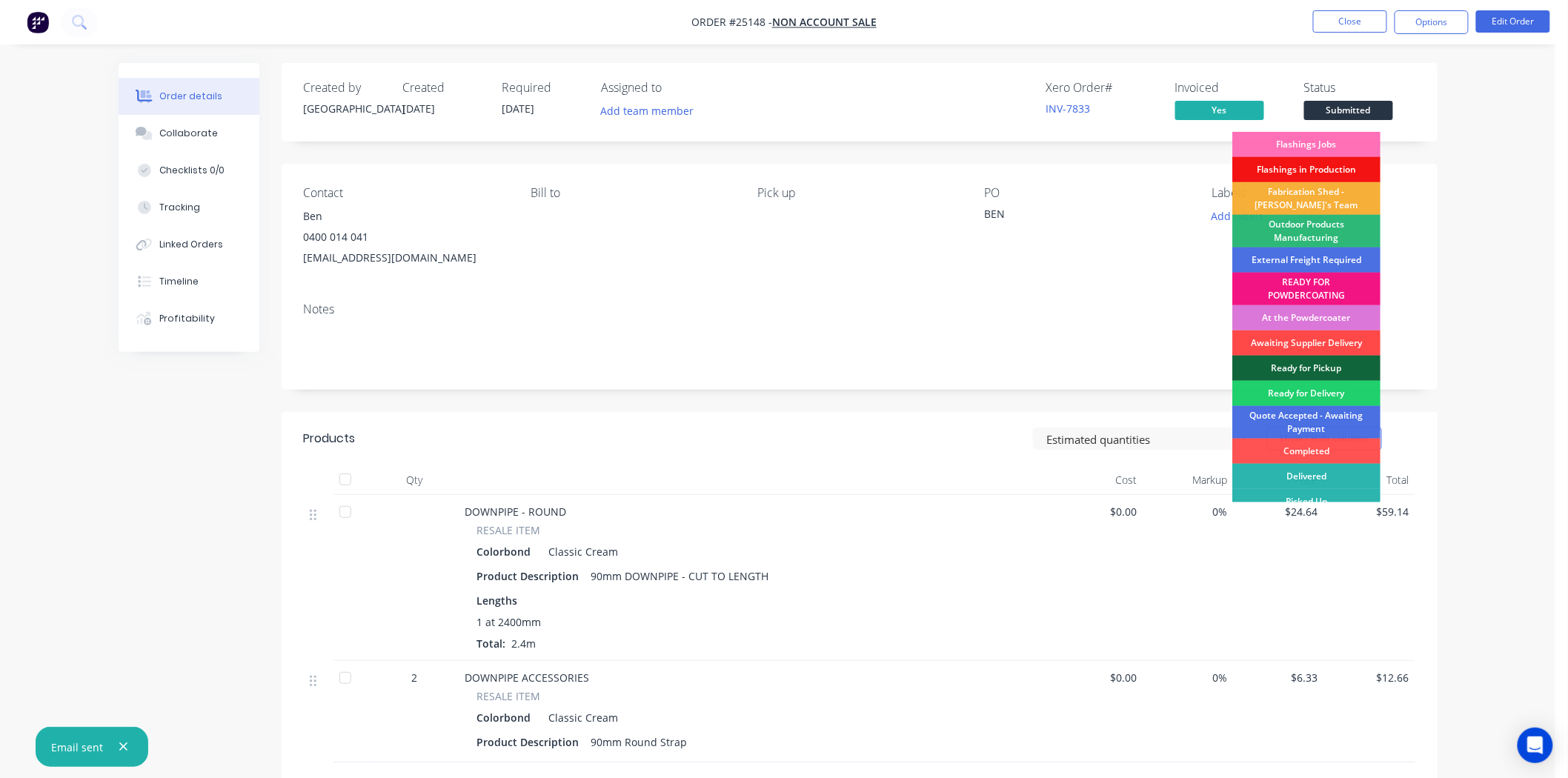
click at [1329, 342] on div "Awaiting Supplier Delivery" at bounding box center [1306, 343] width 148 height 25
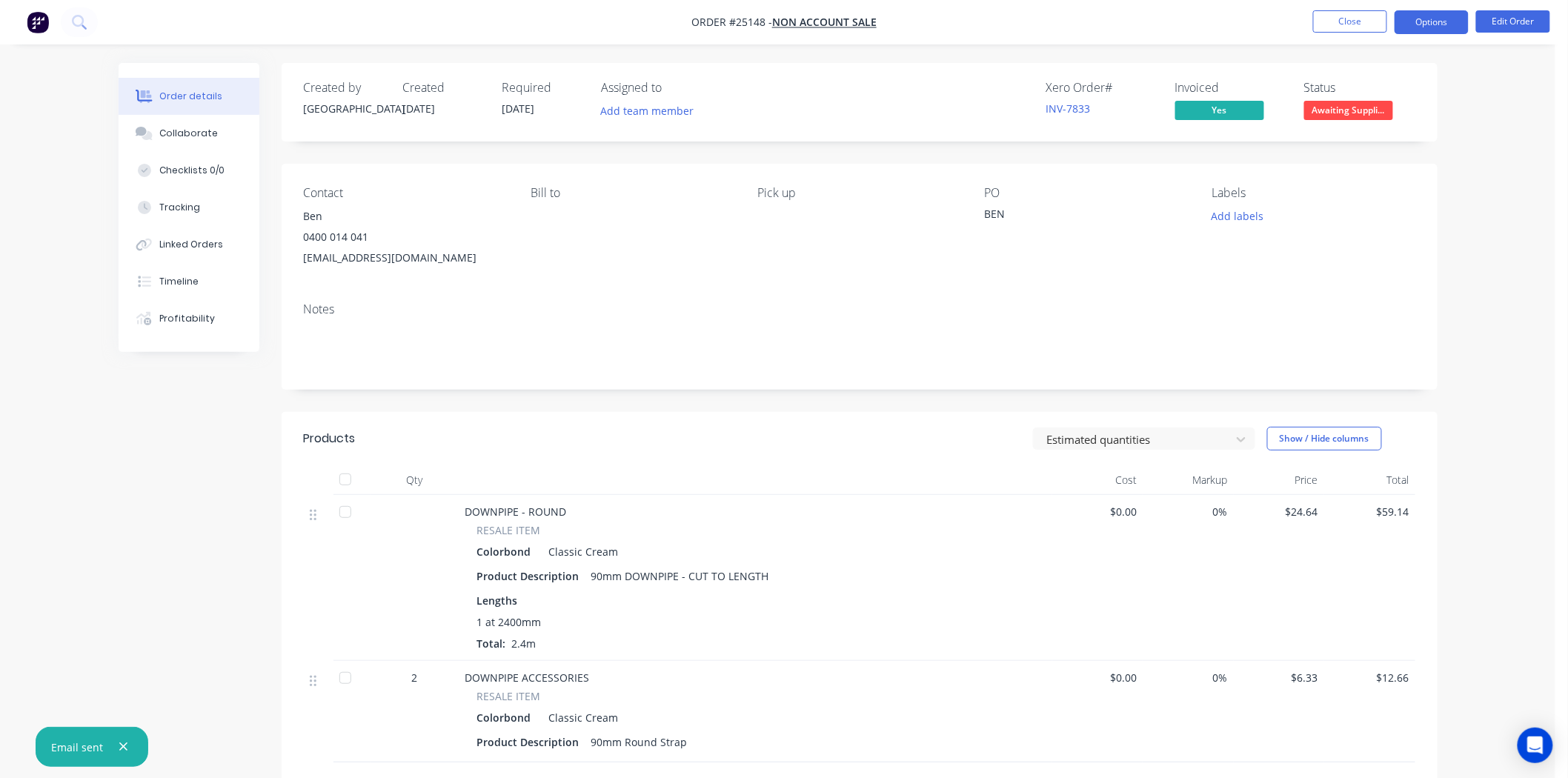
click at [1429, 22] on button "Options" at bounding box center [1431, 22] width 74 height 24
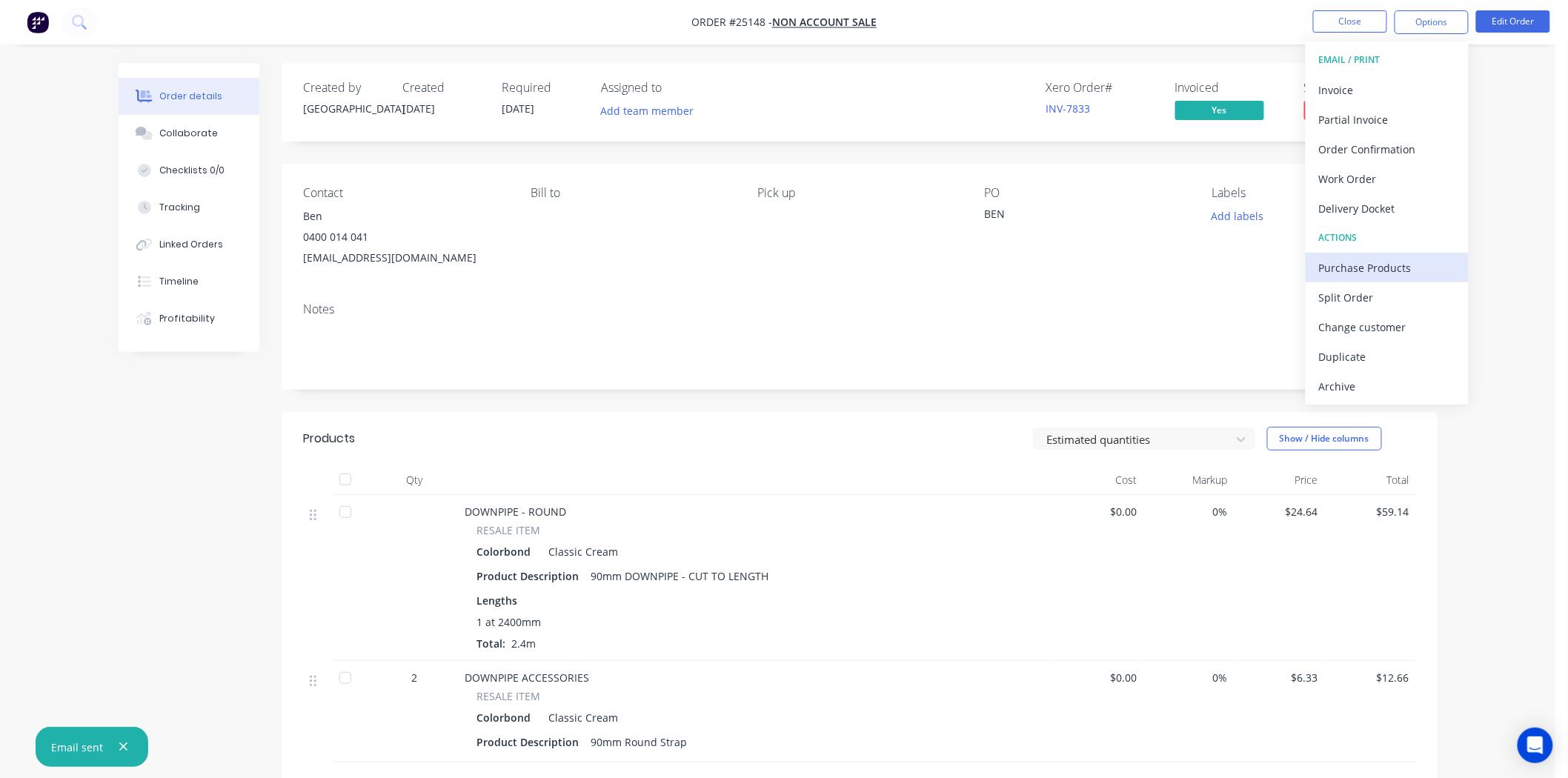
click at [1341, 260] on div "Purchase Products" at bounding box center [1387, 268] width 137 height 21
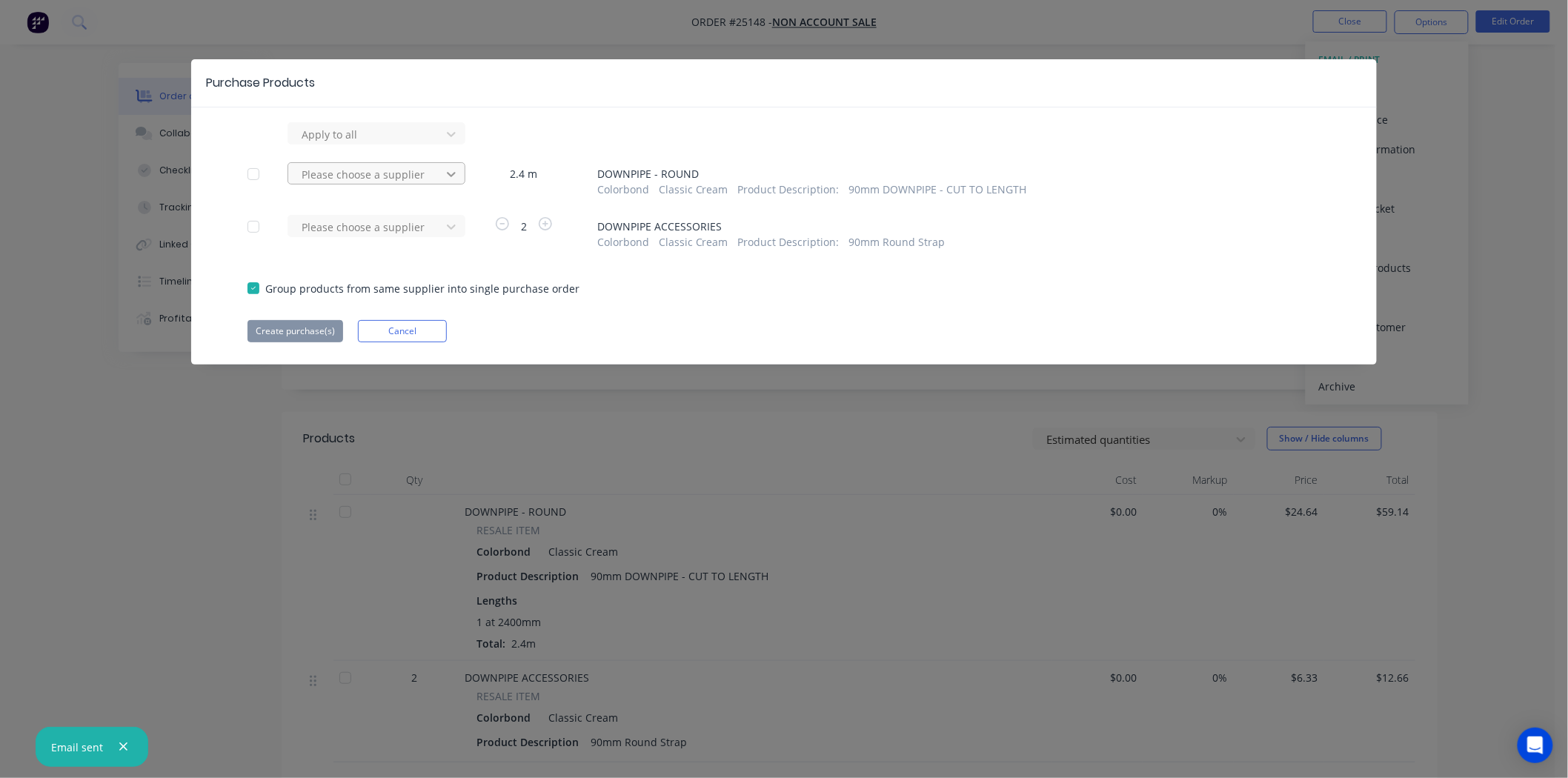
click at [450, 170] on icon at bounding box center [451, 174] width 15 height 15
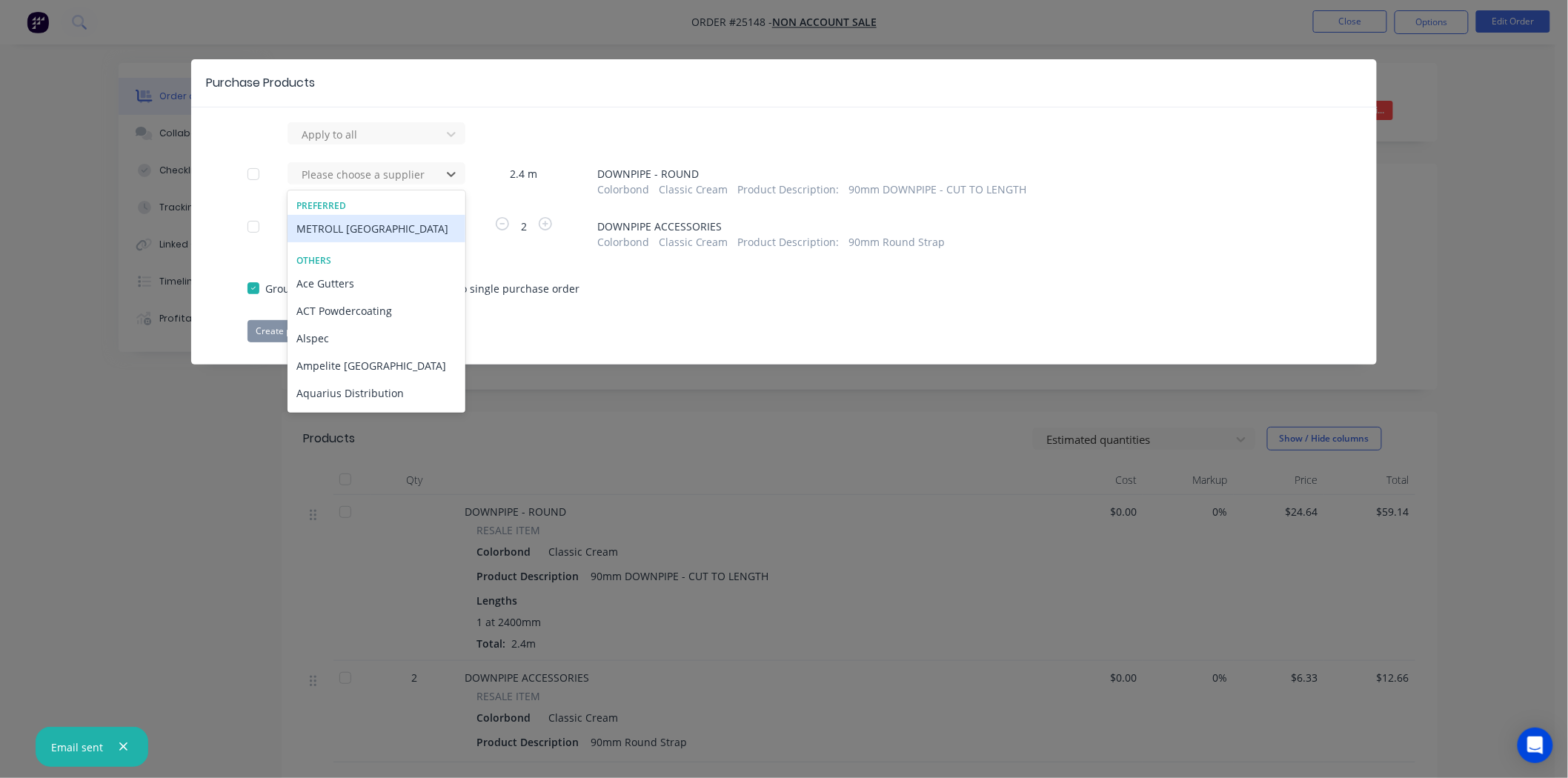
click at [408, 225] on div "METROLL [GEOGRAPHIC_DATA]" at bounding box center [377, 228] width 178 height 27
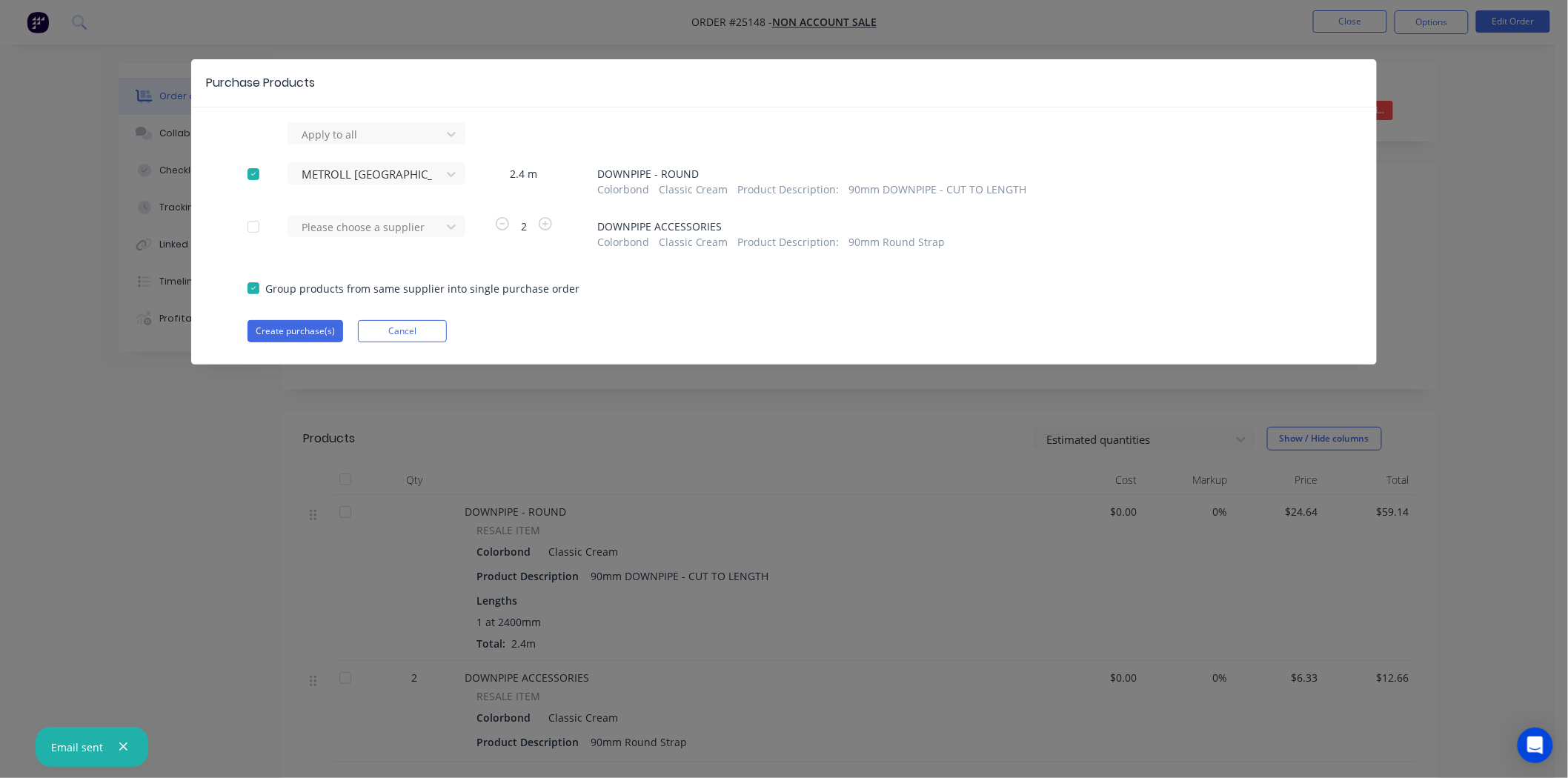
click at [408, 225] on div at bounding box center [367, 227] width 134 height 18
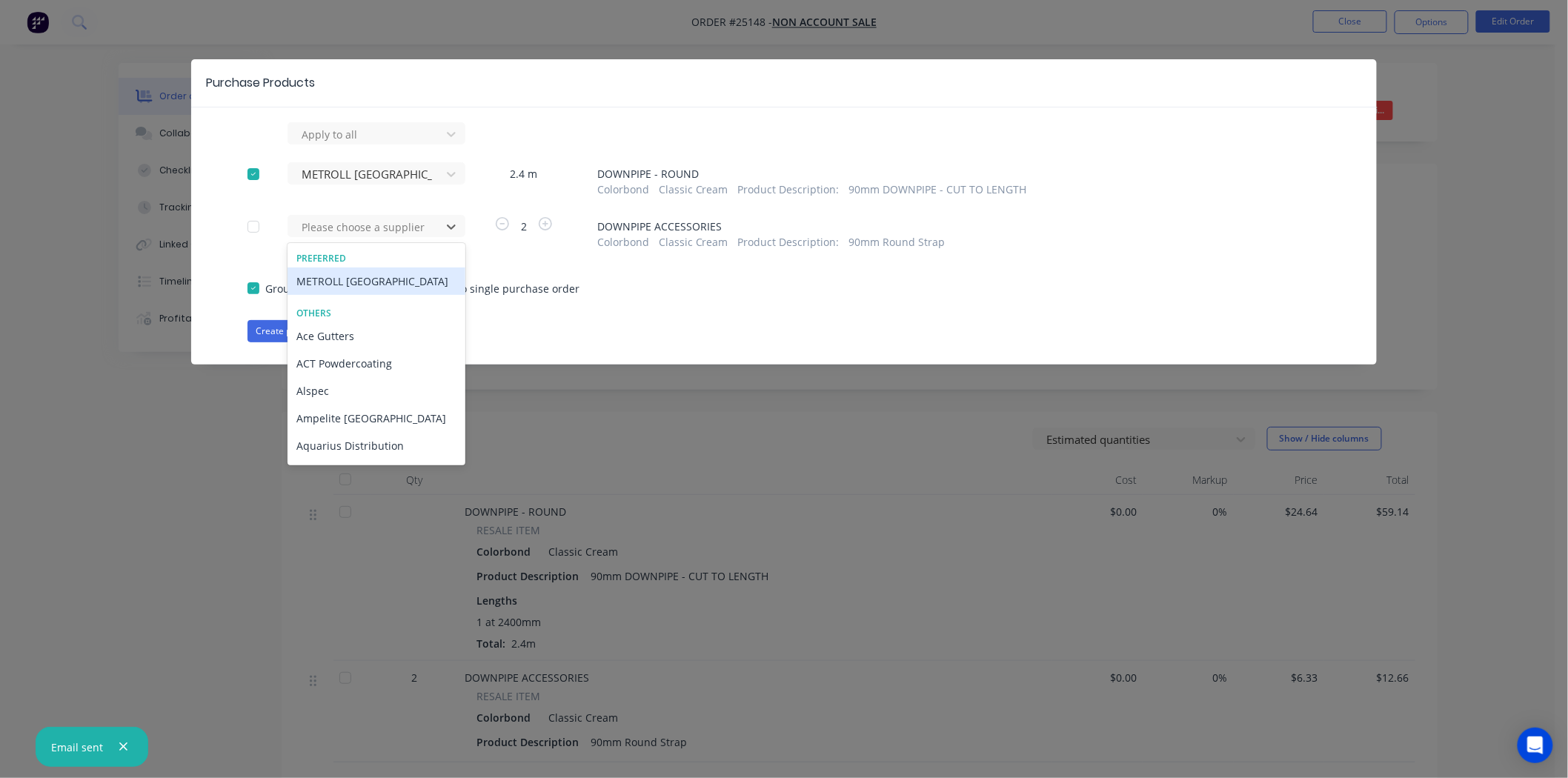
click at [383, 284] on div "METROLL [GEOGRAPHIC_DATA]" at bounding box center [377, 281] width 178 height 27
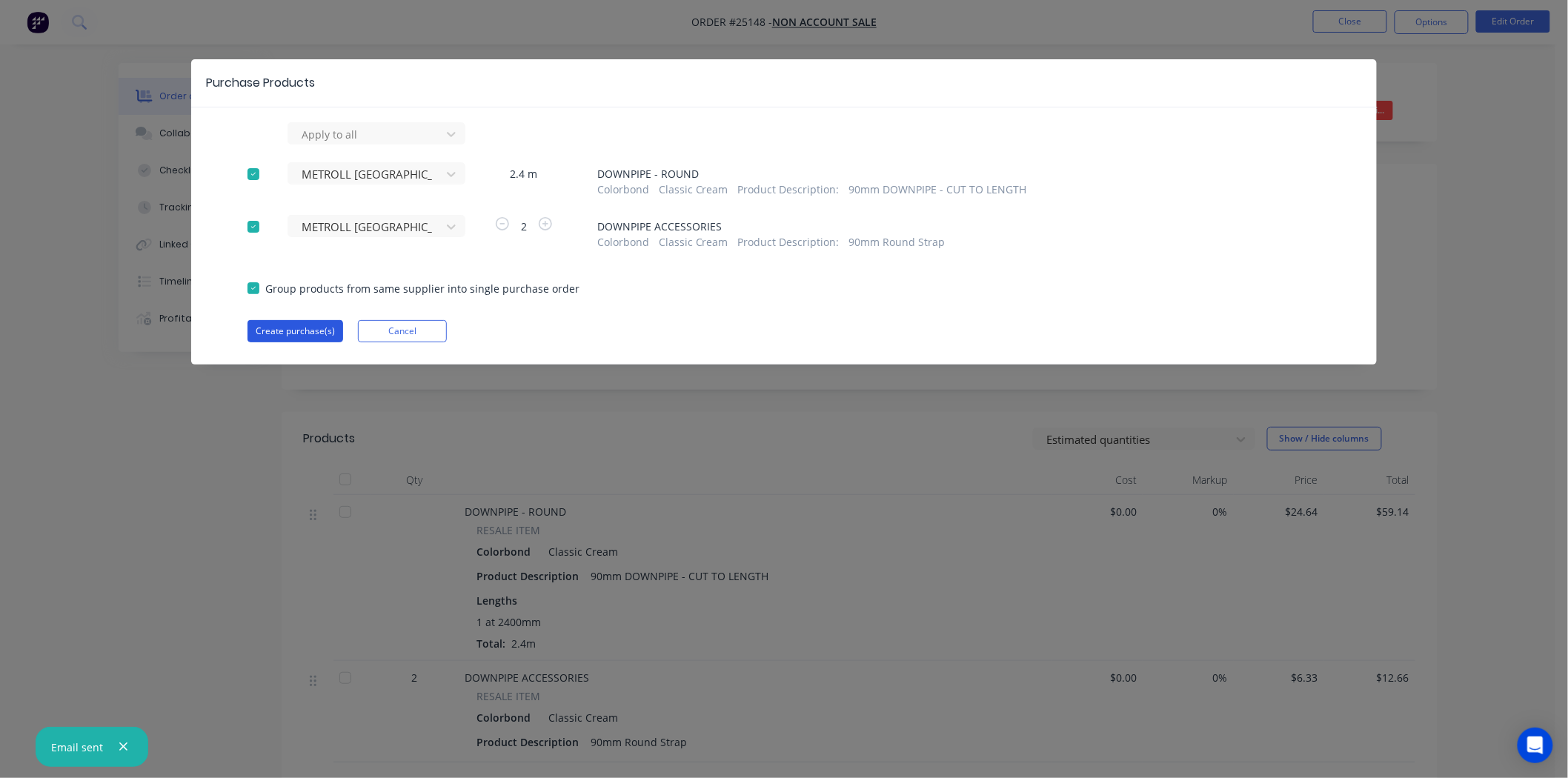
click at [292, 324] on button "Create purchase(s)" at bounding box center [295, 331] width 95 height 22
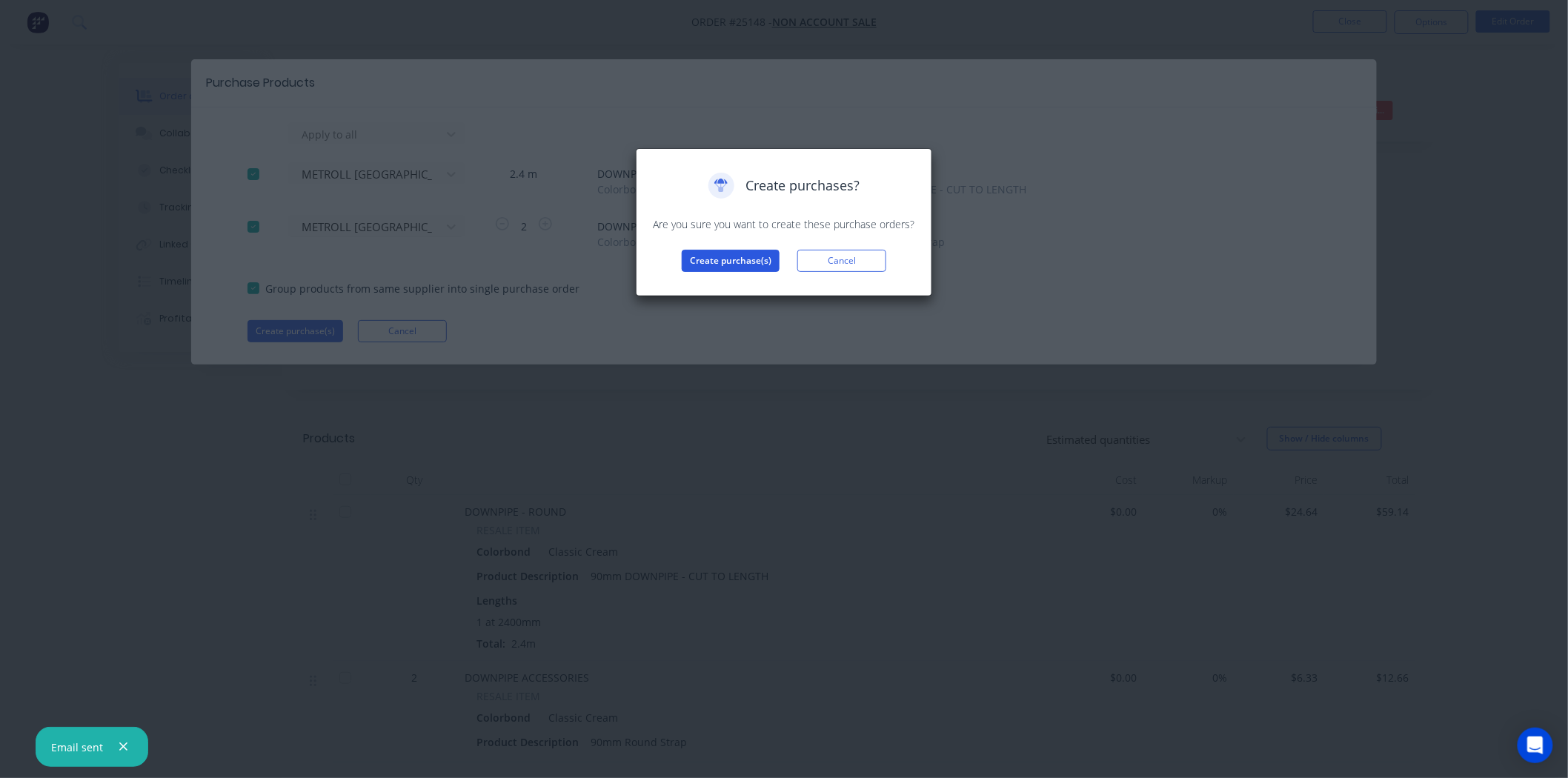
click at [694, 258] on button "Create purchase(s)" at bounding box center [730, 260] width 98 height 22
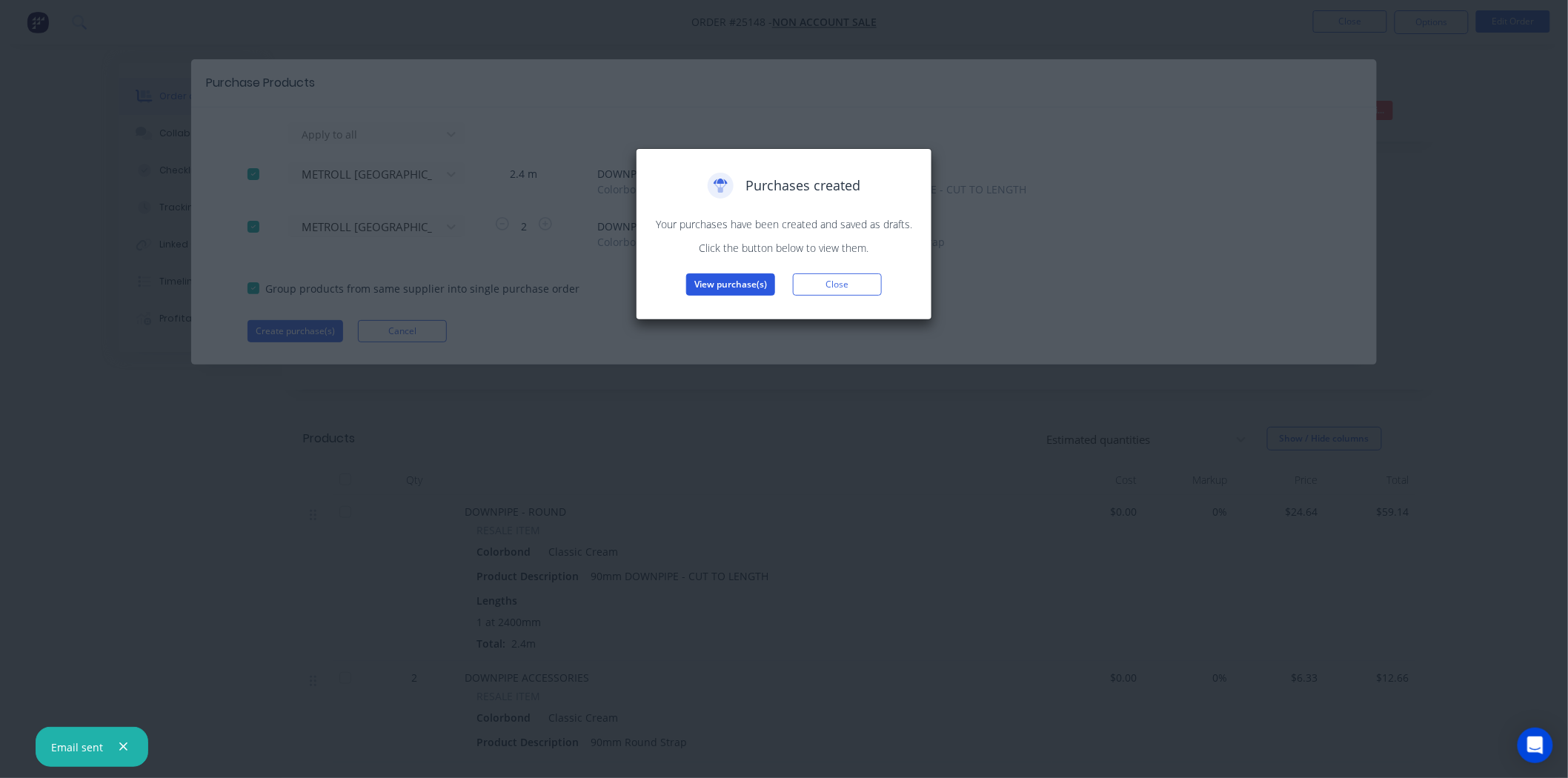
click at [707, 278] on button "View purchase(s)" at bounding box center [730, 284] width 89 height 22
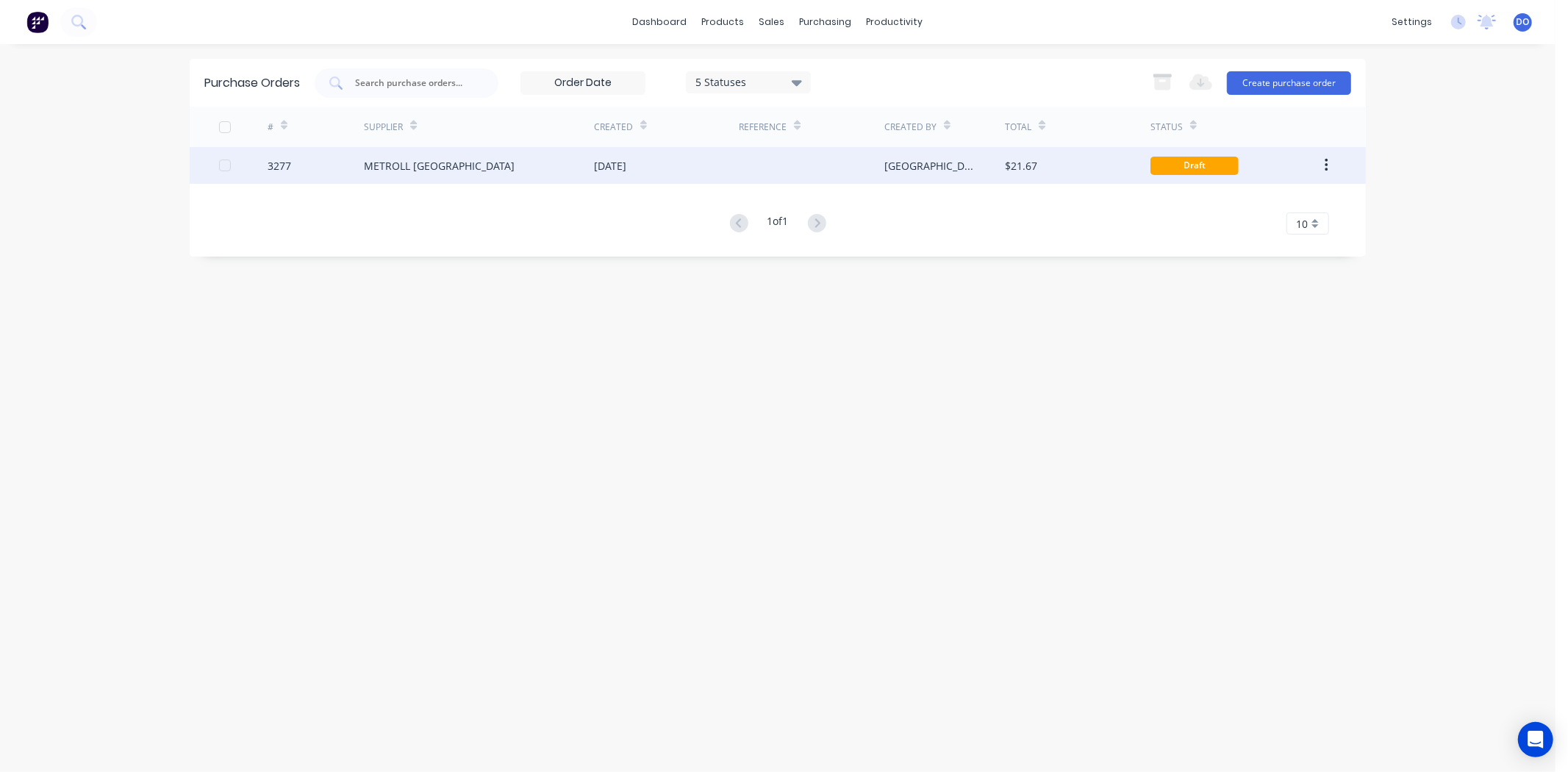
click at [457, 174] on div "METROLL [GEOGRAPHIC_DATA]" at bounding box center [478, 165] width 230 height 36
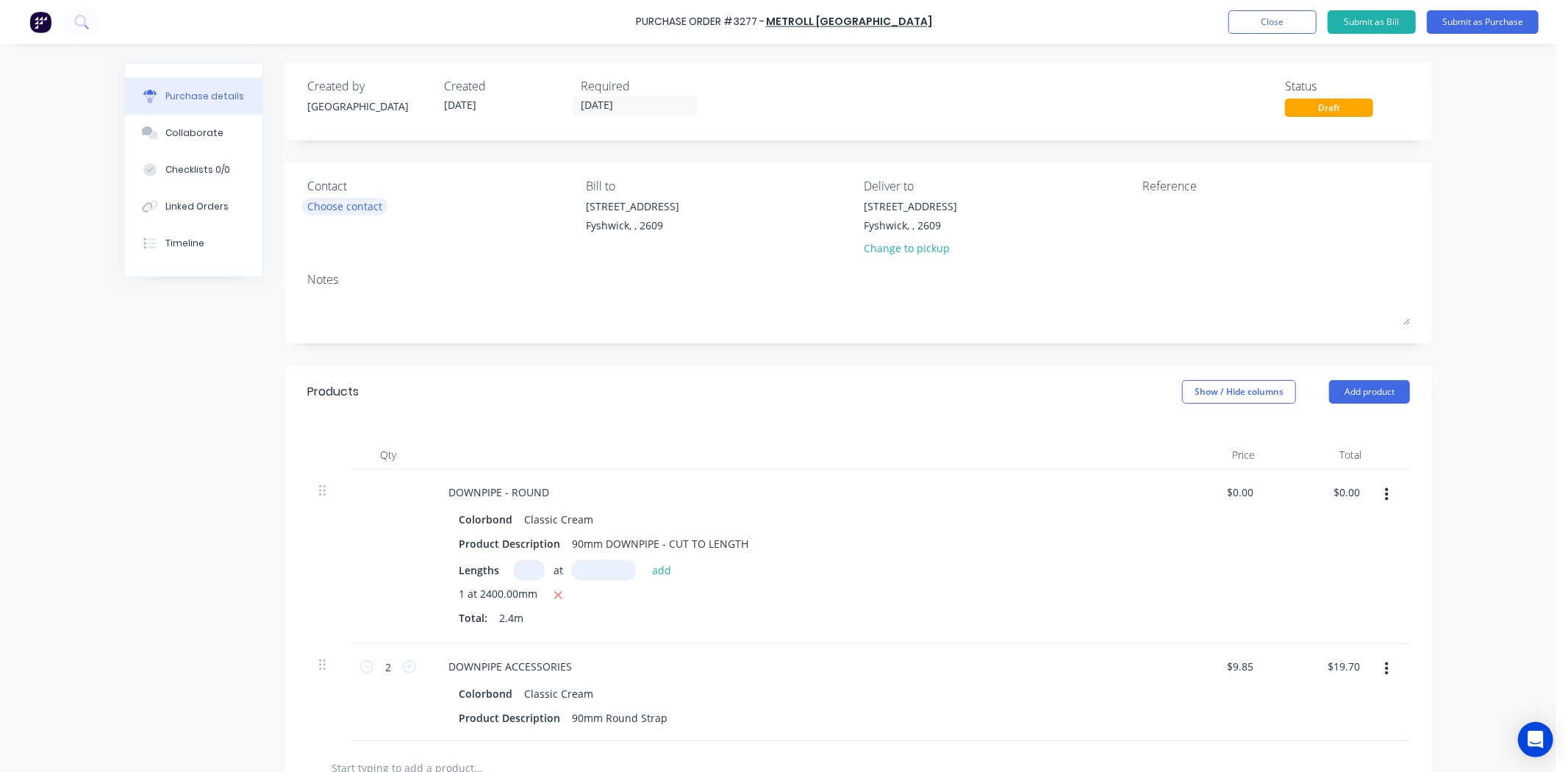
click at [320, 206] on div "Choose contact" at bounding box center [345, 206] width 75 height 15
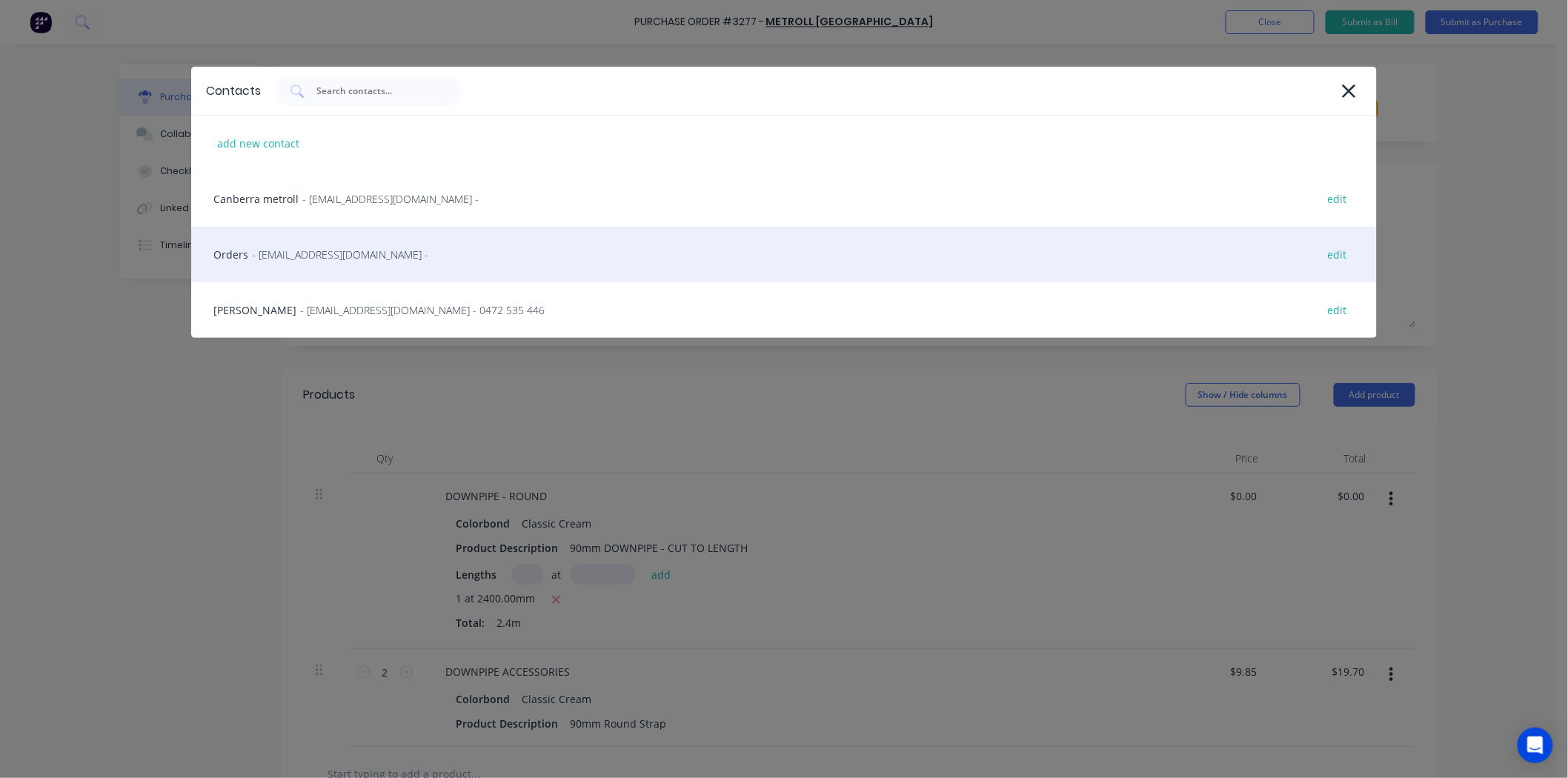
click at [332, 263] on div "Orders - [EMAIL_ADDRESS][DOMAIN_NAME] - edit" at bounding box center [784, 254] width 1185 height 56
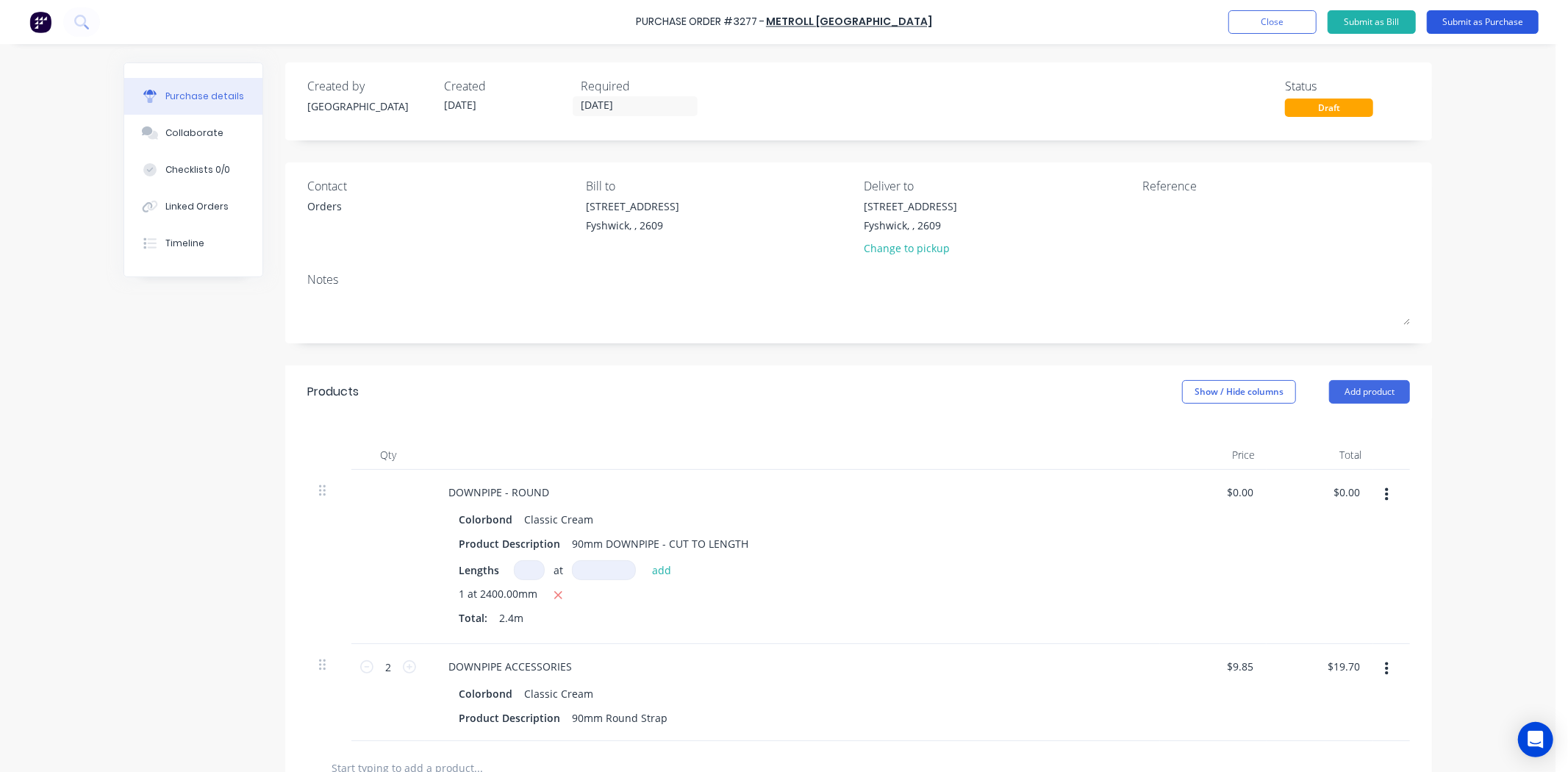
click at [1483, 24] on button "Submit as Purchase" at bounding box center [1483, 22] width 112 height 24
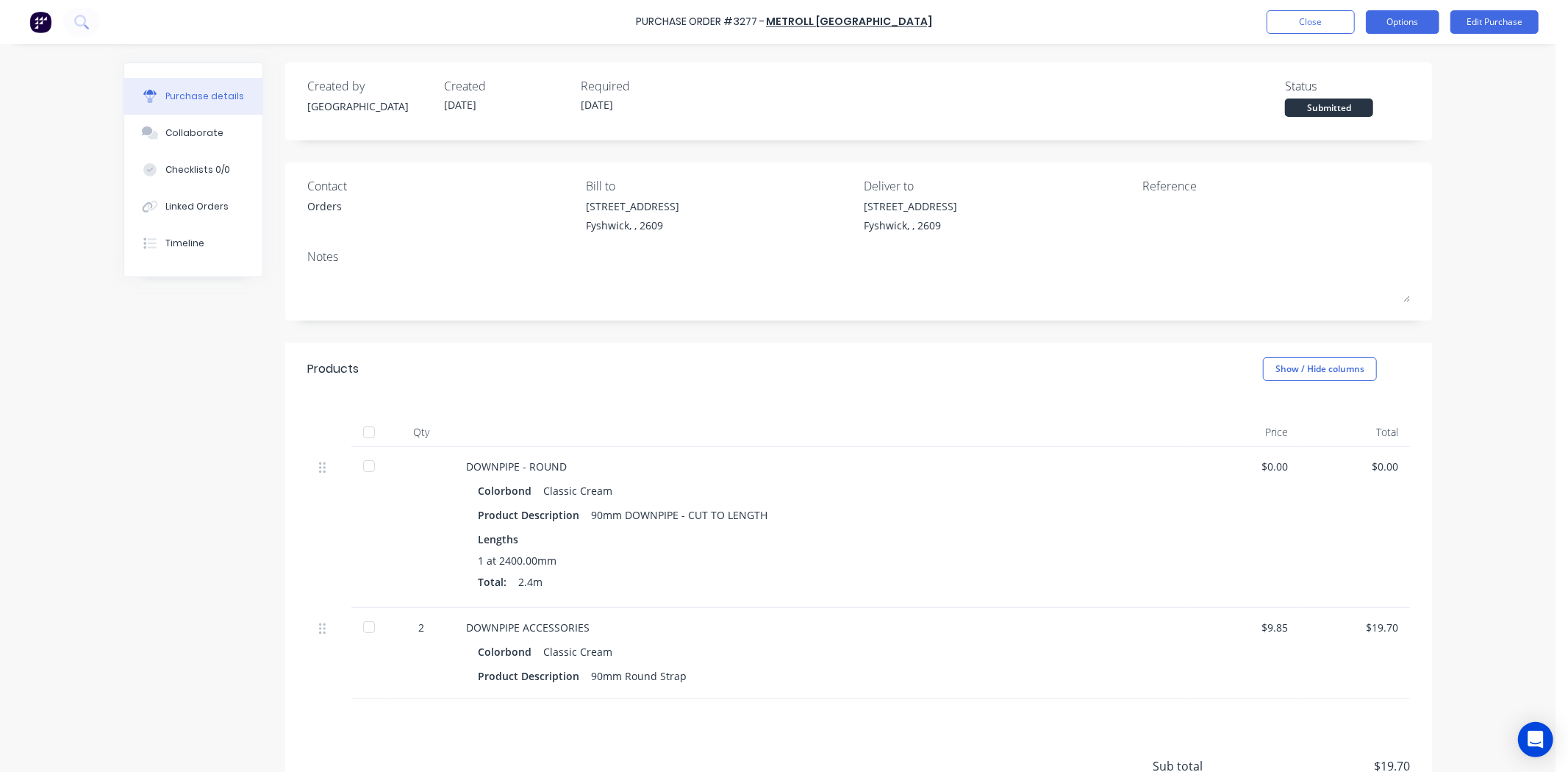
click at [1398, 10] on button "Options" at bounding box center [1402, 22] width 74 height 24
click at [1352, 69] on div "Print / Email" at bounding box center [1370, 59] width 113 height 21
click at [1342, 119] on div "Without pricing" at bounding box center [1370, 118] width 113 height 21
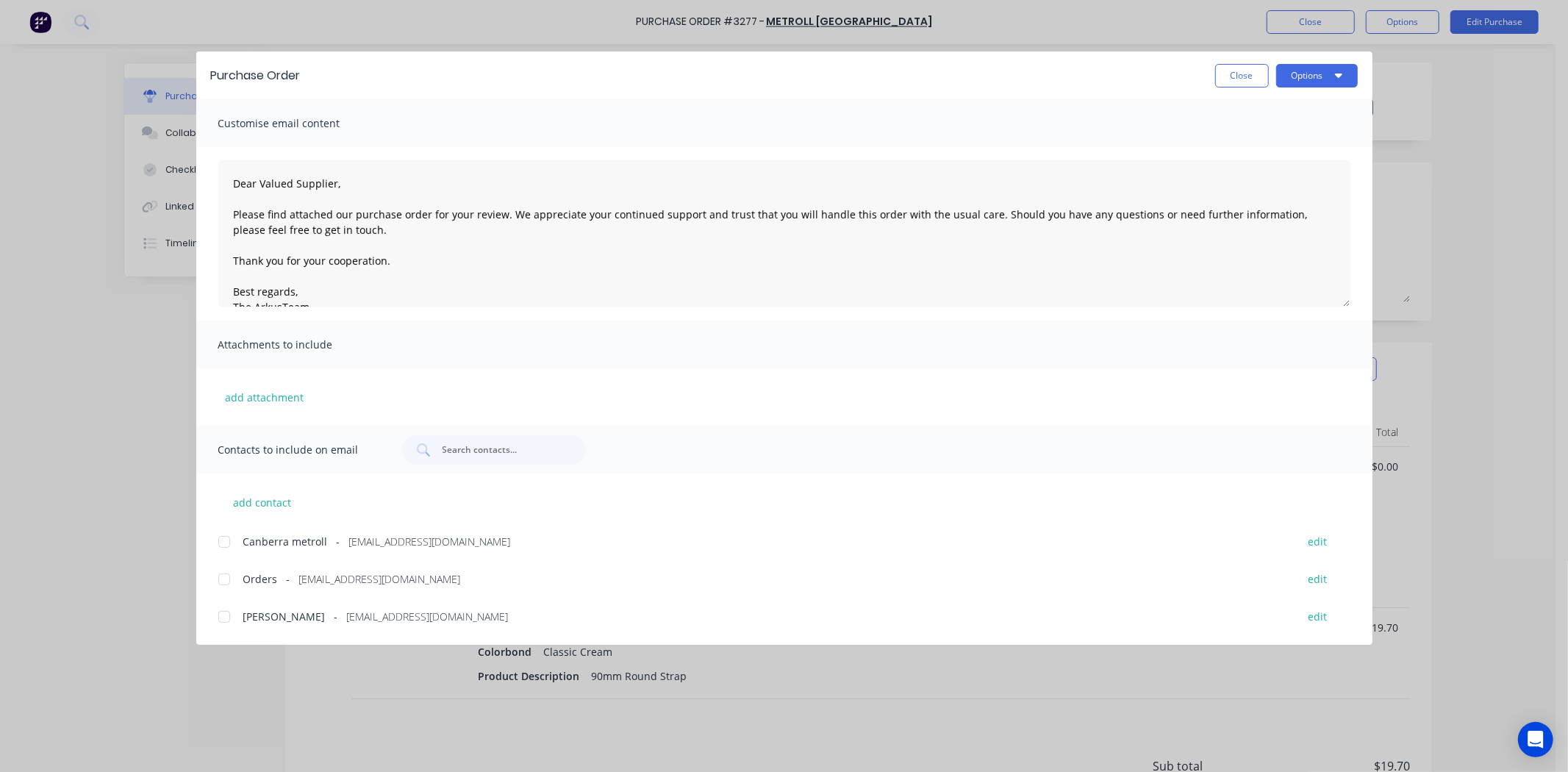
click at [221, 585] on div at bounding box center [224, 579] width 29 height 29
click at [1328, 70] on button "Options" at bounding box center [1317, 75] width 82 height 24
click at [1284, 166] on div "Email" at bounding box center [1288, 171] width 113 height 21
drag, startPoint x: 1234, startPoint y: 63, endPoint x: 1241, endPoint y: 53, distance: 12.2
click at [1234, 62] on div "Purchase Order Close Options" at bounding box center [784, 75] width 1176 height 48
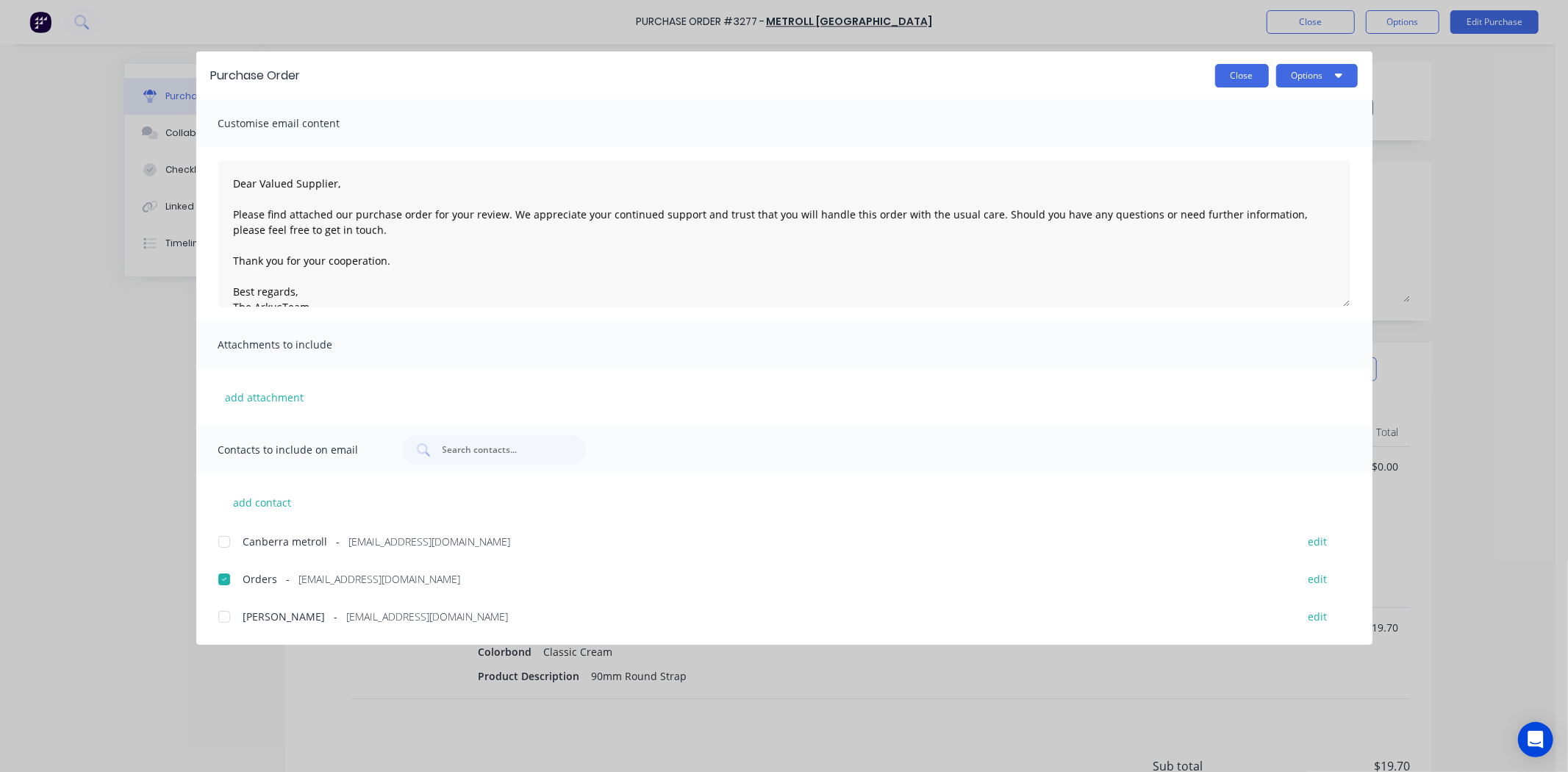
click at [1251, 76] on button "Close" at bounding box center [1241, 75] width 54 height 24
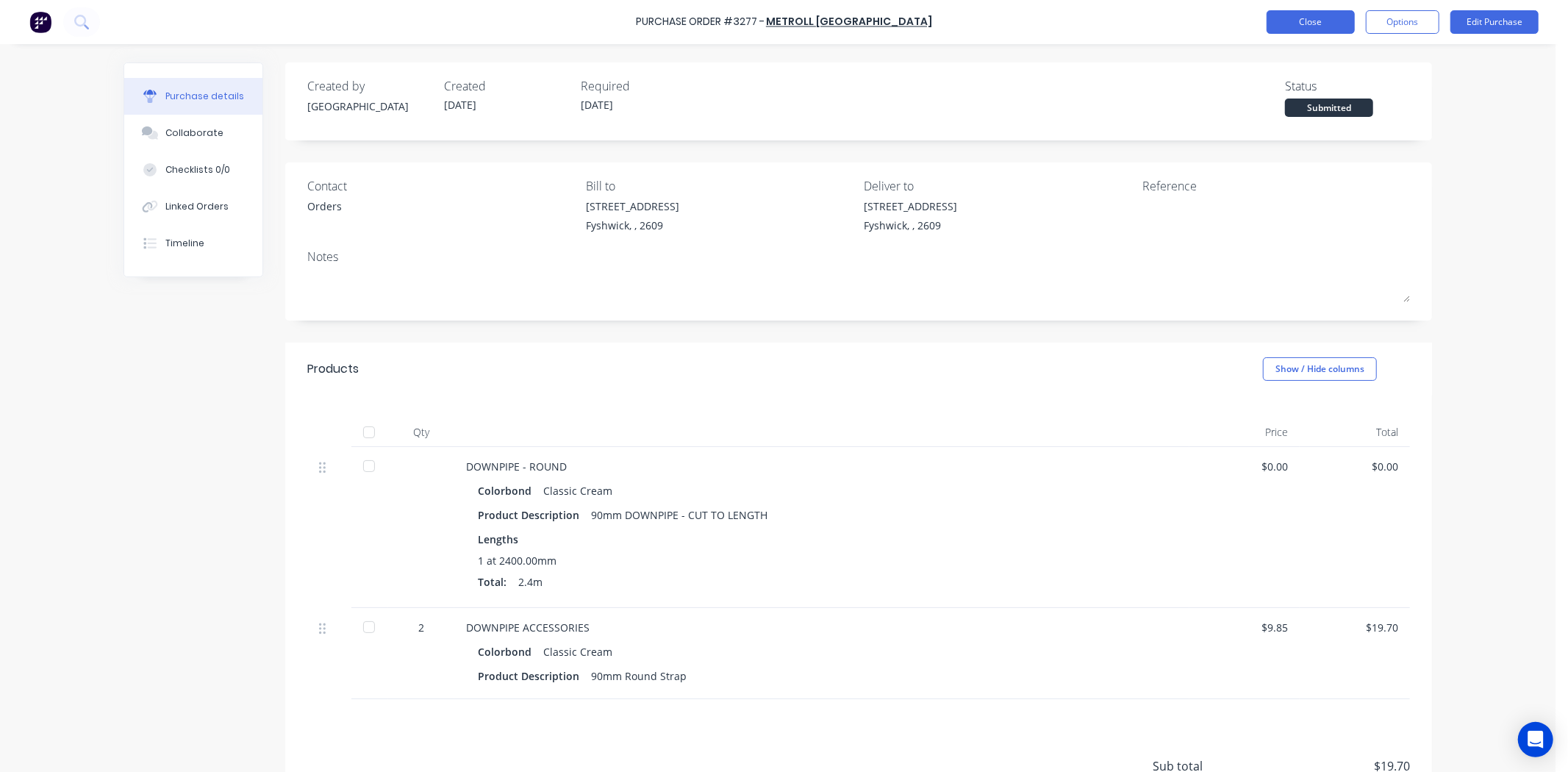
click at [1314, 28] on button "Close" at bounding box center [1311, 22] width 88 height 24
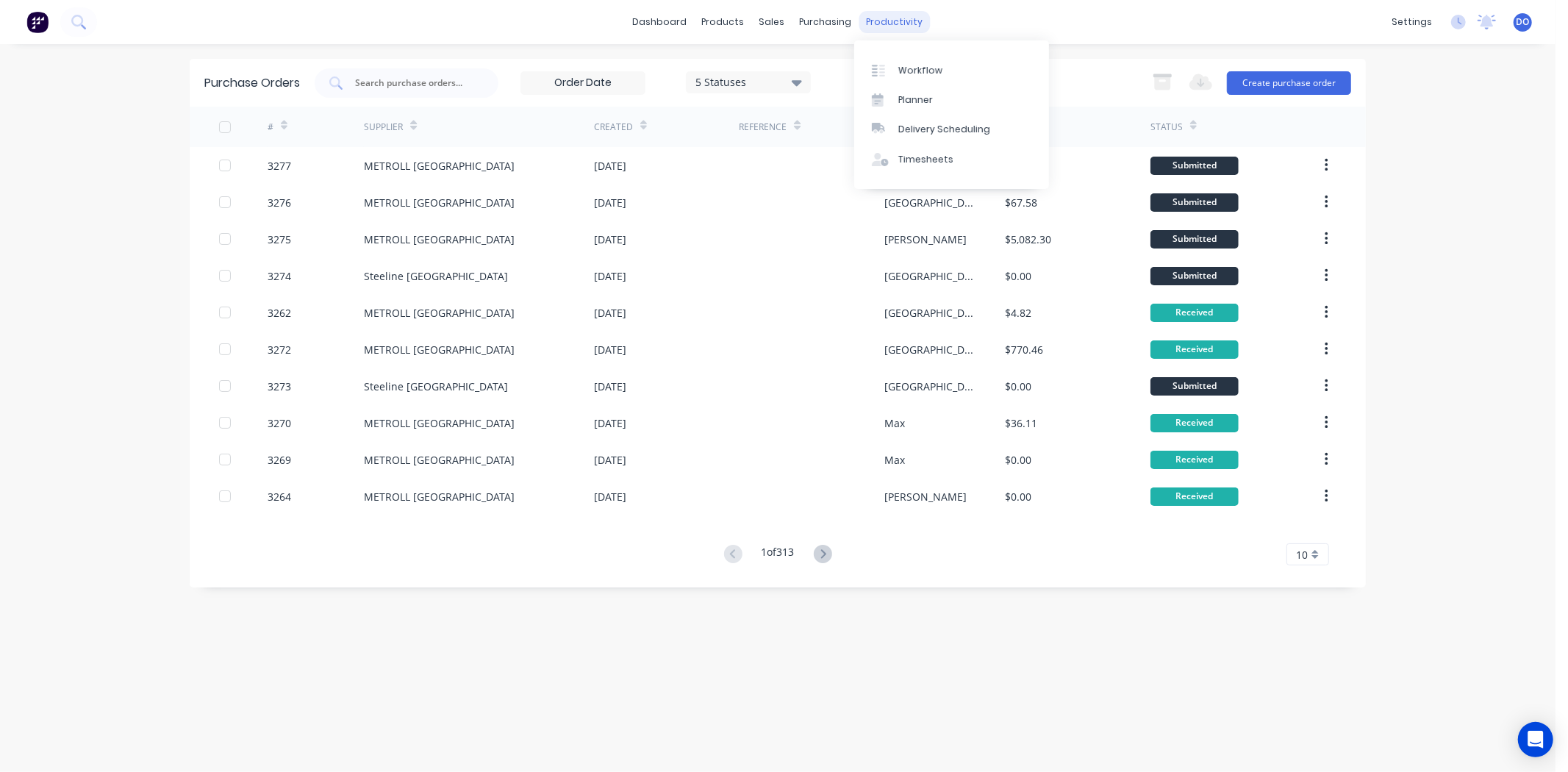
click at [868, 18] on div "productivity" at bounding box center [895, 22] width 71 height 22
click at [885, 65] on icon at bounding box center [882, 70] width 5 height 12
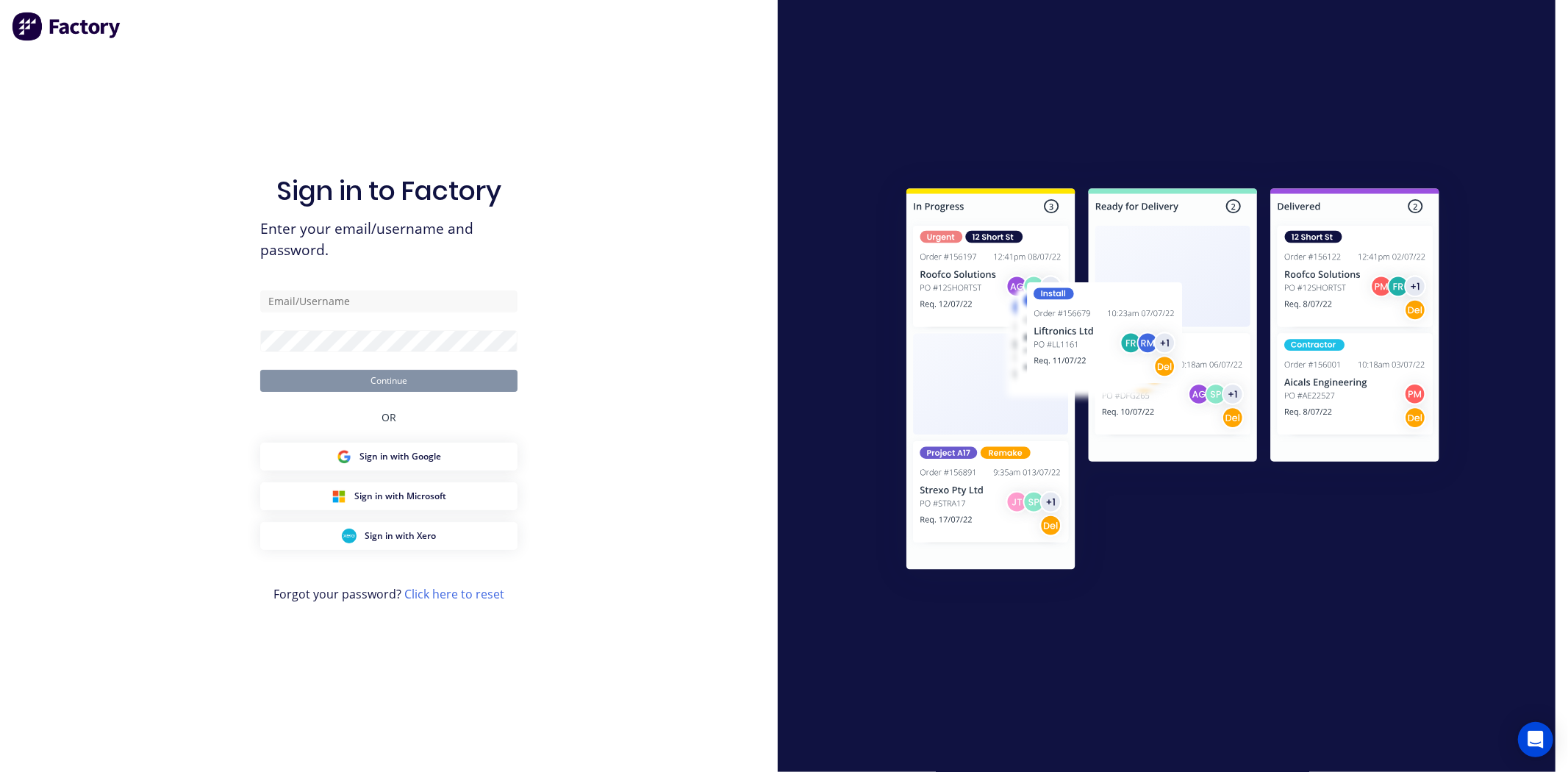
click at [464, 287] on div "Sign in to Factory Enter your email/username and password. Continue OR Sign in …" at bounding box center [388, 400] width 257 height 719
click at [458, 297] on input "text" at bounding box center [388, 301] width 257 height 22
type input "[EMAIL_ADDRESS][DOMAIN_NAME]"
click at [260, 370] on button "Continue" at bounding box center [388, 381] width 257 height 22
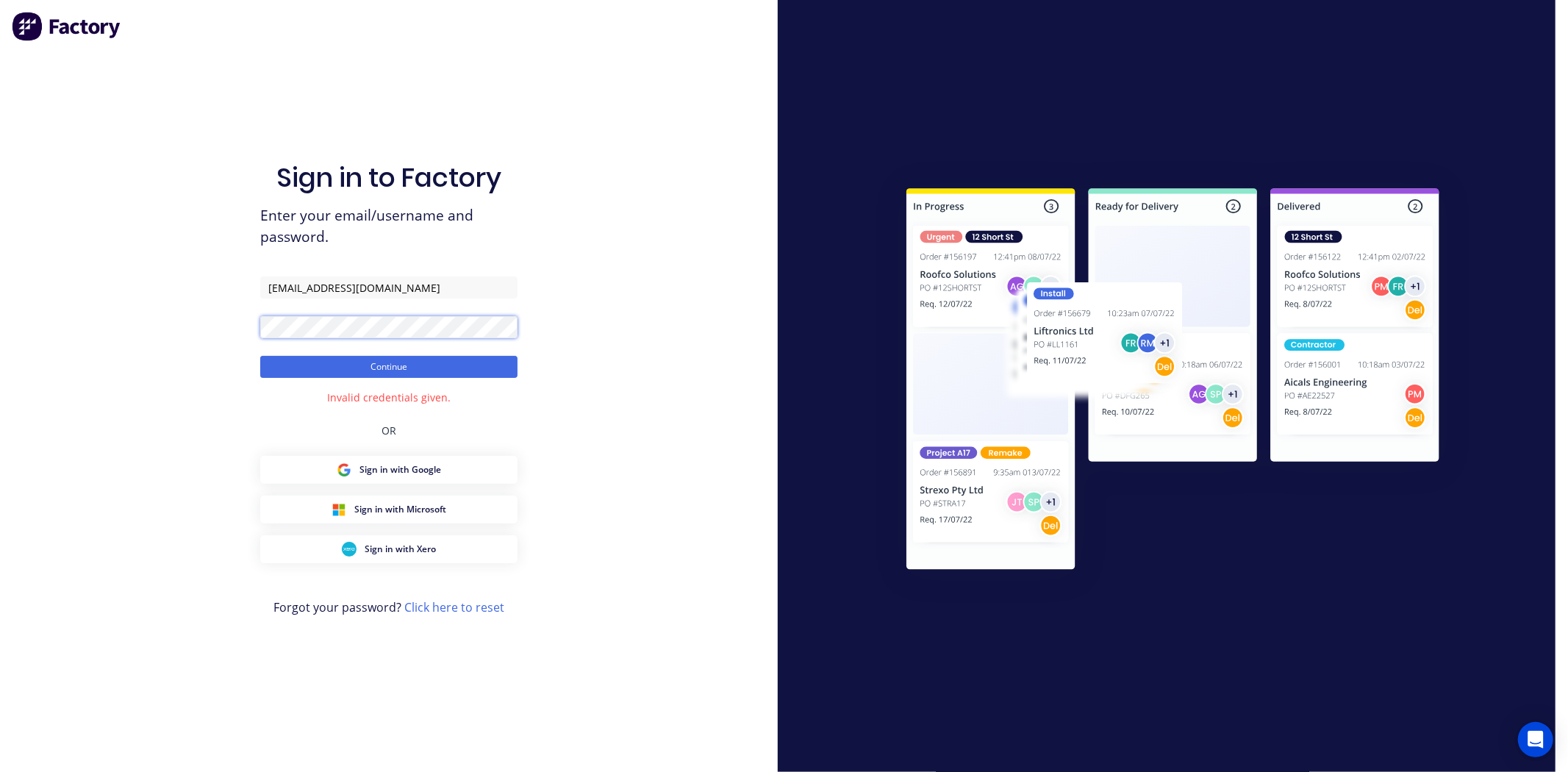
click at [260, 356] on button "Continue" at bounding box center [388, 366] width 257 height 22
